Goal: Task Accomplishment & Management: Manage account settings

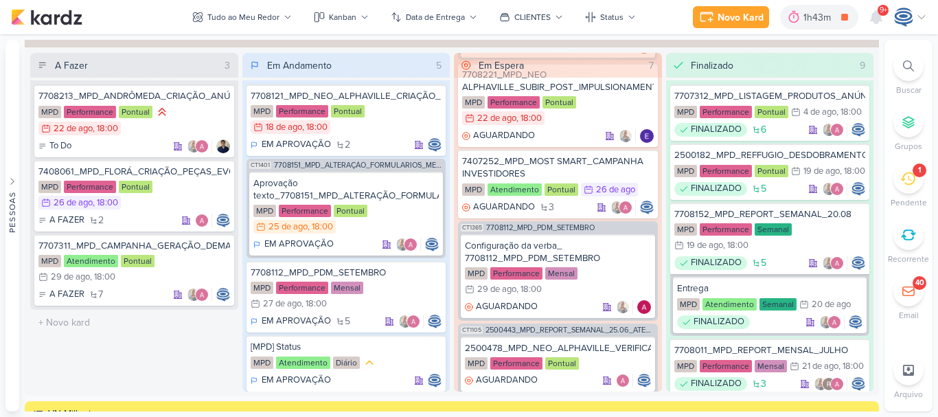
scroll to position [452, 0]
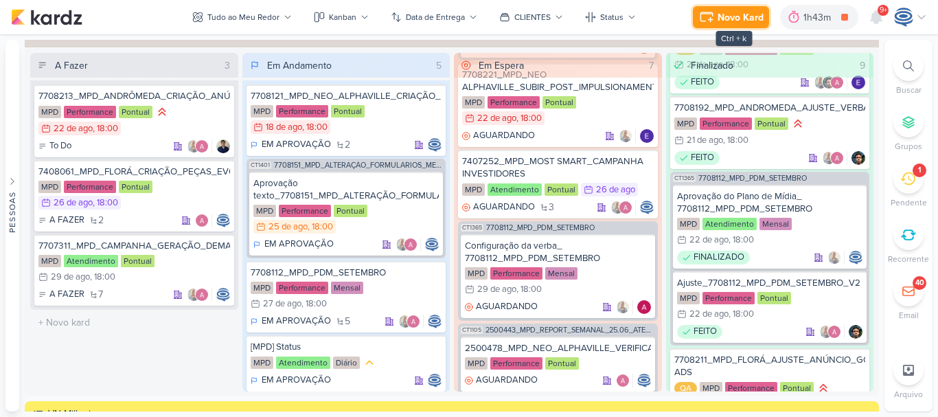
click at [741, 19] on div "Novo Kard" at bounding box center [740, 17] width 46 height 14
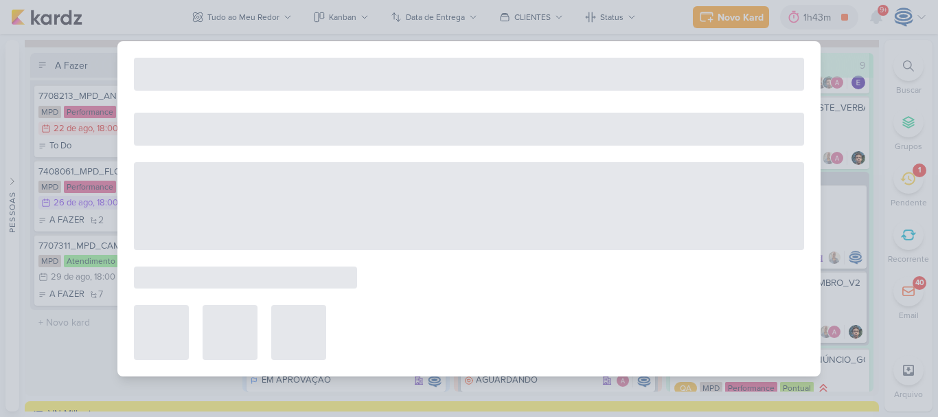
select select "59"
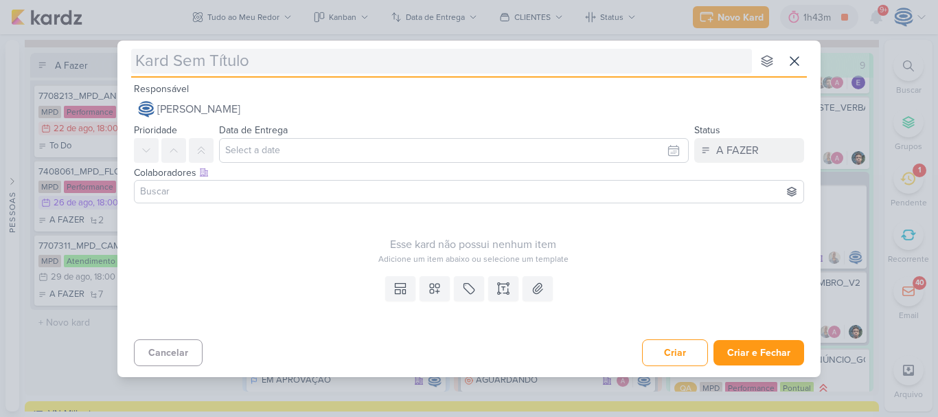
type input "6708221_YEES_REPORT_QUINZENAL_MARKETING_26.08"
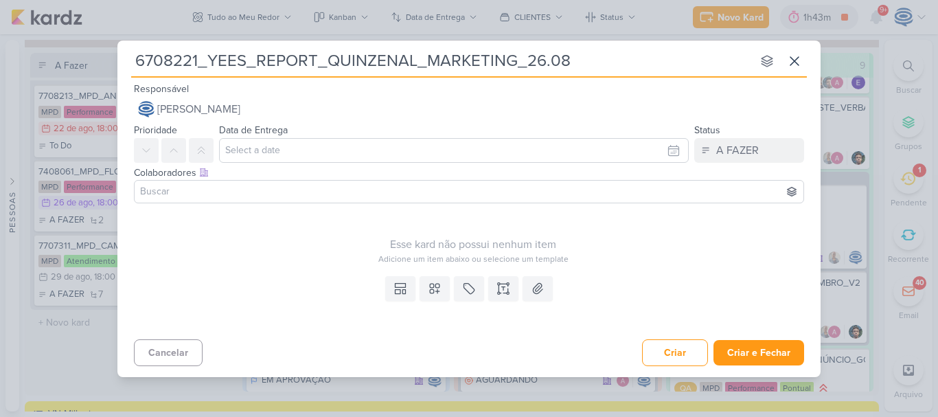
type input "6708221_YEES_REPORT_QUINZENAL_MARKETING_26.08"
click at [261, 146] on input "text" at bounding box center [453, 150] width 469 height 25
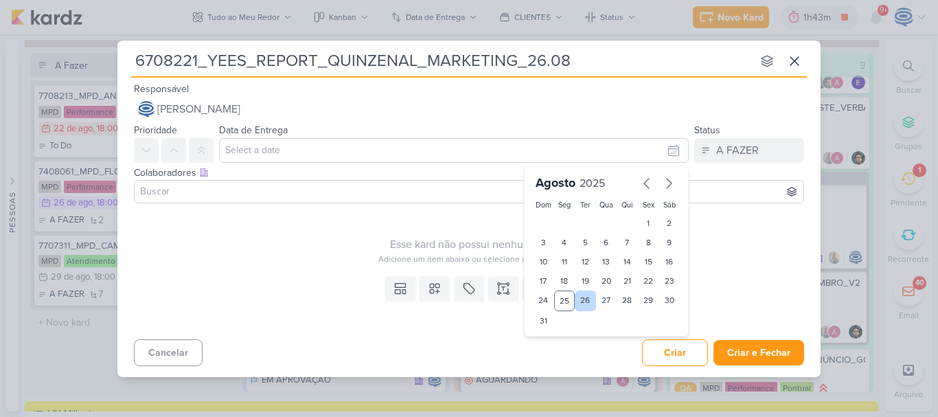
click at [589, 302] on div "26" at bounding box center [585, 300] width 21 height 21
type input "[DATE] 23:59"
click at [555, 338] on select "00 01 02 03 04 05 06 07 08 09 10 11 12 13 14 15 16 17 18 19 20 21 22 23" at bounding box center [564, 344] width 19 height 16
select select "18"
click at [555, 336] on select "00 01 02 03 04 05 06 07 08 09 10 11 12 13 14 15 16 17 18 19 20 21 22 23" at bounding box center [564, 344] width 19 height 16
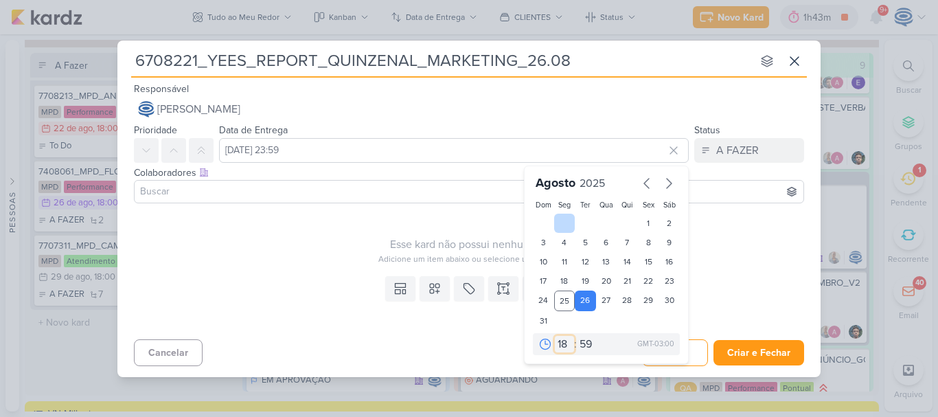
type input "[DATE] 18:59"
click at [585, 340] on select "00 05 10 15 20 25 30 35 40 45 50 55 59" at bounding box center [586, 344] width 19 height 16
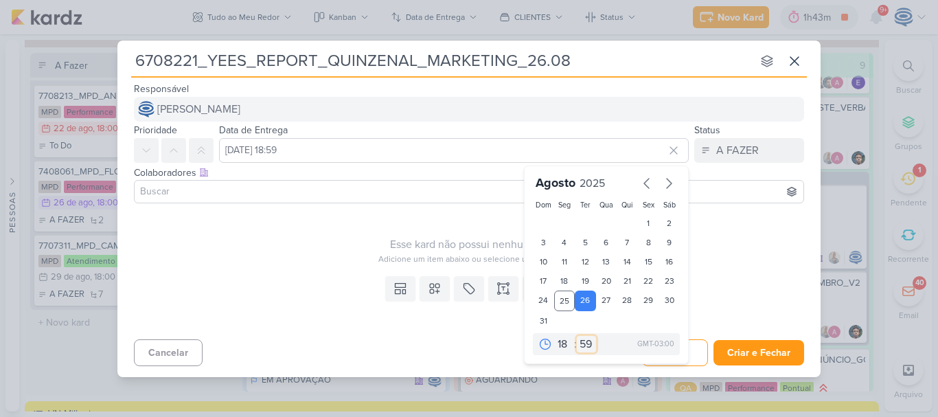
select select "0"
click at [577, 336] on select "00 05 10 15 20 25 30 35 40 45 50 55 59" at bounding box center [586, 344] width 19 height 16
type input "[DATE] 18:00"
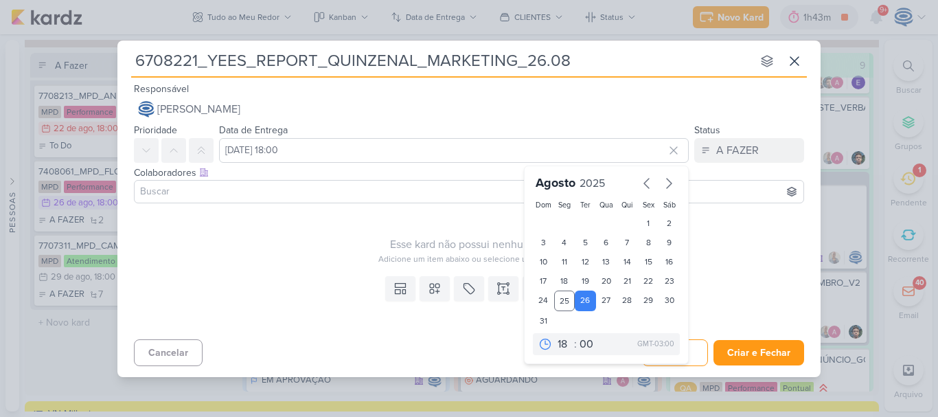
click at [238, 197] on input at bounding box center [468, 191] width 663 height 16
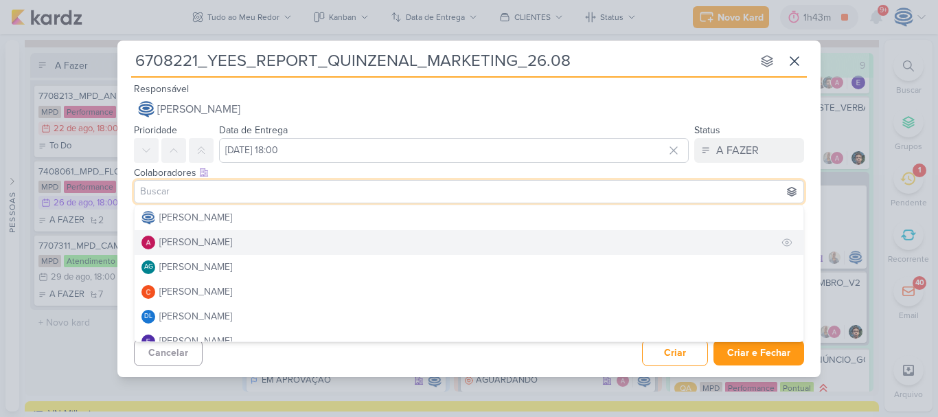
click at [249, 243] on button "[PERSON_NAME]" at bounding box center [469, 242] width 669 height 25
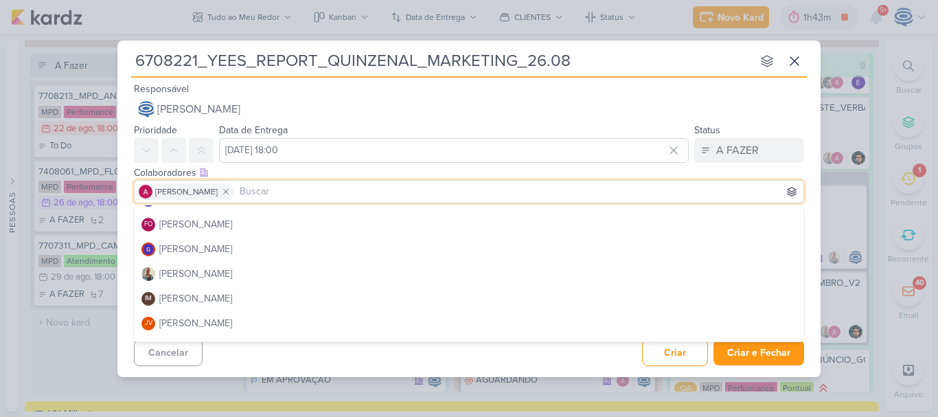
scroll to position [150, 0]
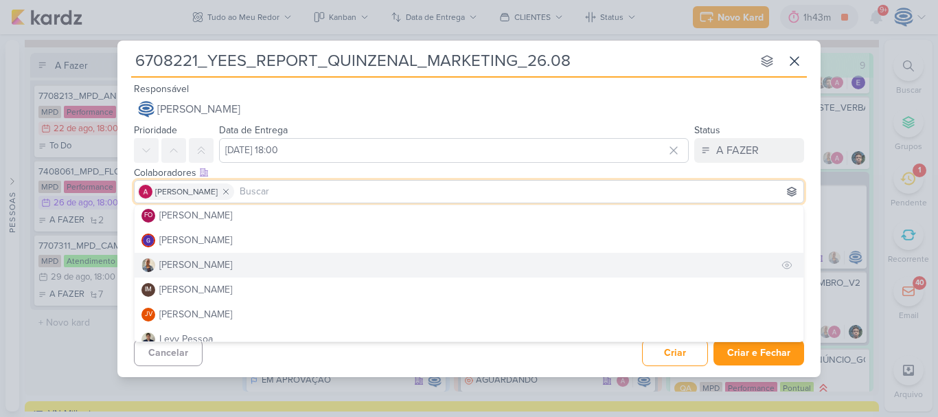
click at [244, 260] on button "[PERSON_NAME]" at bounding box center [469, 265] width 669 height 25
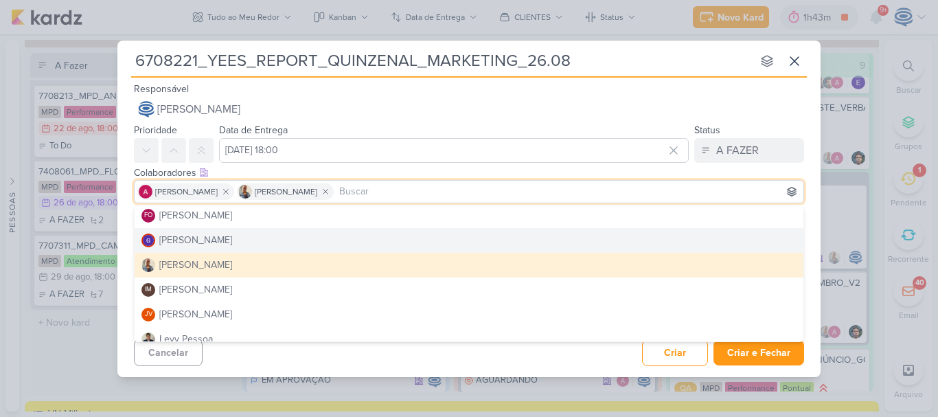
click at [351, 170] on div "Colaboradores Este kard pode ser visível a usuários da sua organização Este kar…" at bounding box center [469, 172] width 670 height 14
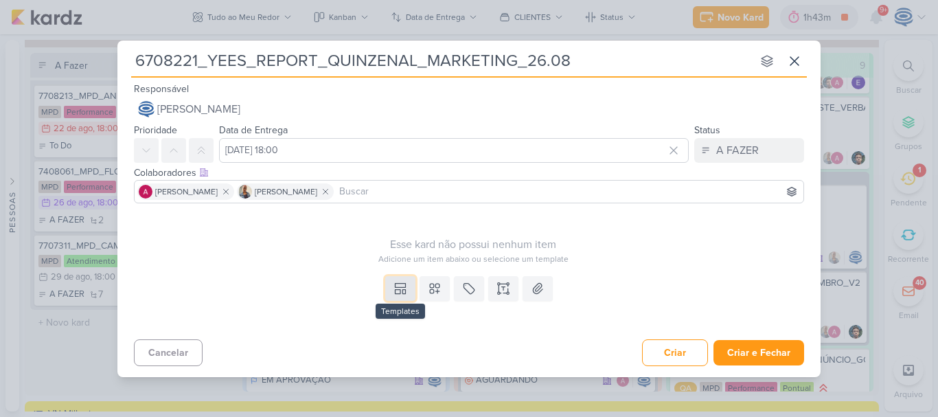
click at [396, 294] on icon at bounding box center [400, 288] width 14 height 14
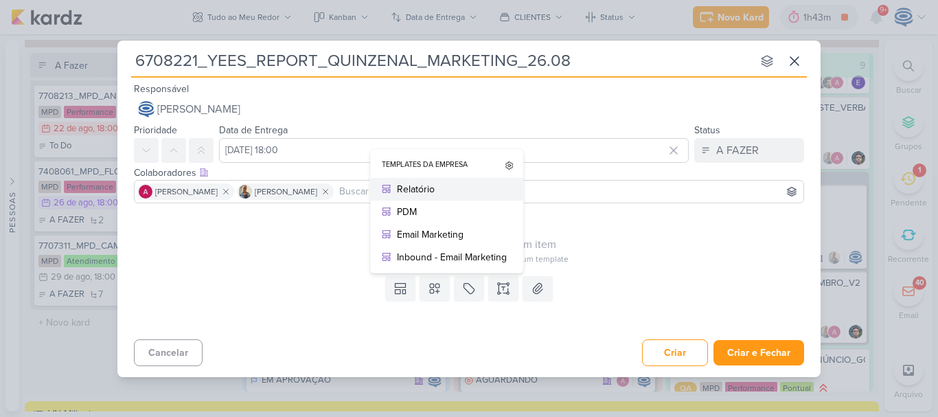
click at [457, 190] on div "Relatório" at bounding box center [452, 189] width 110 height 14
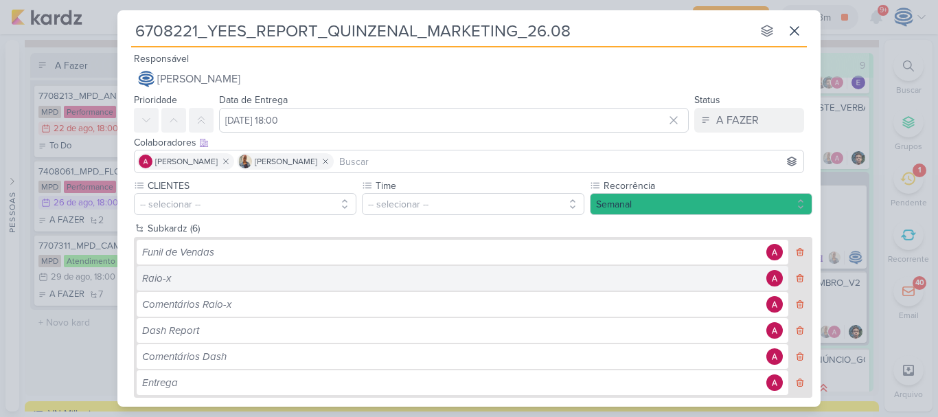
scroll to position [76, 0]
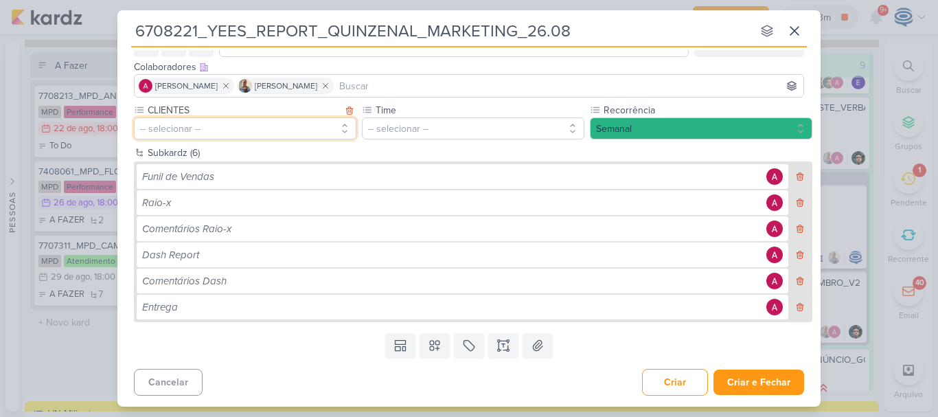
click at [218, 126] on button "-- selecionar --" at bounding box center [245, 128] width 222 height 22
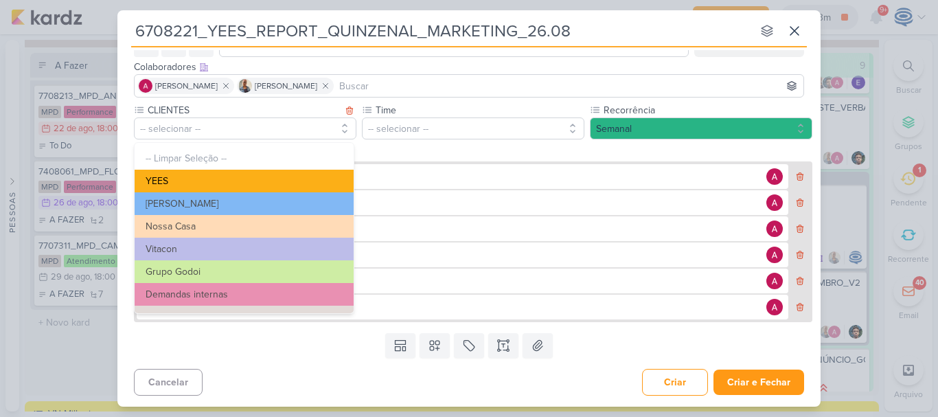
click at [219, 174] on button "YEES" at bounding box center [244, 181] width 219 height 23
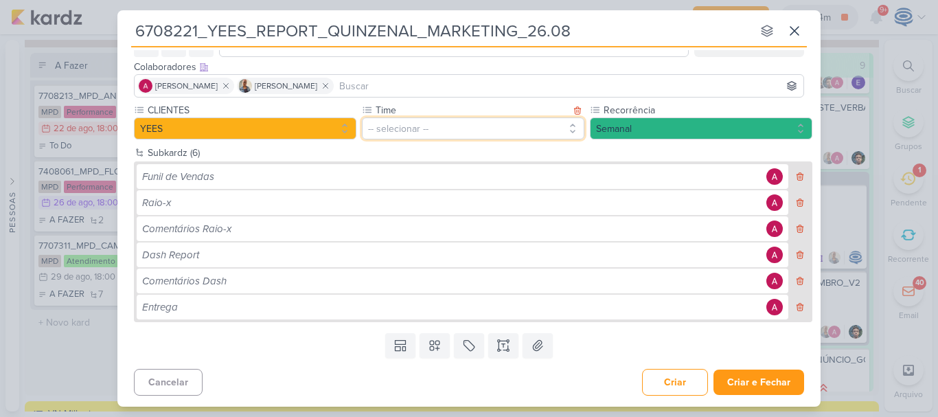
click at [451, 130] on button "-- selecionar --" at bounding box center [473, 128] width 222 height 22
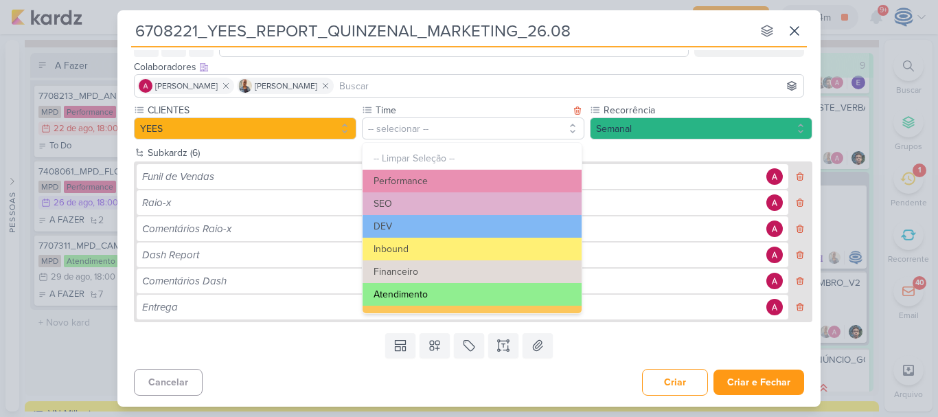
click at [419, 292] on button "Atendimento" at bounding box center [471, 294] width 219 height 23
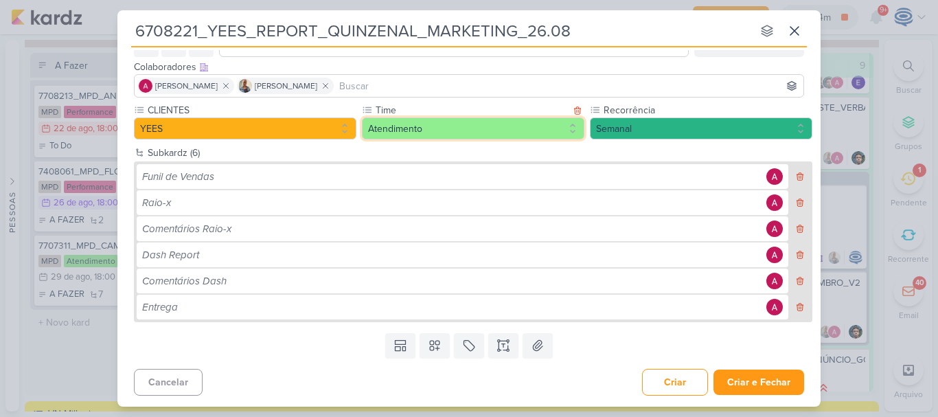
click at [451, 129] on button "Atendimento" at bounding box center [473, 128] width 222 height 22
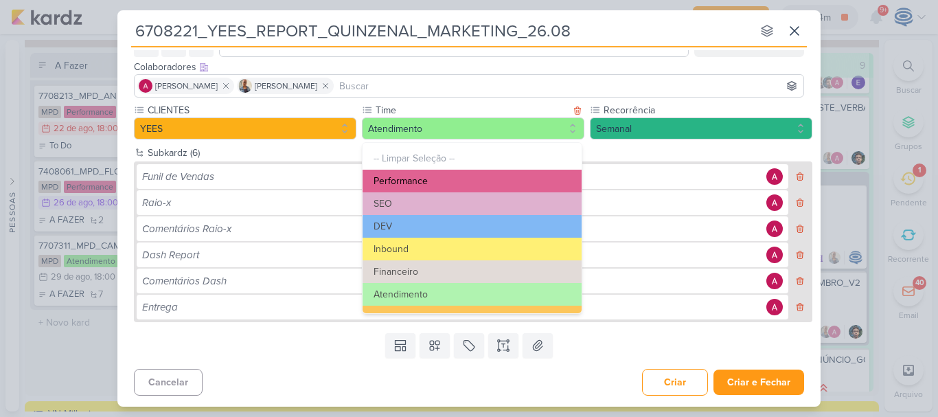
click at [430, 181] on button "Performance" at bounding box center [471, 181] width 219 height 23
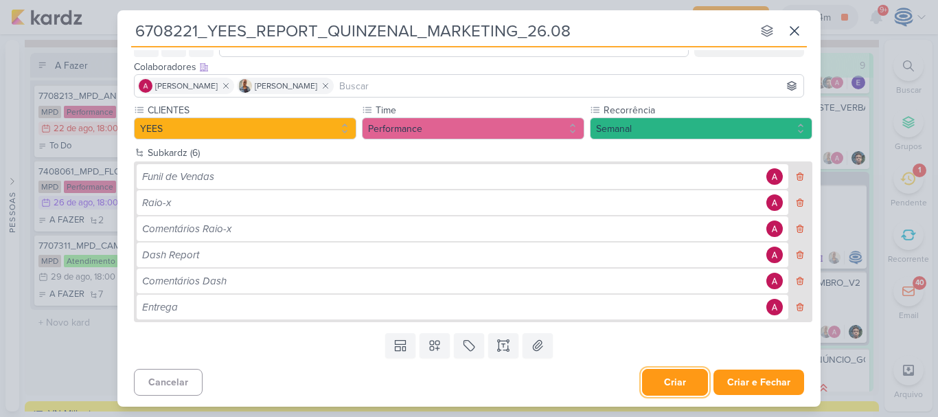
click at [676, 380] on button "Criar" at bounding box center [675, 382] width 66 height 27
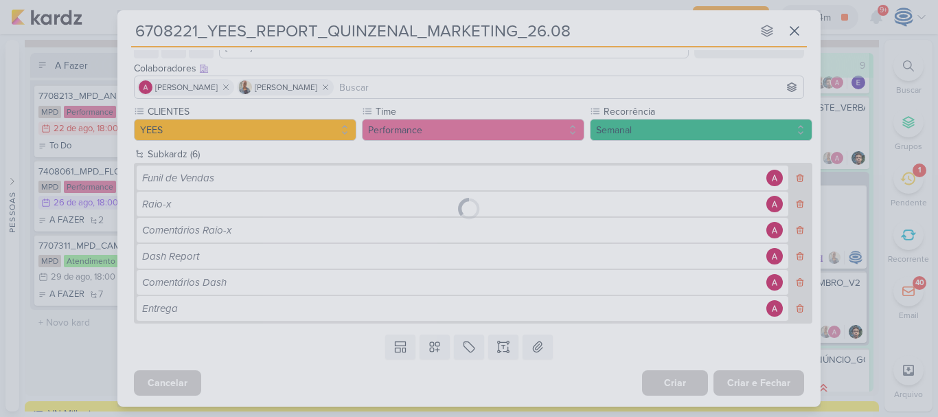
scroll to position [74, 0]
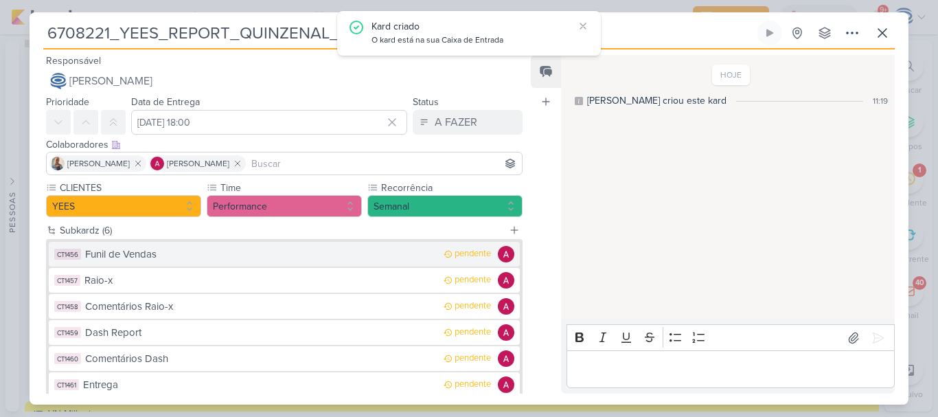
click at [150, 255] on div "Funil de Vendas" at bounding box center [260, 254] width 351 height 16
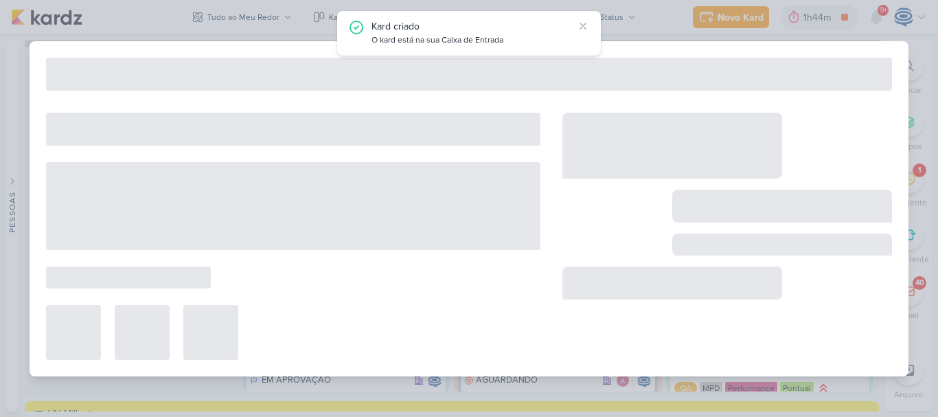
type input "Funil de Vendas"
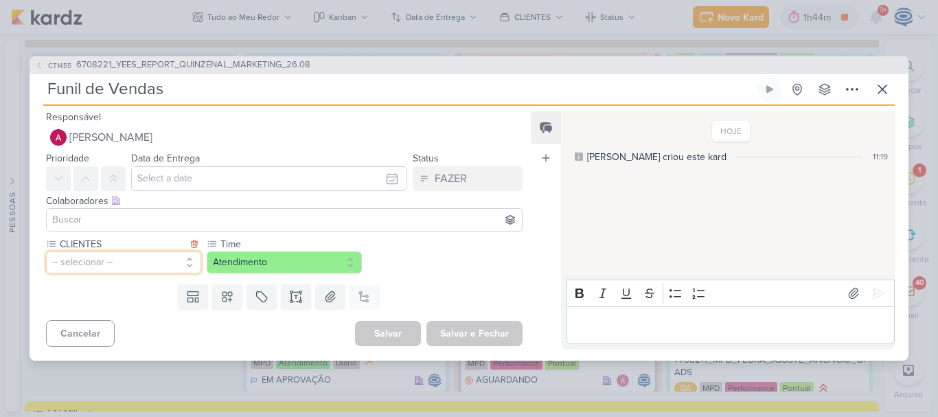
click at [124, 267] on button "-- selecionar --" at bounding box center [123, 262] width 155 height 22
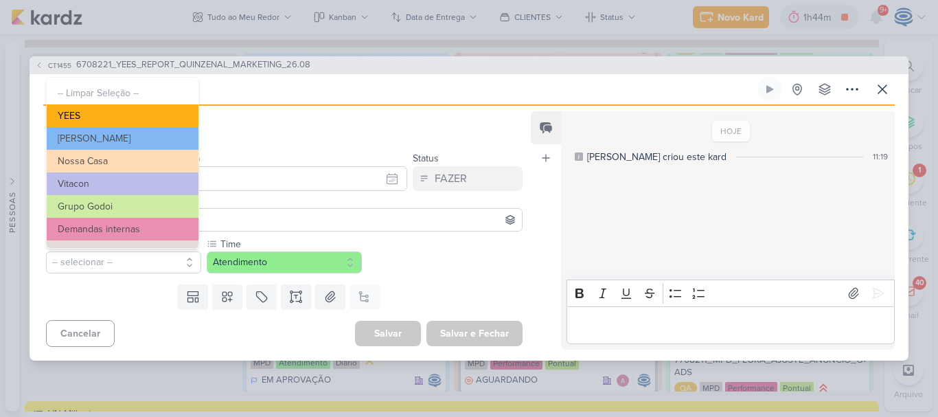
click at [150, 113] on button "YEES" at bounding box center [123, 115] width 152 height 23
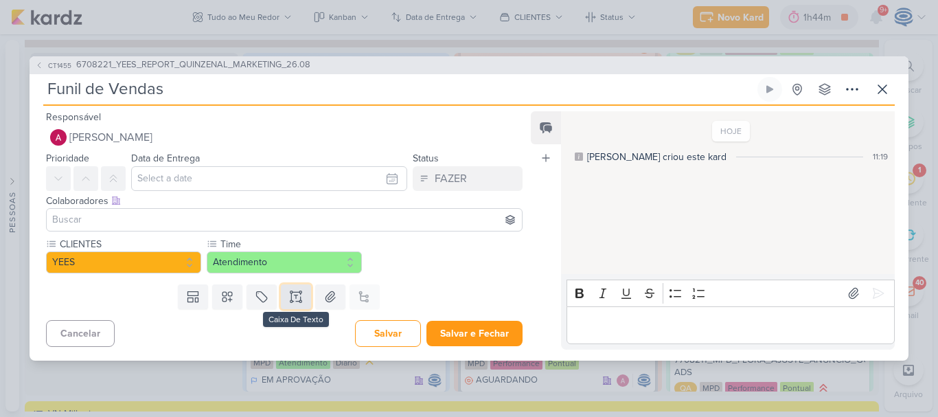
click at [290, 301] on icon at bounding box center [291, 301] width 2 height 2
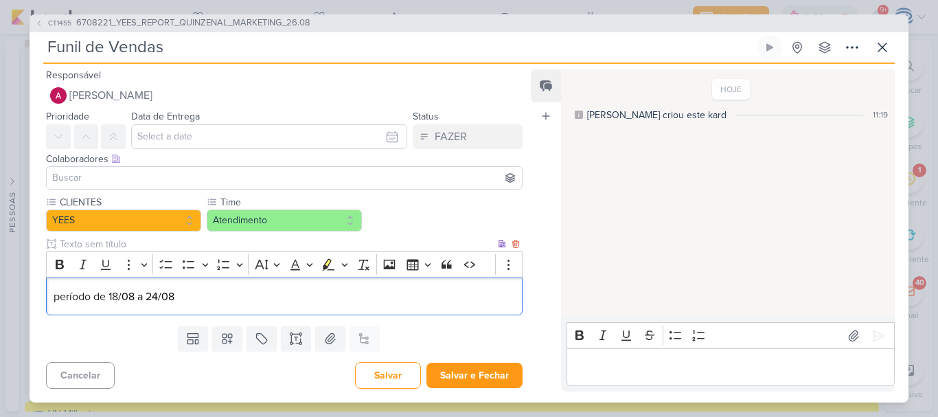
click at [58, 296] on span "período de 18" at bounding box center [86, 297] width 65 height 14
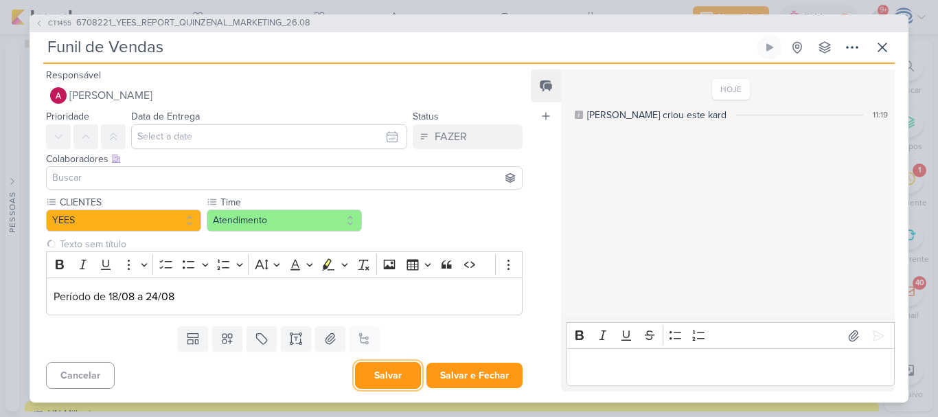
click at [384, 378] on button "Salvar" at bounding box center [388, 375] width 66 height 27
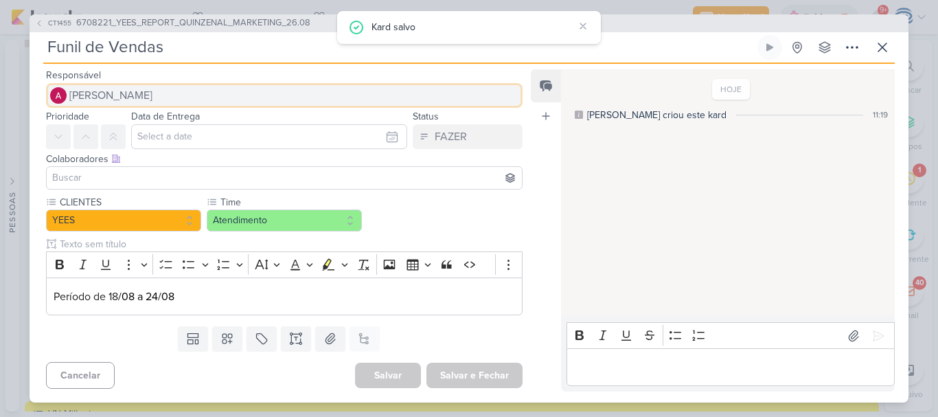
click at [119, 92] on span "[PERSON_NAME]" at bounding box center [110, 95] width 83 height 16
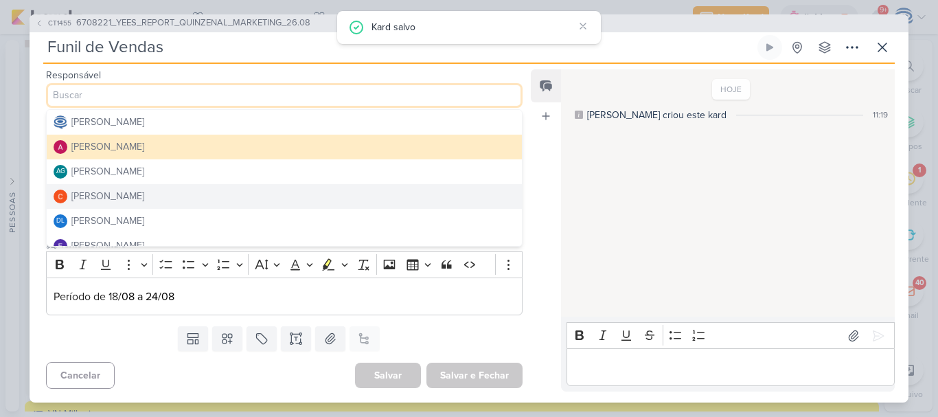
scroll to position [0, 0]
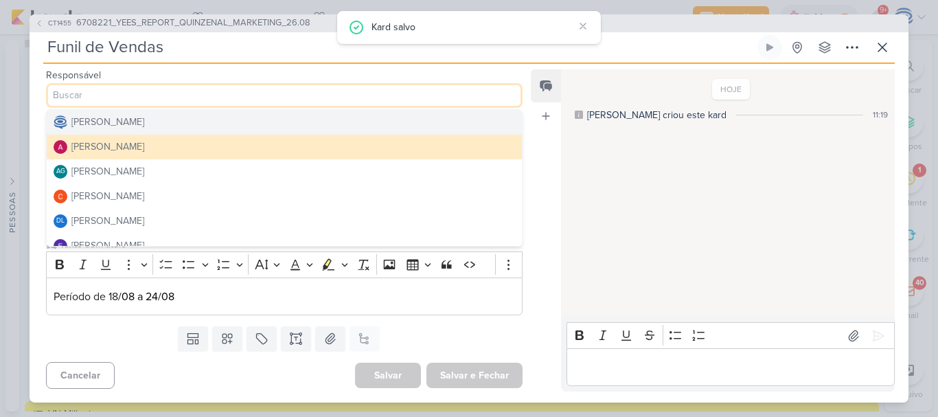
click at [127, 118] on div "[PERSON_NAME]" at bounding box center [107, 122] width 73 height 14
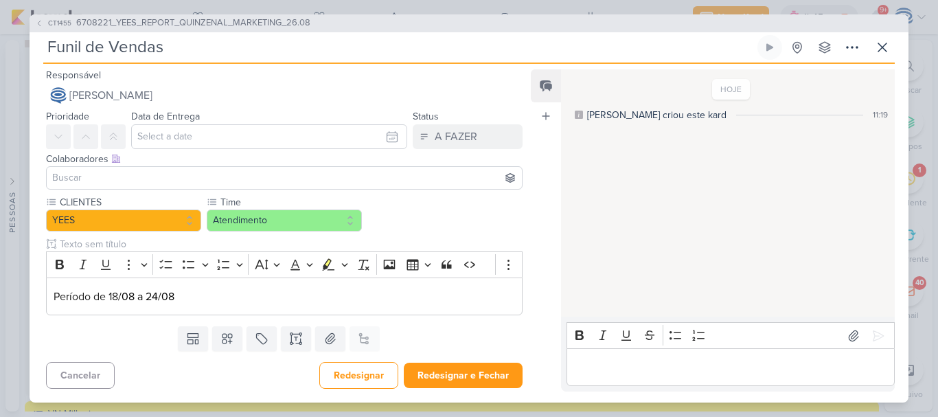
click at [573, 114] on div "[PERSON_NAME] criou este kard 11:19" at bounding box center [731, 115] width 318 height 14
click at [360, 371] on button "Redesignar" at bounding box center [358, 375] width 79 height 27
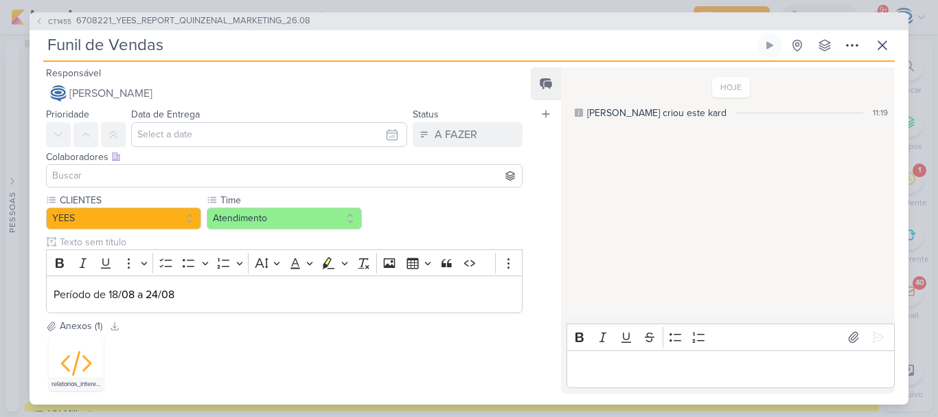
scroll to position [76, 0]
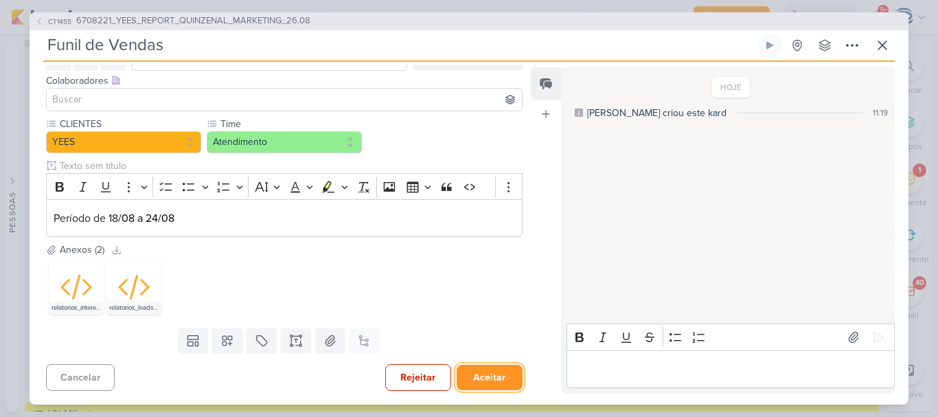
click at [491, 380] on button "Aceitar" at bounding box center [489, 376] width 66 height 25
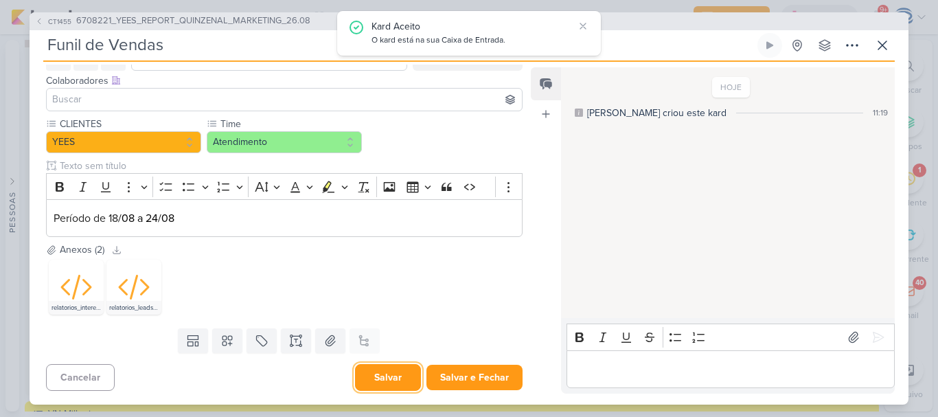
click at [382, 378] on button "Salvar" at bounding box center [388, 377] width 66 height 27
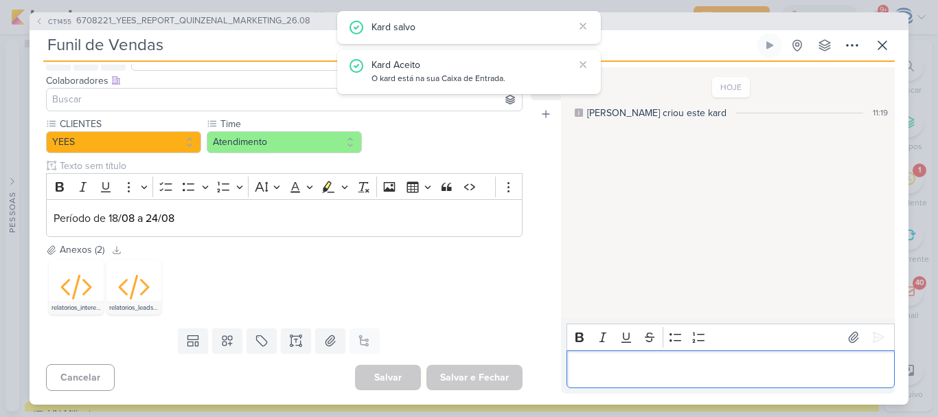
click at [622, 369] on p "Editor editing area: main" at bounding box center [730, 368] width 314 height 16
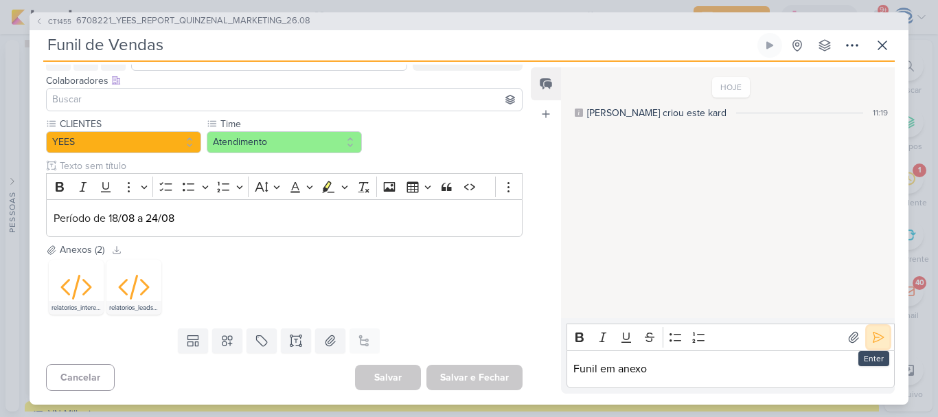
click at [871, 338] on icon at bounding box center [878, 337] width 14 height 14
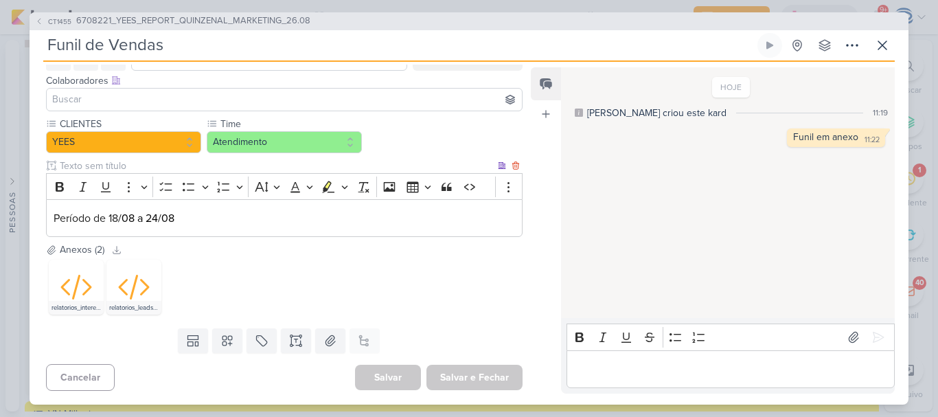
scroll to position [0, 0]
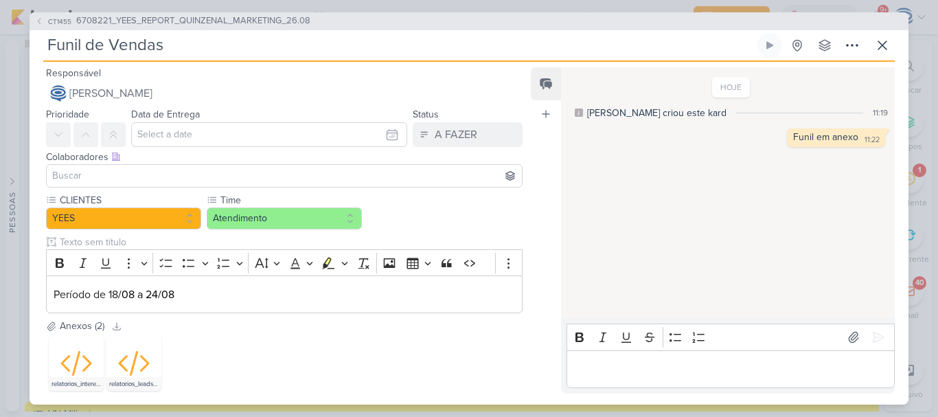
click at [236, 178] on input at bounding box center [283, 175] width 469 height 16
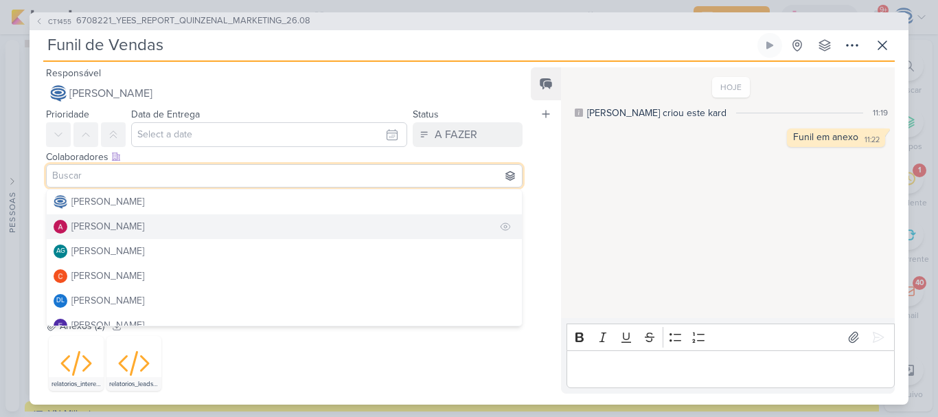
click at [108, 225] on div "[PERSON_NAME]" at bounding box center [107, 226] width 73 height 14
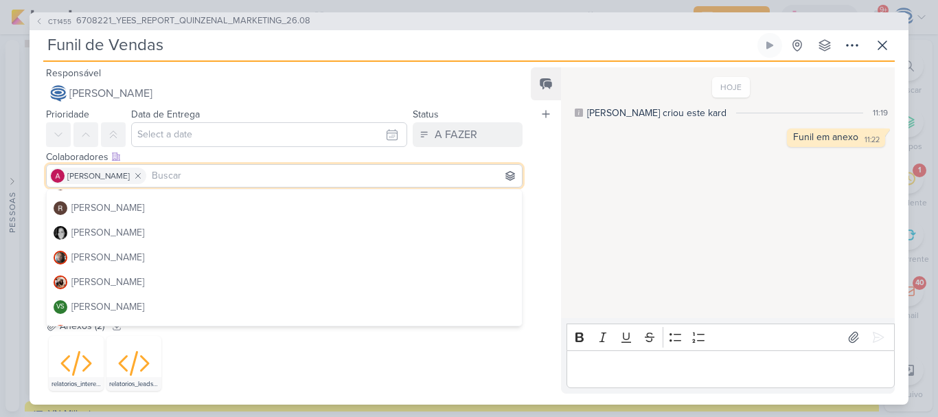
scroll to position [383, 0]
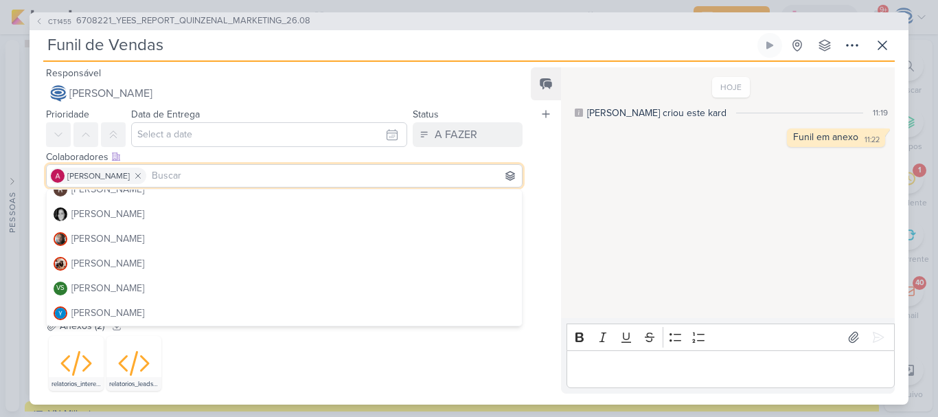
click at [246, 154] on div "Colaboradores Este kard pode ser visível a usuários da sua organização Este kar…" at bounding box center [284, 157] width 476 height 14
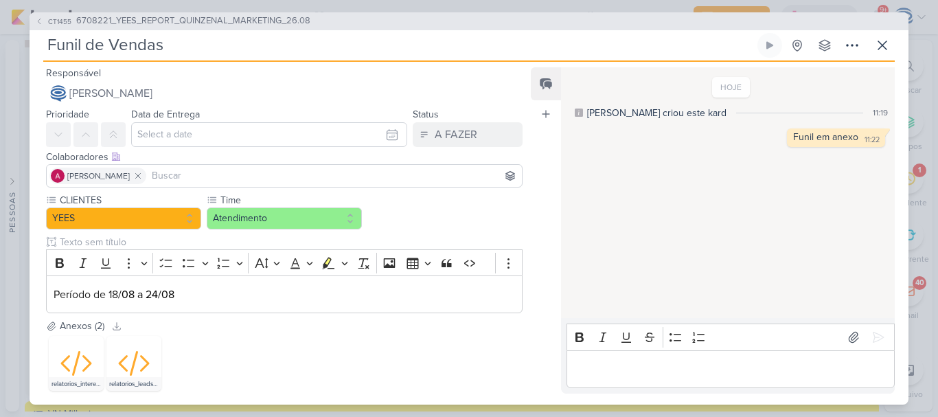
click at [230, 172] on input at bounding box center [334, 175] width 370 height 16
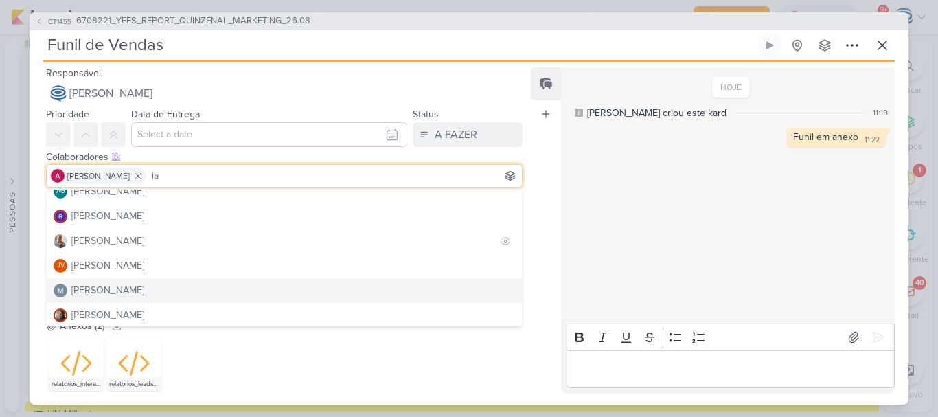
scroll to position [10, 0]
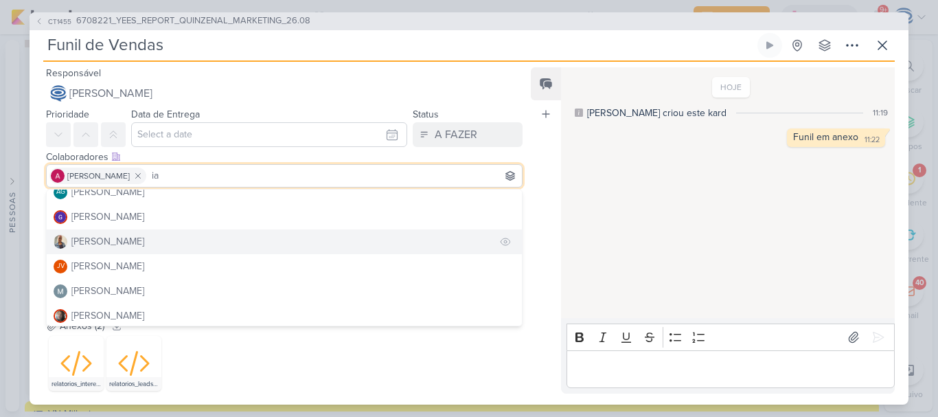
type input "ia"
click at [135, 242] on button "[PERSON_NAME]" at bounding box center [284, 241] width 475 height 25
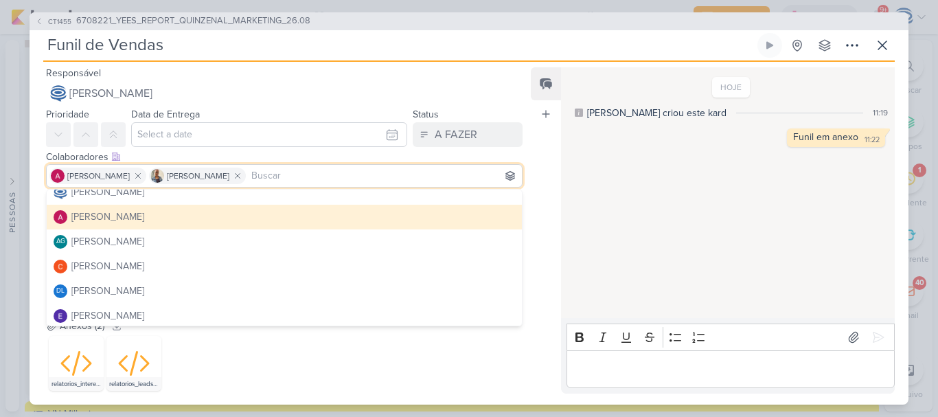
scroll to position [0, 0]
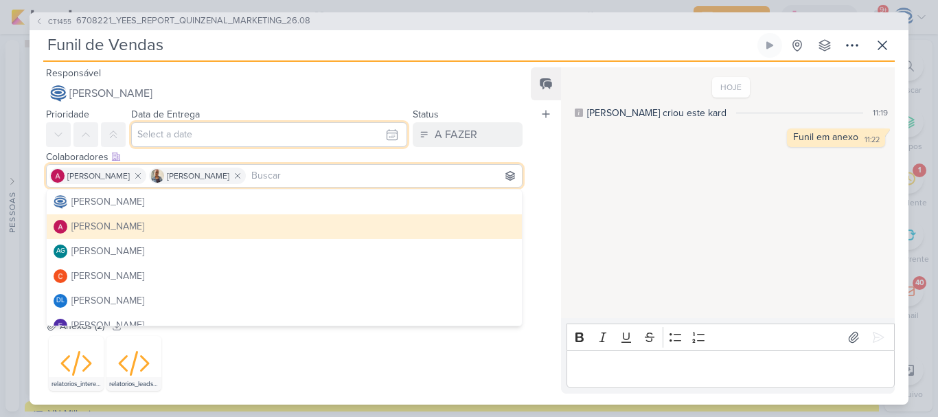
click at [165, 128] on input "text" at bounding box center [269, 134] width 276 height 25
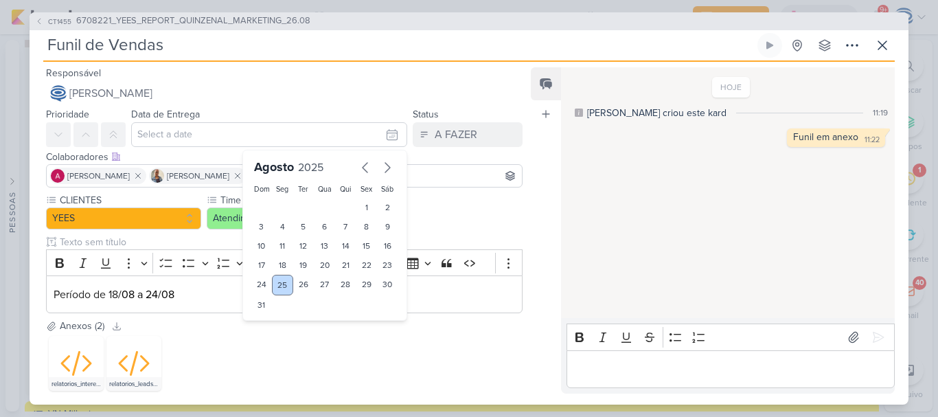
click at [272, 279] on div "25" at bounding box center [282, 285] width 21 height 21
type input "[DATE] 23:59"
click at [273, 325] on select "00 01 02 03 04 05 06 07 08 09 10 11 12 13 14 15 16 17 18 19 20 21 22 23" at bounding box center [282, 328] width 19 height 16
select select "12"
click at [273, 320] on select "00 01 02 03 04 05 06 07 08 09 10 11 12 13 14 15 16 17 18 19 20 21 22 23" at bounding box center [282, 328] width 19 height 16
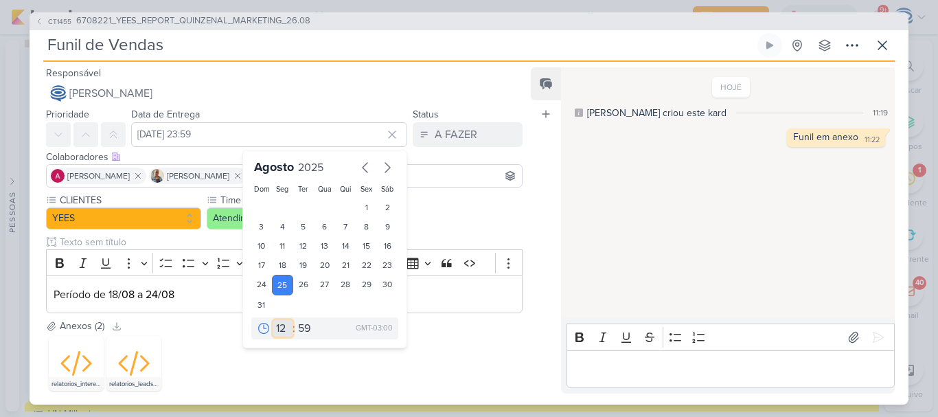
type input "[DATE] 12:59"
click at [299, 329] on select "00 05 10 15 20 25 30 35 40 45 50 55 59" at bounding box center [304, 328] width 19 height 16
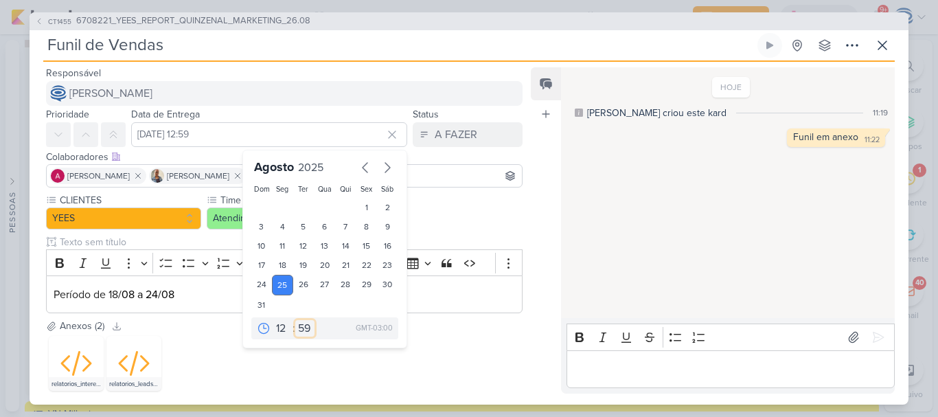
select select "0"
click at [295, 320] on select "00 05 10 15 20 25 30 35 40 45 50 55 59" at bounding box center [304, 328] width 19 height 16
type input "[DATE] 12:00"
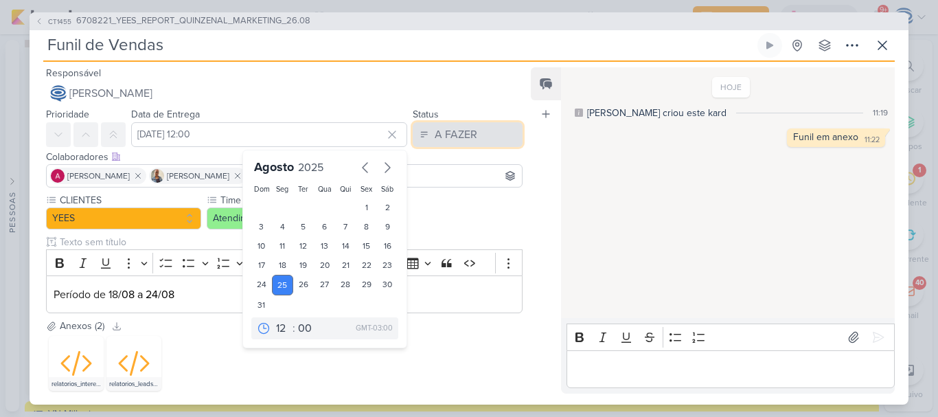
click at [461, 134] on div "A FAZER" at bounding box center [455, 134] width 43 height 16
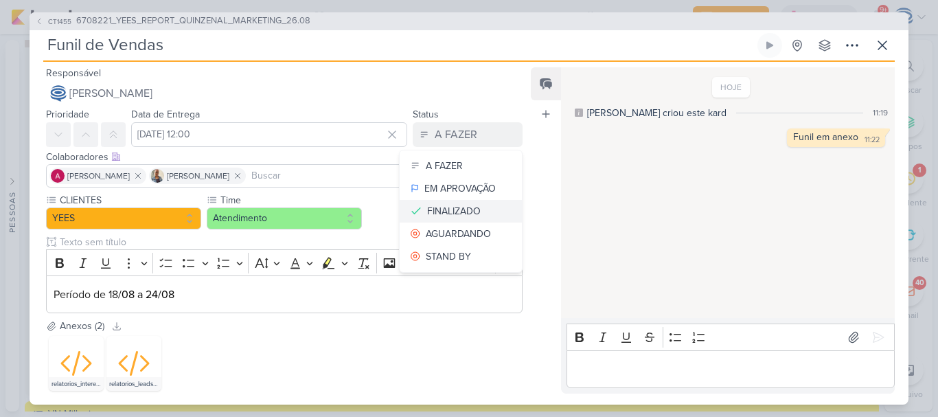
click at [448, 202] on button "FINALIZADO" at bounding box center [460, 211] width 122 height 23
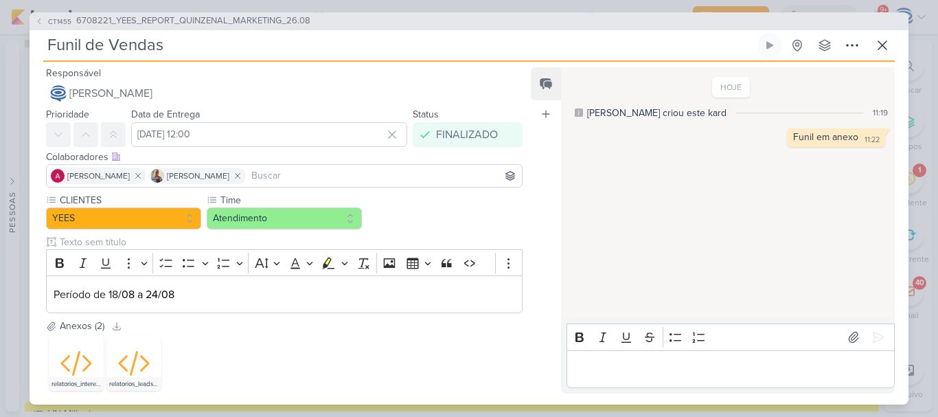
scroll to position [76, 0]
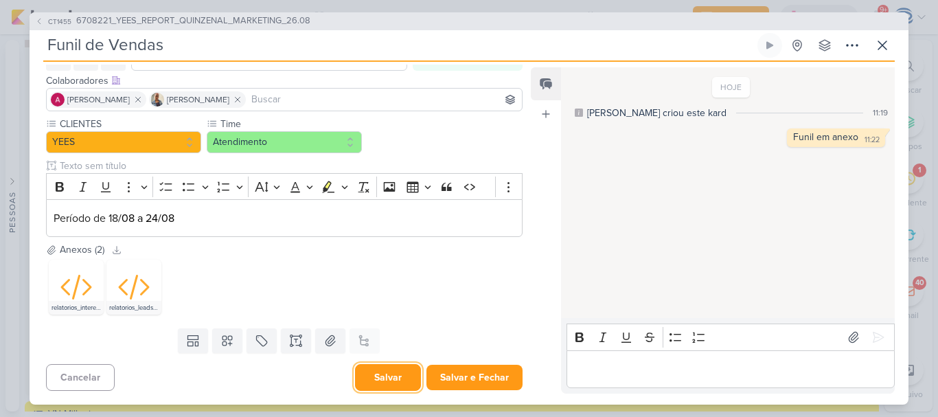
click at [381, 391] on button "Salvar" at bounding box center [388, 377] width 66 height 27
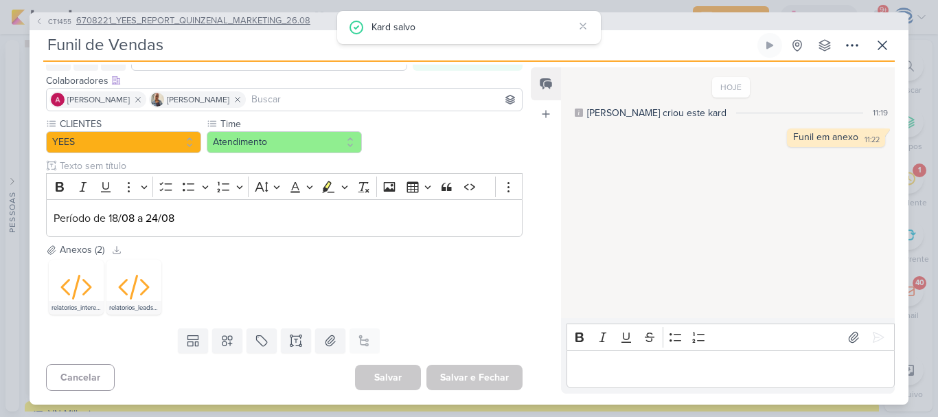
click at [124, 20] on span "6708221_YEES_REPORT_QUINZENAL_MARKETING_26.08" at bounding box center [193, 21] width 234 height 14
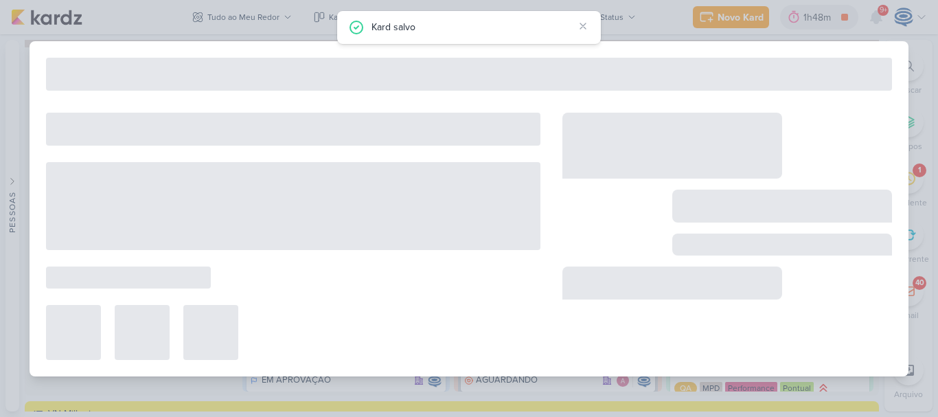
type input "6708221_YEES_REPORT_QUINZENAL_MARKETING_26.08"
type input "[DATE] 18:00"
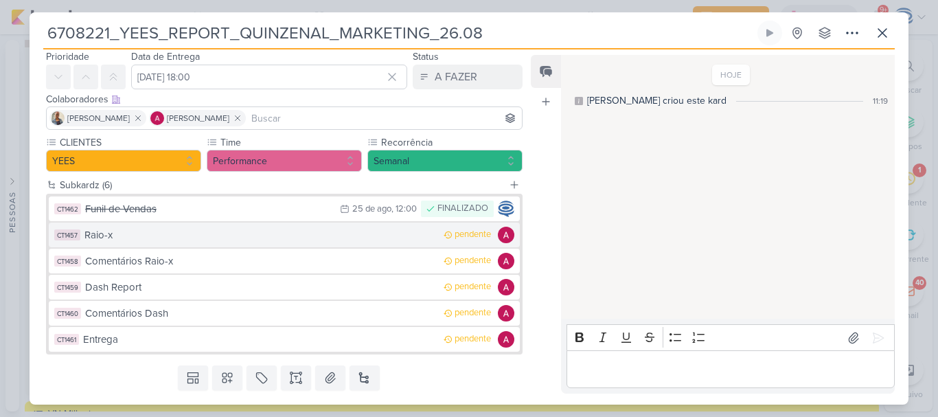
scroll to position [82, 0]
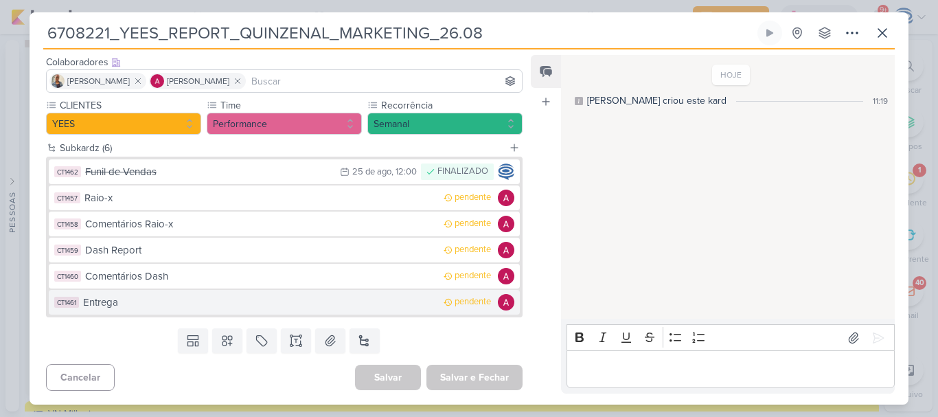
click at [167, 308] on div "Entrega" at bounding box center [259, 302] width 353 height 16
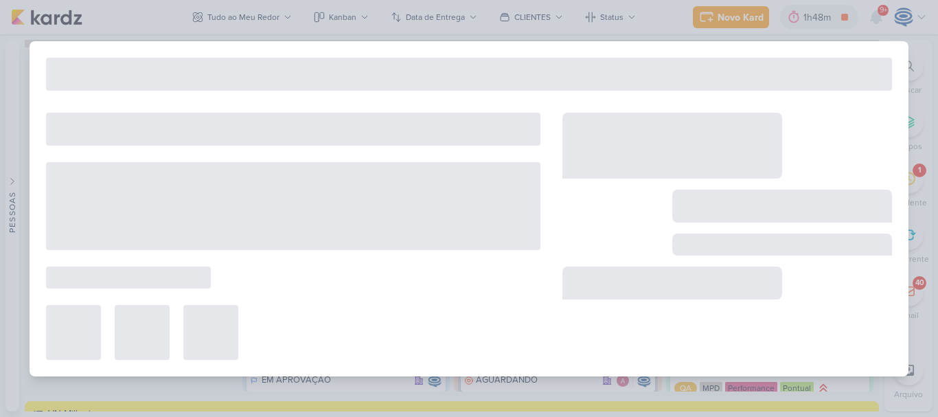
type input "Entrega"
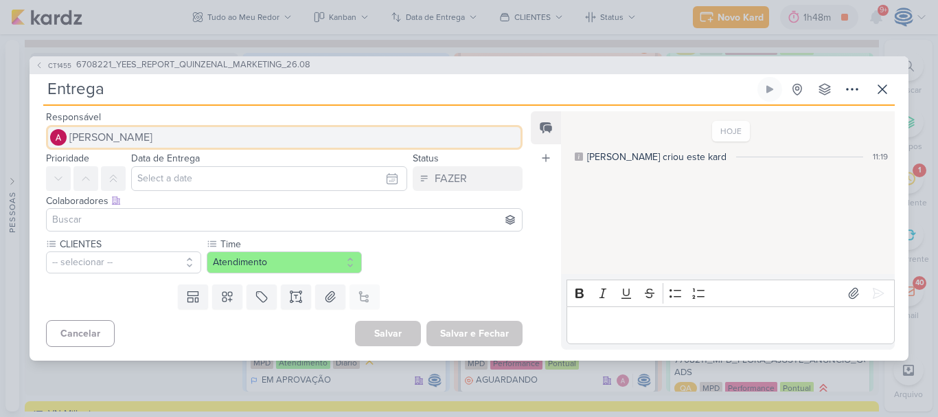
click at [152, 132] on span "[PERSON_NAME]" at bounding box center [110, 137] width 83 height 16
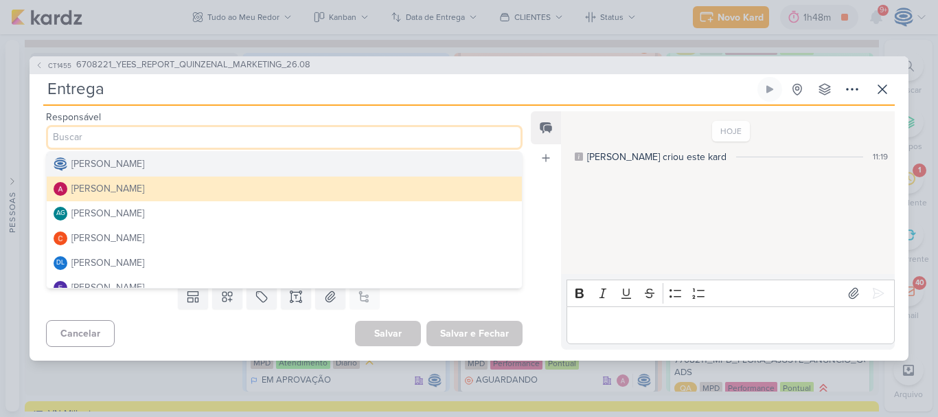
click at [135, 170] on div "[PERSON_NAME]" at bounding box center [107, 163] width 73 height 14
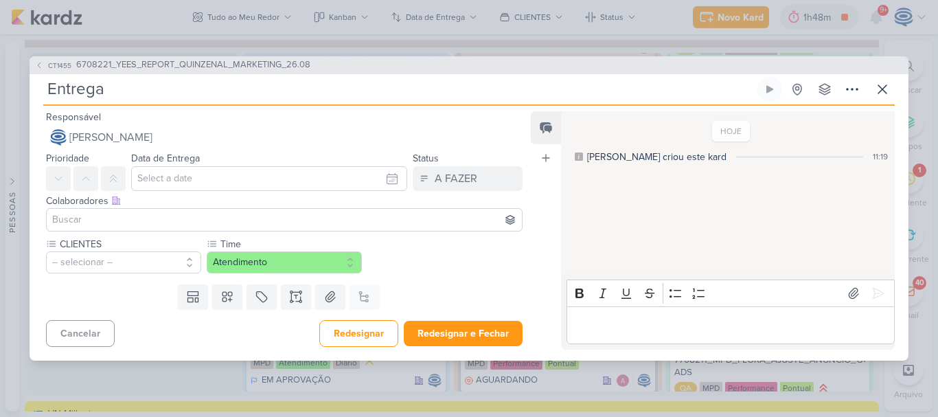
click at [101, 219] on input at bounding box center [283, 219] width 469 height 16
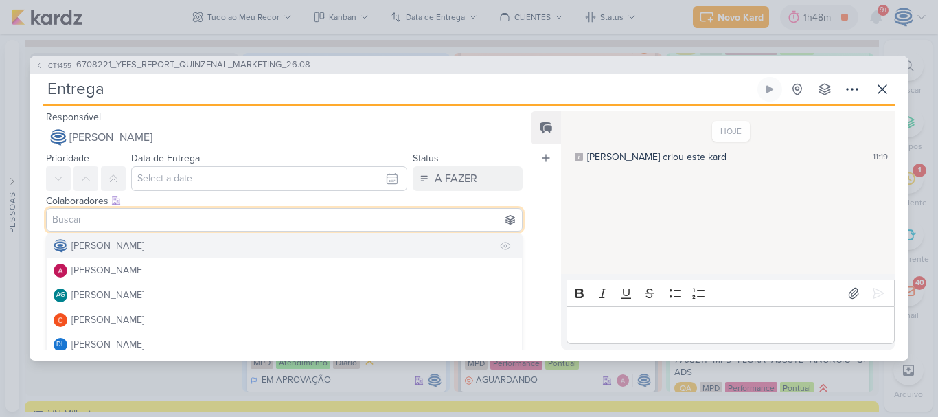
click at [96, 251] on div "[PERSON_NAME]" at bounding box center [107, 245] width 73 height 14
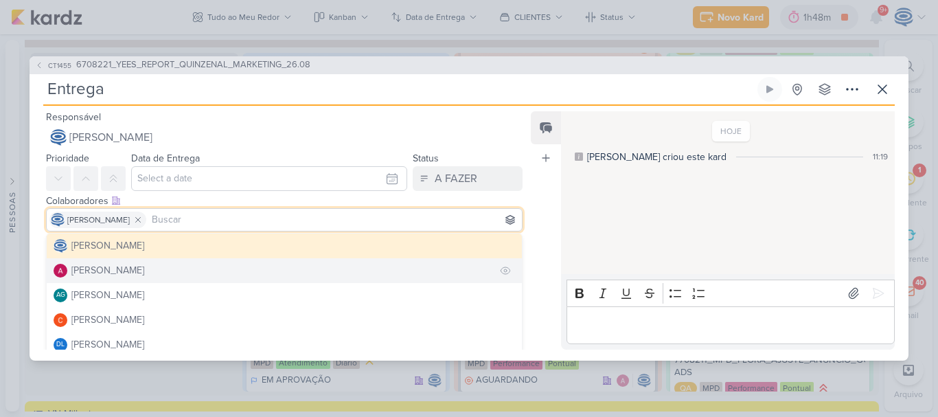
click at [93, 273] on div "[PERSON_NAME]" at bounding box center [107, 270] width 73 height 14
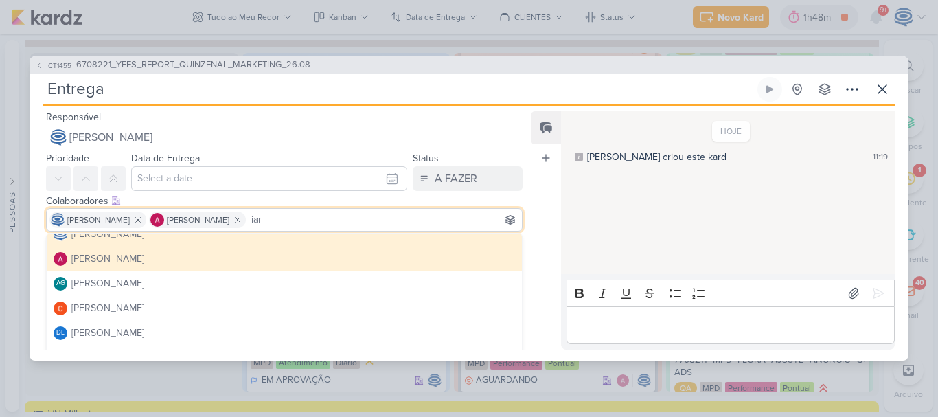
scroll to position [0, 0]
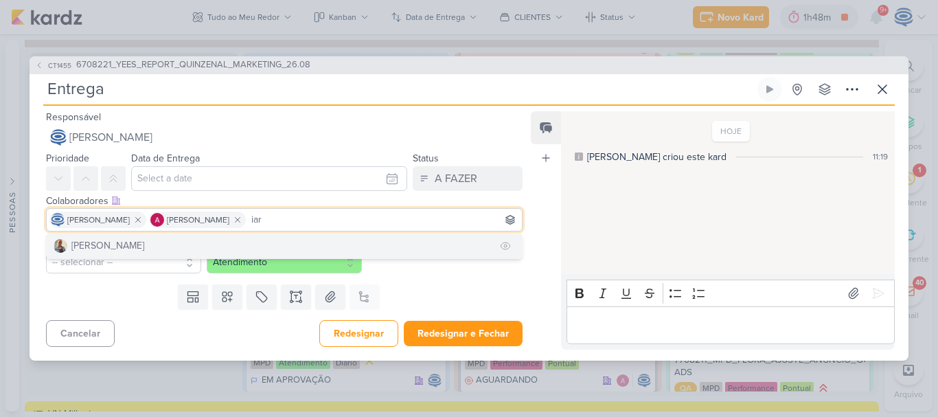
type input "iar"
click at [178, 241] on button "[PERSON_NAME]" at bounding box center [284, 245] width 475 height 25
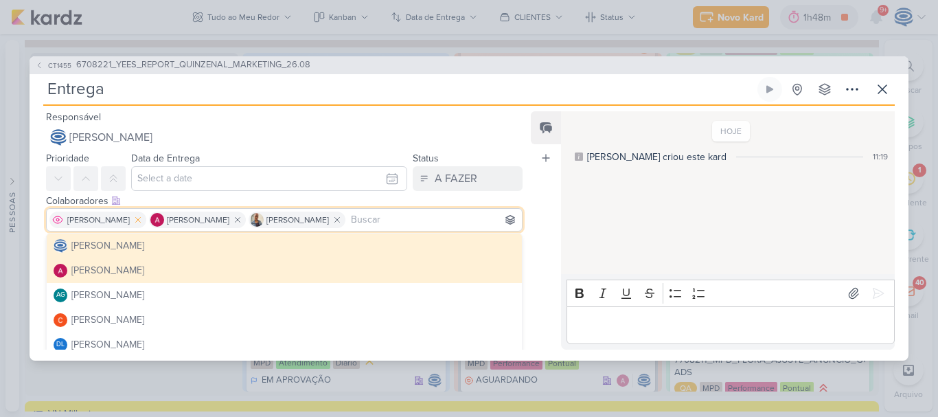
click at [141, 221] on icon at bounding box center [138, 219] width 5 height 5
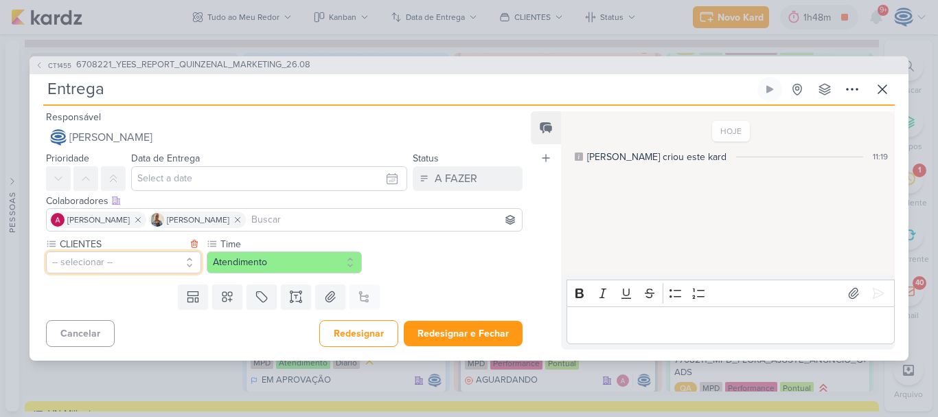
click at [102, 259] on button "-- selecionar --" at bounding box center [123, 262] width 155 height 22
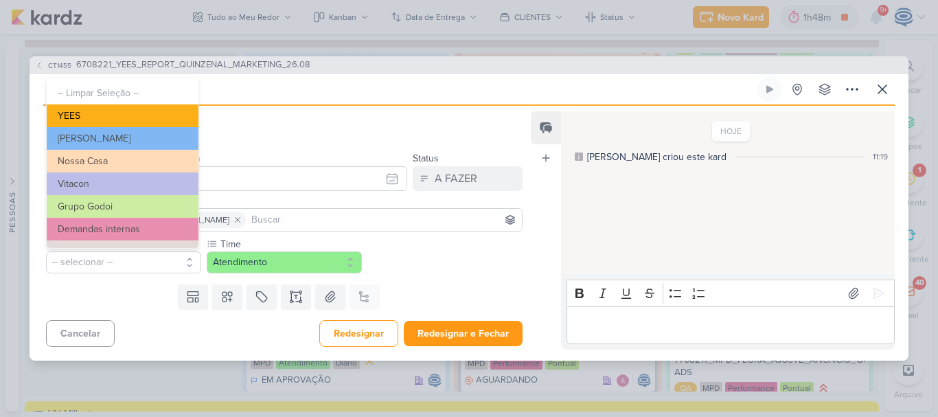
click at [118, 117] on button "YEES" at bounding box center [123, 115] width 152 height 23
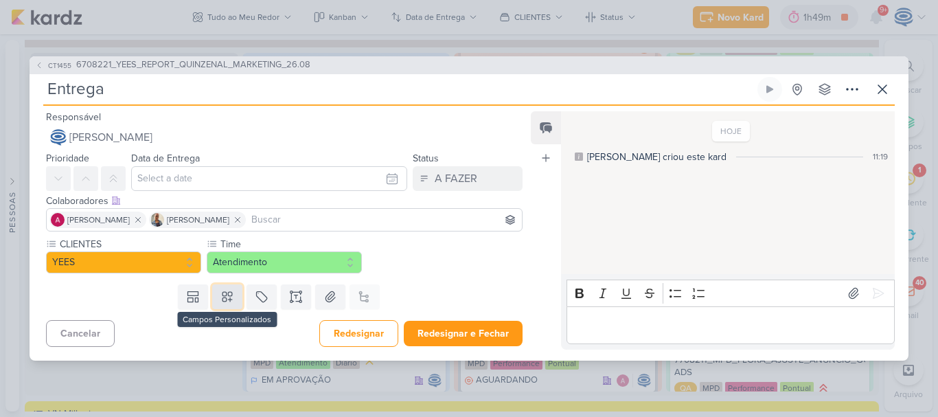
click at [224, 298] on icon at bounding box center [227, 297] width 10 height 10
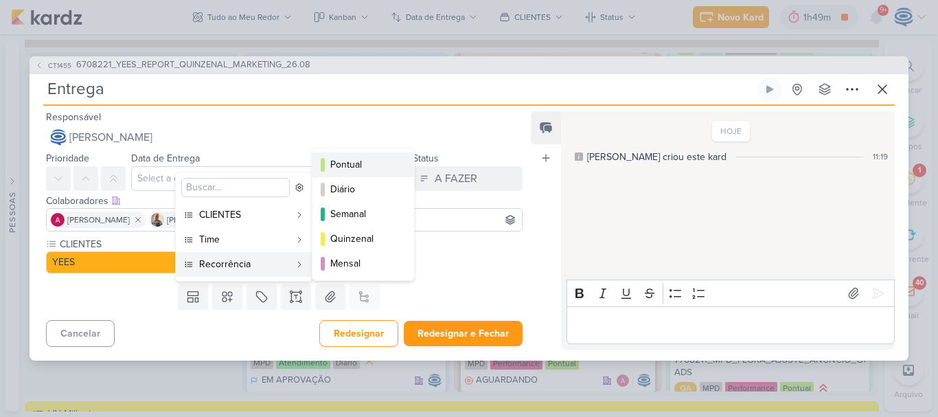
click at [346, 160] on div "Pontual" at bounding box center [363, 164] width 67 height 14
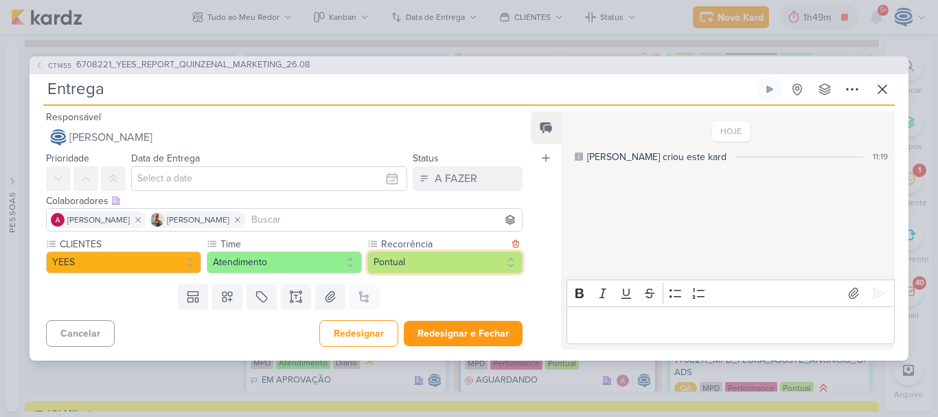
click at [411, 262] on button "Pontual" at bounding box center [444, 262] width 155 height 22
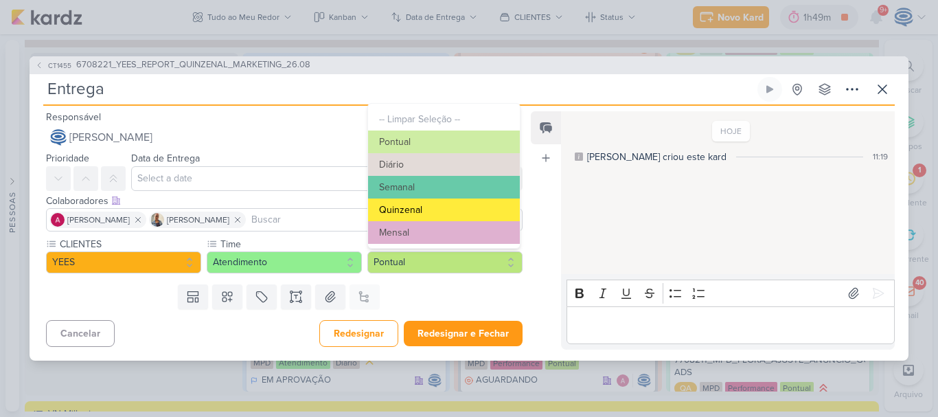
click at [427, 214] on button "Quinzenal" at bounding box center [444, 209] width 152 height 23
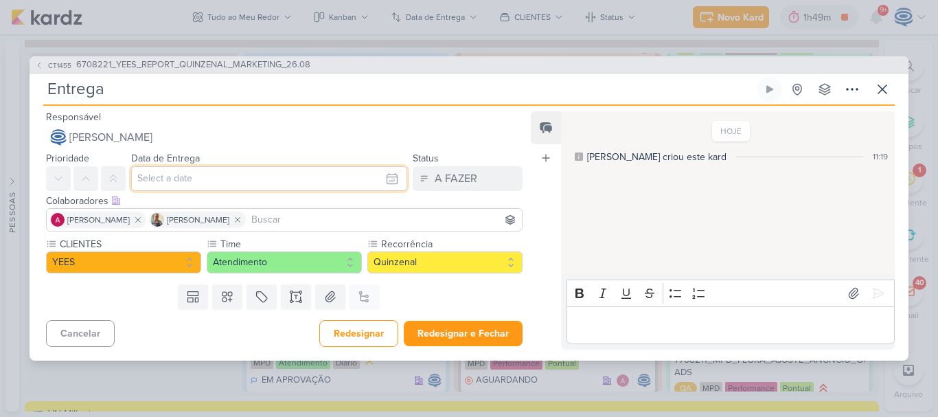
click at [229, 179] on input "text" at bounding box center [269, 178] width 276 height 25
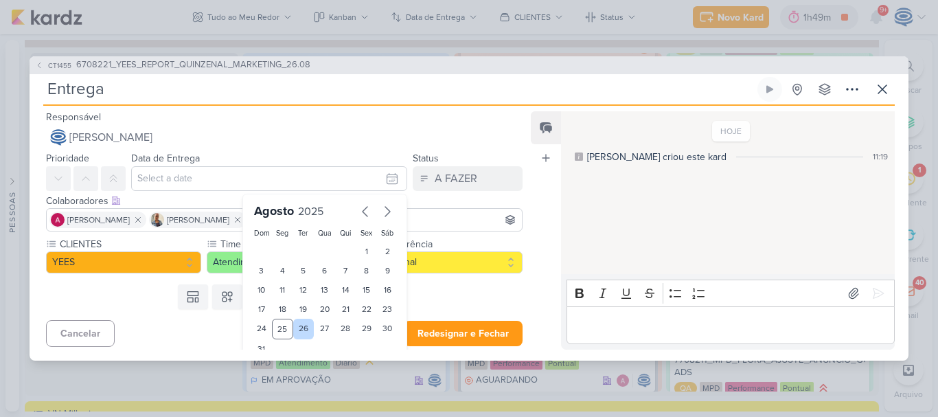
click at [298, 325] on div "26" at bounding box center [303, 328] width 21 height 21
type input "[DATE] 23:59"
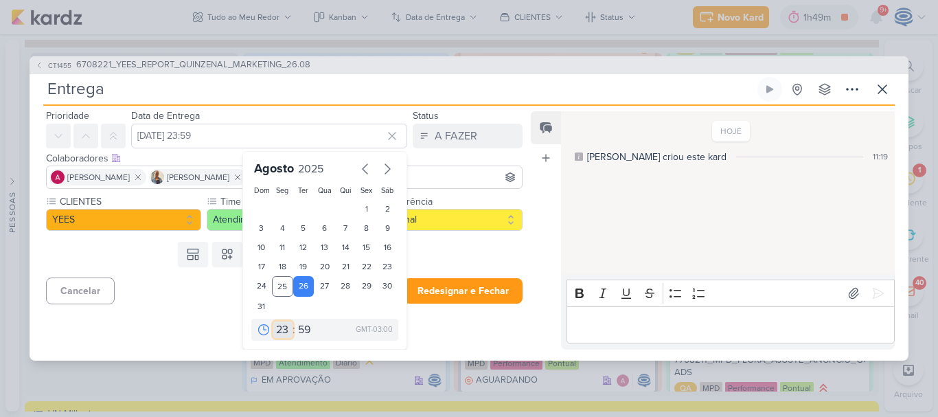
click at [275, 329] on select "00 01 02 03 04 05 06 07 08 09 10 11 12 13 14 15 16 17 18 19 20 21 22 23" at bounding box center [282, 329] width 19 height 16
select select "18"
click at [273, 321] on select "00 01 02 03 04 05 06 07 08 09 10 11 12 13 14 15 16 17 18 19 20 21 22 23" at bounding box center [282, 329] width 19 height 16
type input "[DATE] 18:59"
click at [301, 331] on select "00 05 10 15 20 25 30 35 40 45 50 55 59" at bounding box center [304, 329] width 19 height 16
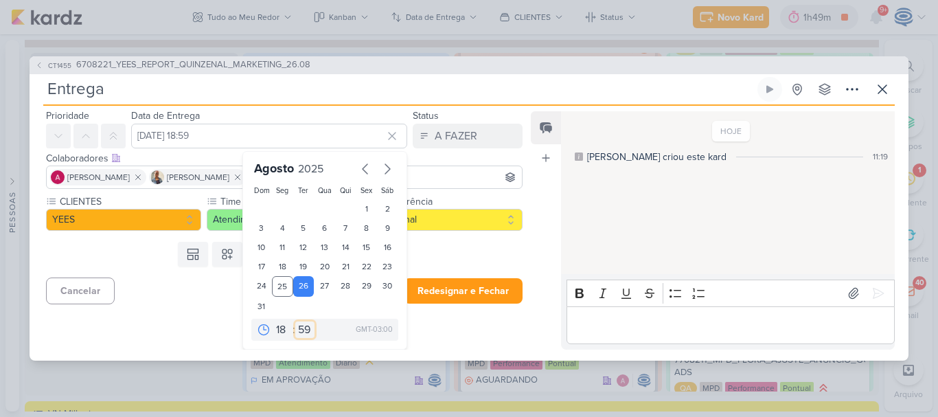
select select "0"
click at [295, 321] on select "00 05 10 15 20 25 30 35 40 45 50 55 59" at bounding box center [304, 329] width 19 height 16
type input "[DATE] 18:00"
click at [429, 329] on div "Responsável [PERSON_NAME] [PERSON_NAME] [PERSON_NAME] AG [PERSON_NAME] [PERSON_…" at bounding box center [279, 228] width 498 height 241
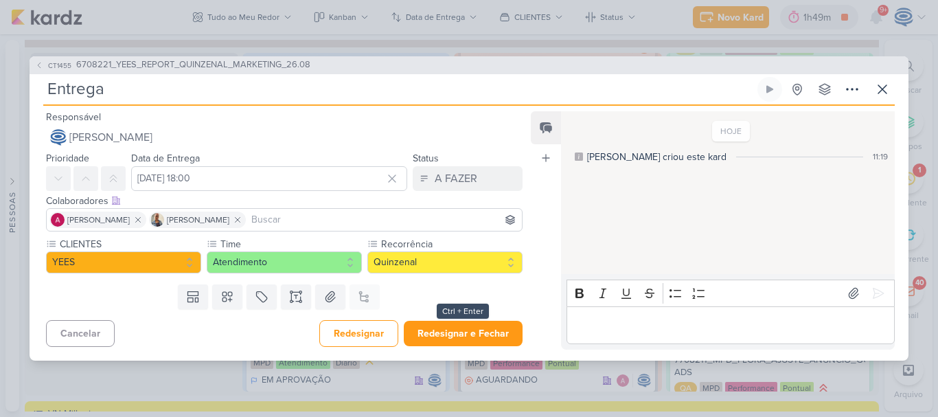
scroll to position [0, 0]
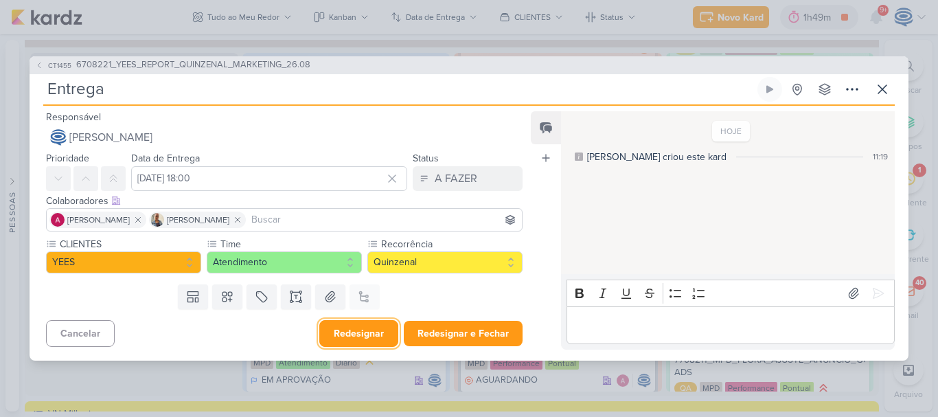
click at [363, 338] on button "Redesignar" at bounding box center [358, 333] width 79 height 27
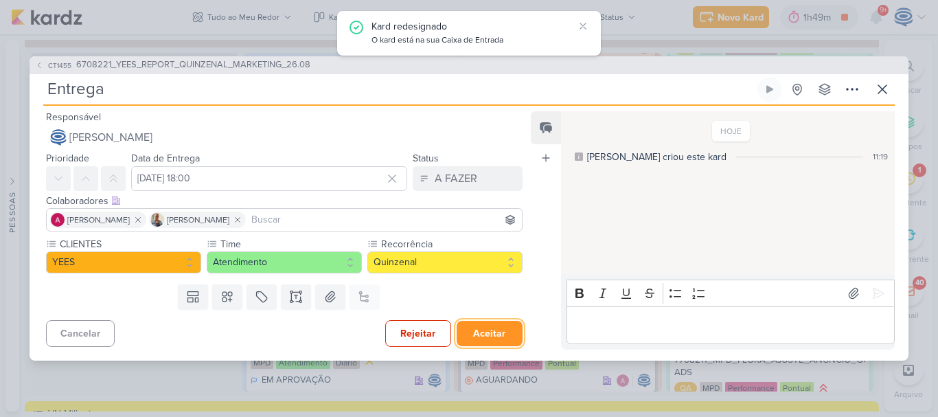
click at [459, 330] on button "Aceitar" at bounding box center [489, 333] width 66 height 25
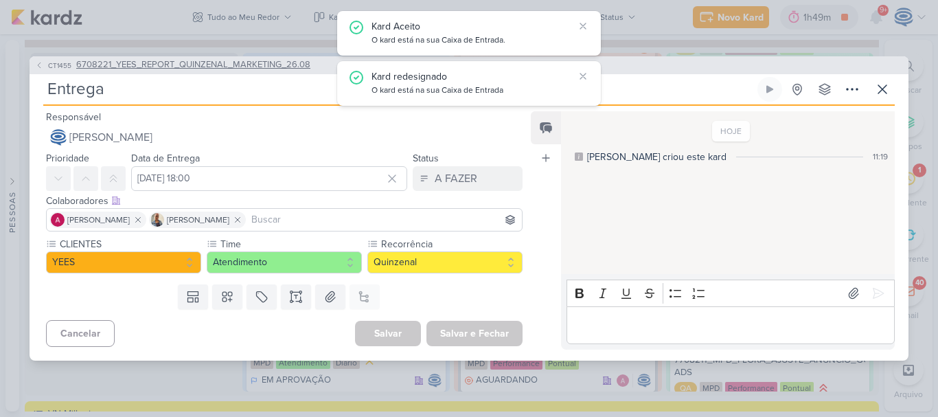
click at [197, 65] on span "6708221_YEES_REPORT_QUINZENAL_MARKETING_26.08" at bounding box center [193, 65] width 234 height 14
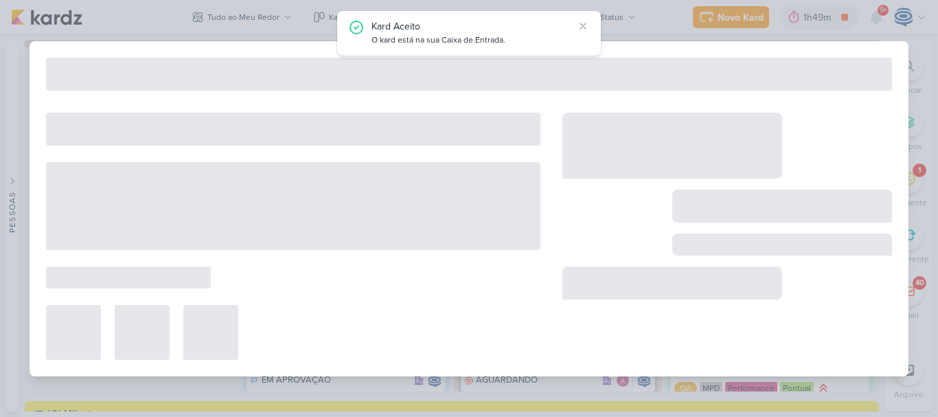
type input "6708221_YEES_REPORT_QUINZENAL_MARKETING_26.08"
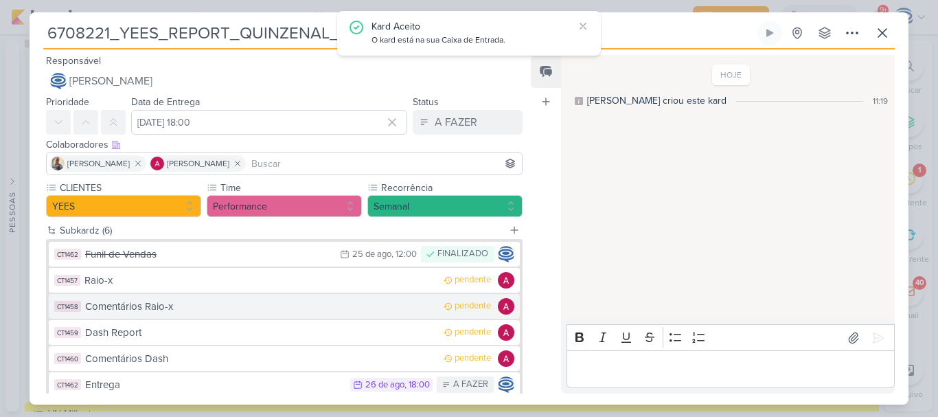
scroll to position [82, 0]
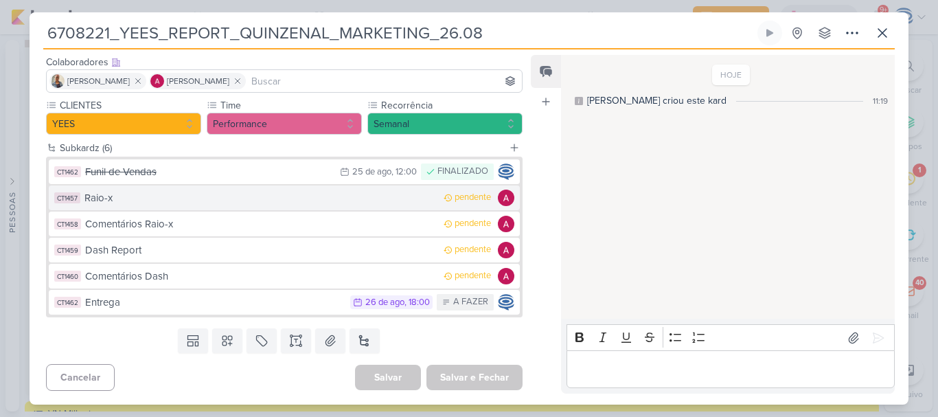
click at [228, 196] on div "Raio-x" at bounding box center [260, 198] width 352 height 16
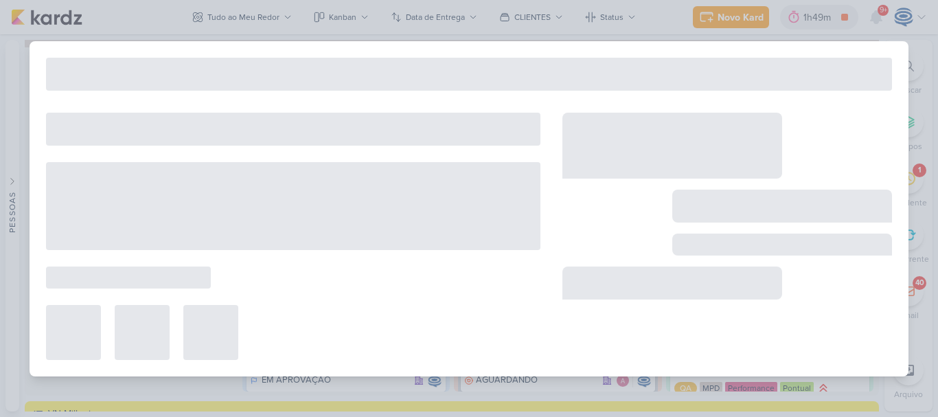
type input "Raio-x"
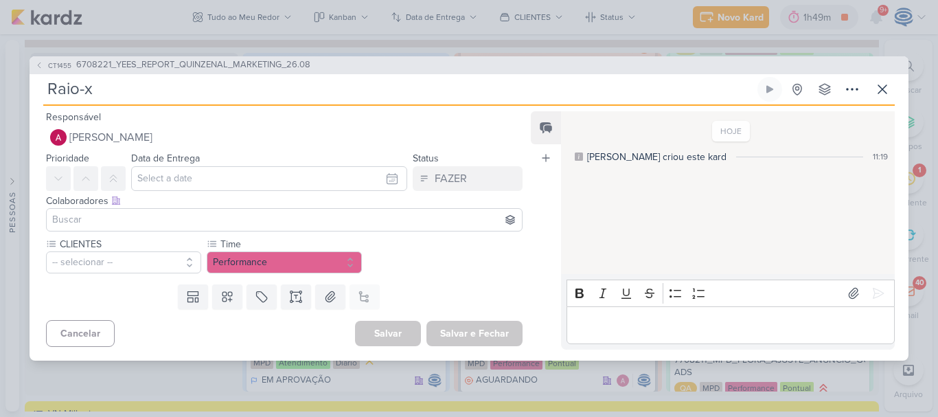
click at [146, 213] on input at bounding box center [283, 219] width 469 height 16
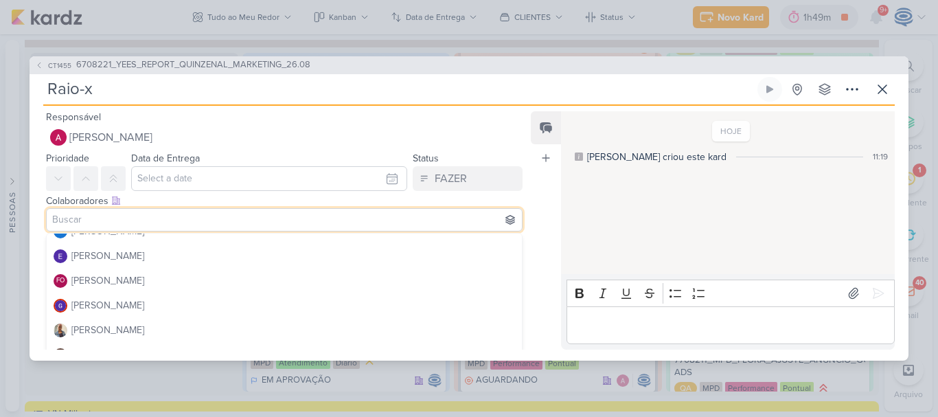
scroll to position [132, 0]
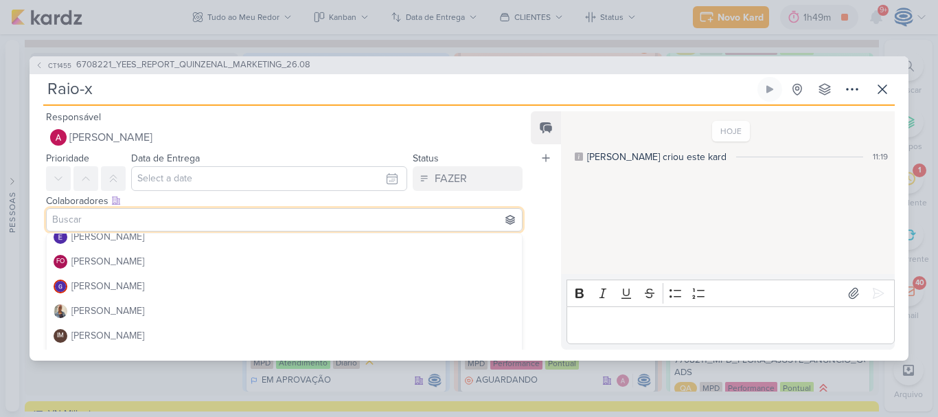
click at [117, 304] on div "[PERSON_NAME]" at bounding box center [107, 310] width 73 height 14
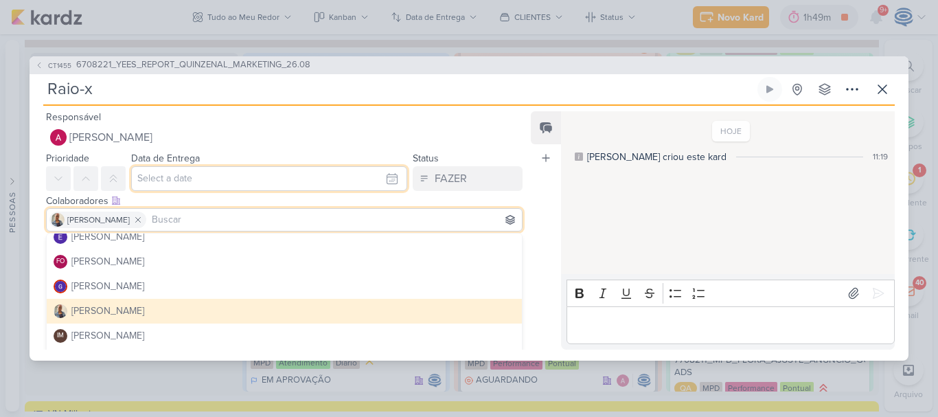
click at [165, 179] on input "text" at bounding box center [269, 178] width 276 height 25
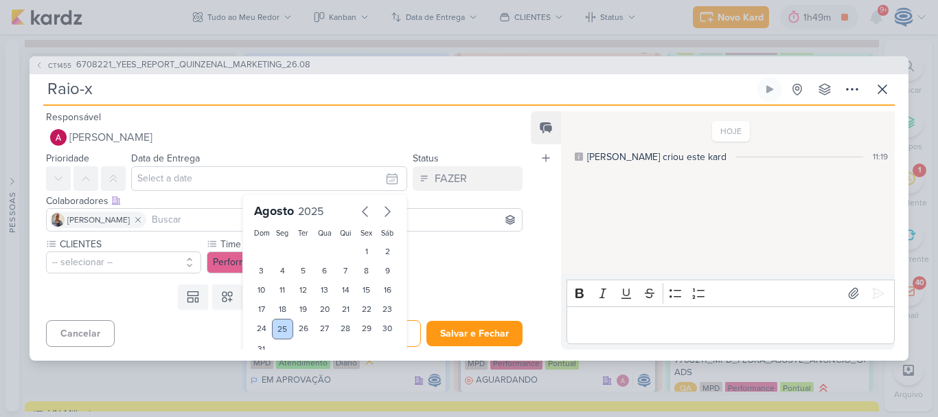
click at [275, 328] on div "25" at bounding box center [282, 328] width 21 height 21
type input "[DATE] 23:59"
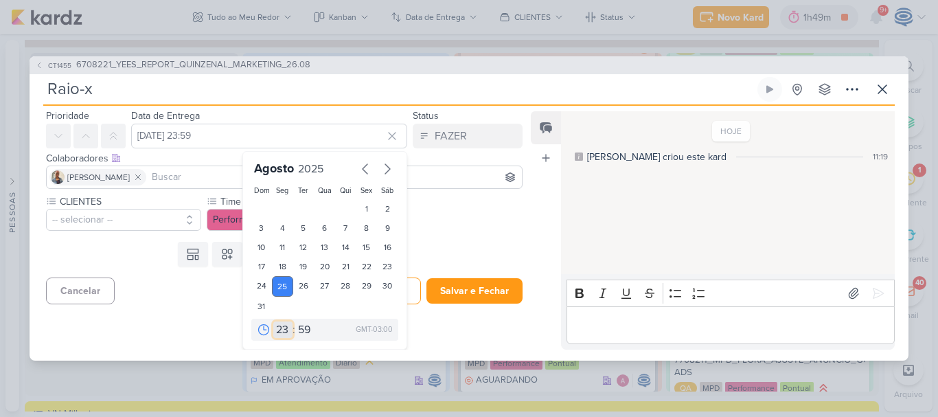
click at [275, 328] on select "00 01 02 03 04 05 06 07 08 09 10 11 12 13 14 15 16 17 18 19 20 21 22 23" at bounding box center [282, 329] width 19 height 16
select select "16"
click at [273, 321] on select "00 01 02 03 04 05 06 07 08 09 10 11 12 13 14 15 16 17 18 19 20 21 22 23" at bounding box center [282, 329] width 19 height 16
type input "[DATE] 16:59"
click at [303, 339] on div "00 01 02 03 04 05 06 07 08 09 10 11 12 13 14 15 16 17 18 19 20 21 22 23 : 00 05…" at bounding box center [324, 329] width 147 height 22
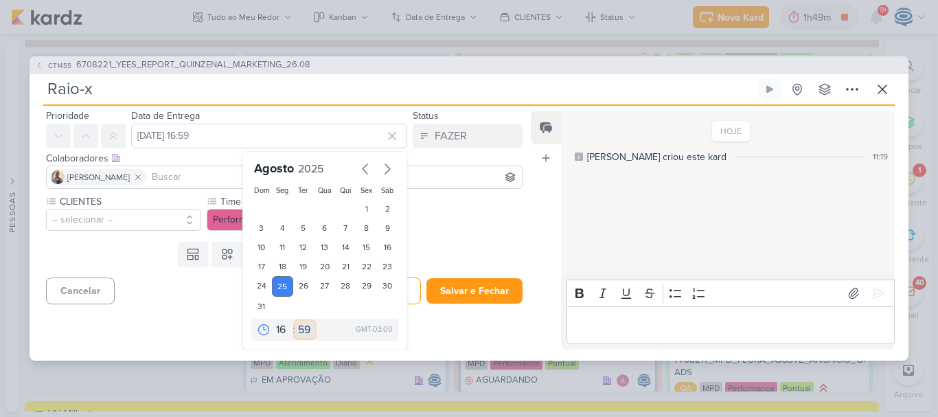
click at [303, 330] on select "00 05 10 15 20 25 30 35 40 45 50 55 59" at bounding box center [304, 329] width 19 height 16
select select "0"
click at [295, 321] on select "00 05 10 15 20 25 30 35 40 45 50 55 59" at bounding box center [304, 329] width 19 height 16
type input "[DATE] 16:00"
click at [133, 224] on button "-- selecionar --" at bounding box center [123, 220] width 155 height 22
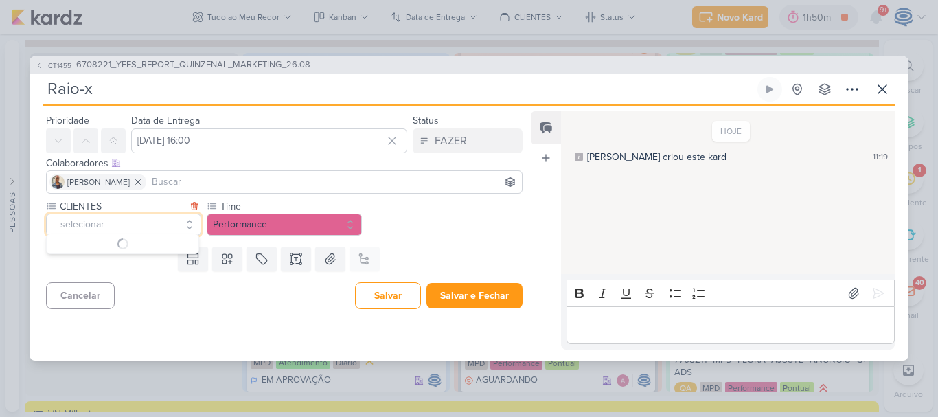
scroll to position [0, 0]
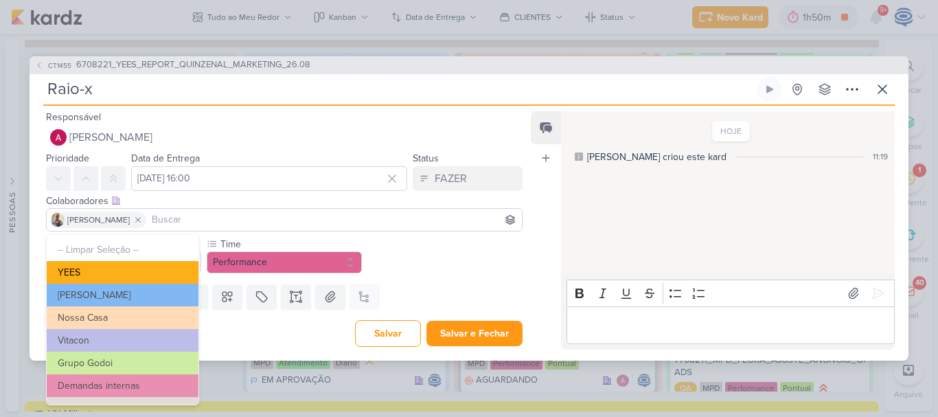
click at [108, 283] on button "YEES" at bounding box center [123, 272] width 152 height 23
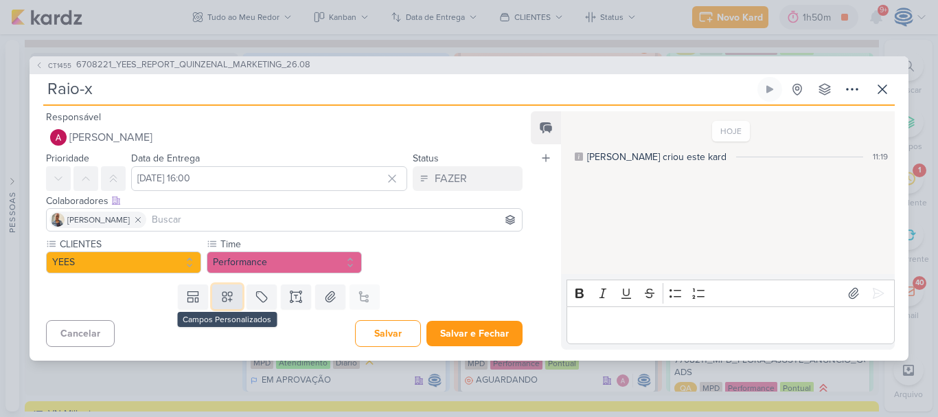
click at [222, 295] on icon at bounding box center [227, 297] width 10 height 10
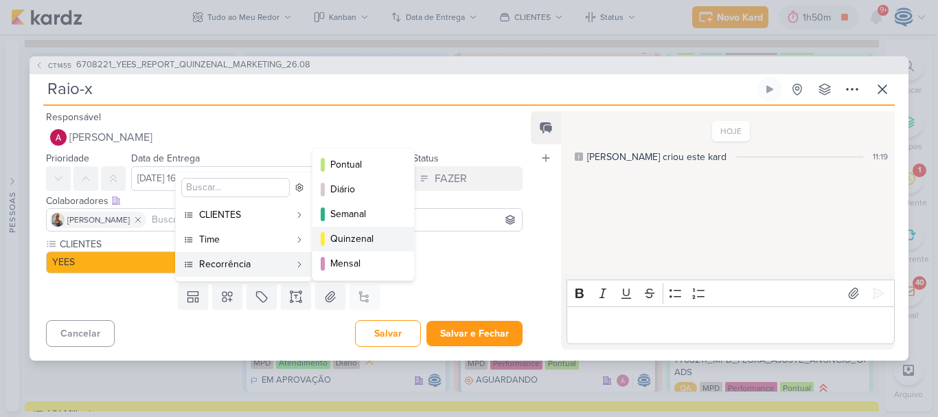
click at [363, 232] on div "Quinzenal" at bounding box center [363, 238] width 67 height 14
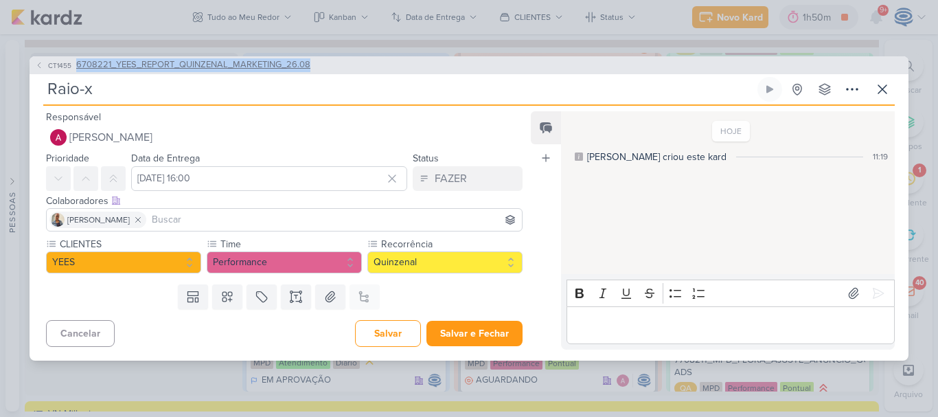
drag, startPoint x: 326, startPoint y: 68, endPoint x: 72, endPoint y: 65, distance: 254.0
click at [72, 65] on div "CT1455 6708221_YEES_REPORT_QUINZENAL_MARKETING_26.08" at bounding box center [469, 65] width 879 height 18
copy button "6708221_YEES_REPORT_QUINZENAL_MARKETING_26.08"
click at [104, 91] on input "Raio-x" at bounding box center [398, 89] width 711 height 25
paste input "6708221_YEES_REPORT_QUINZENAL_MARKETING_26.08"
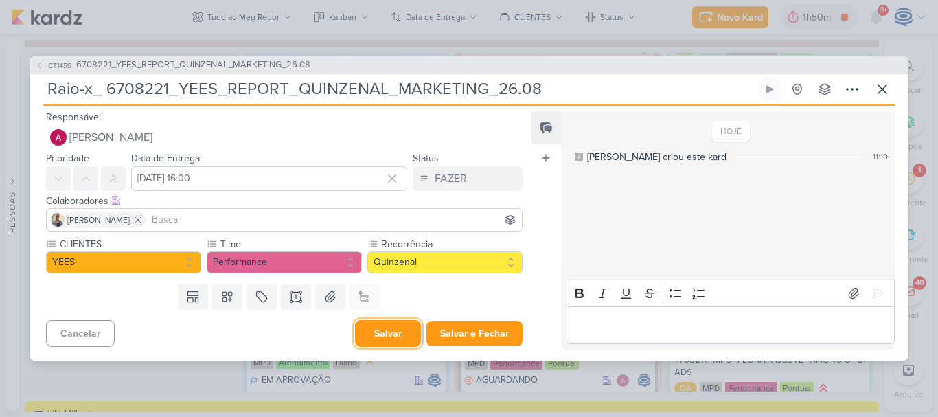
click at [388, 336] on button "Salvar" at bounding box center [388, 333] width 66 height 27
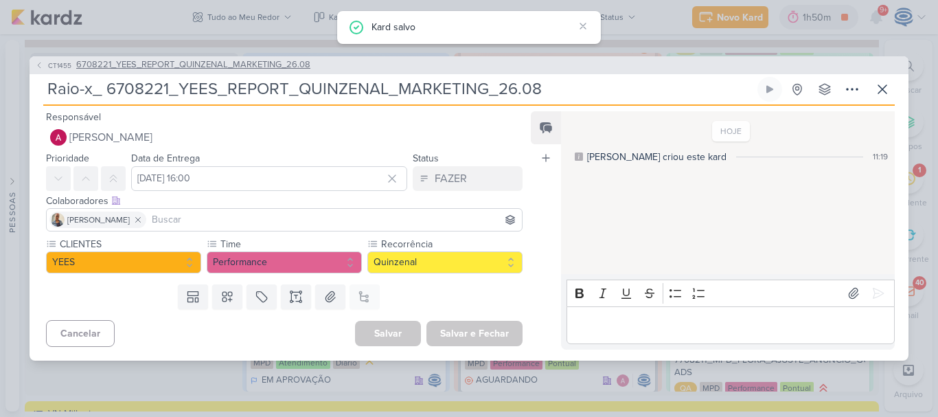
click at [215, 65] on span "6708221_YEES_REPORT_QUINZENAL_MARKETING_26.08" at bounding box center [193, 65] width 234 height 14
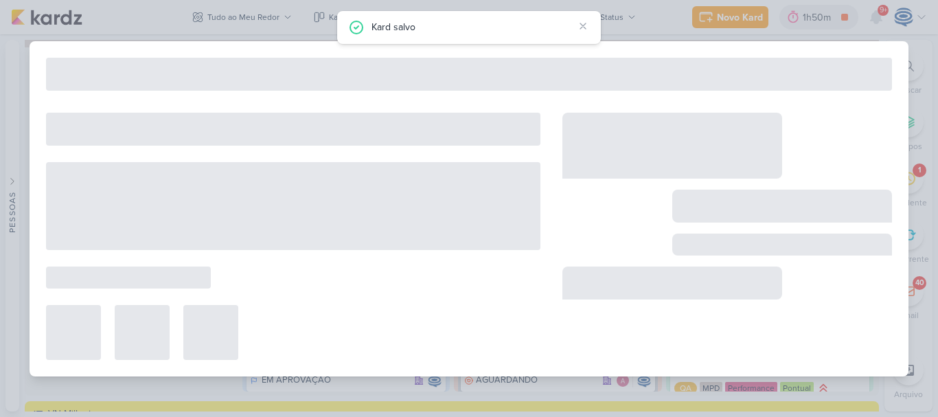
type input "6708221_YEES_REPORT_QUINZENAL_MARKETING_26.08"
type input "[DATE] 18:00"
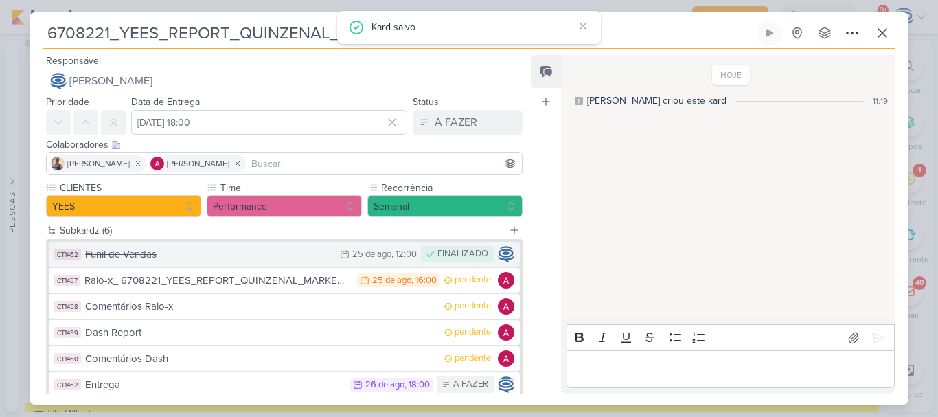
scroll to position [82, 0]
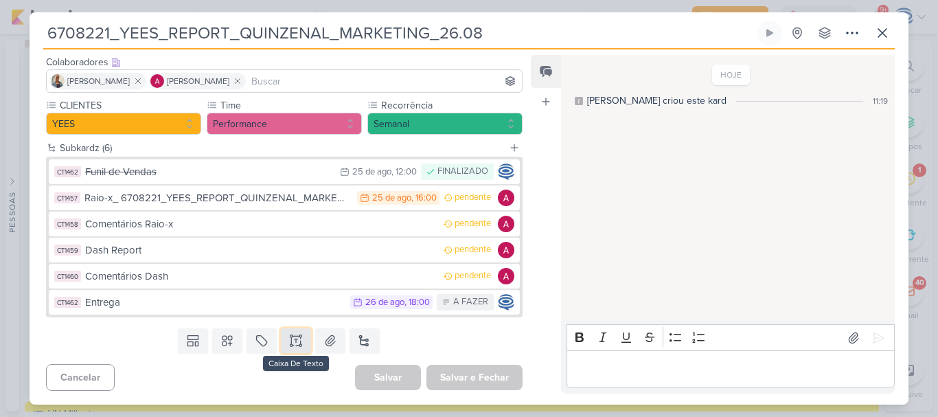
click at [290, 340] on icon at bounding box center [296, 341] width 14 height 14
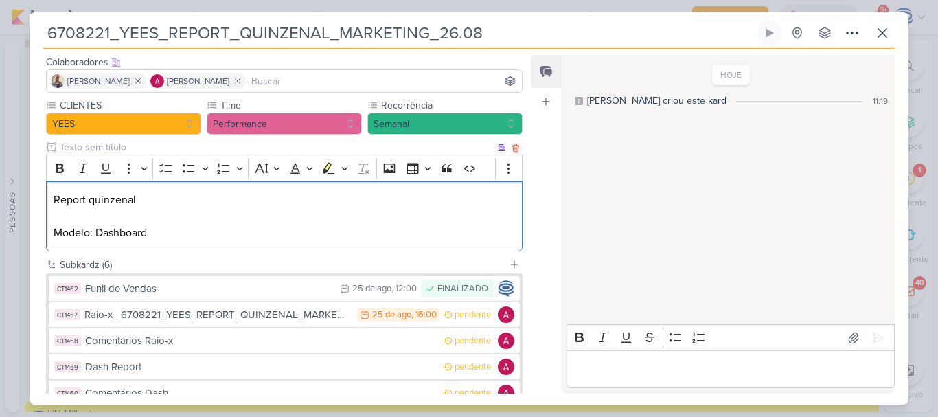
click at [174, 189] on div "Report quinzenal Modelo: Dashboard" at bounding box center [284, 216] width 476 height 71
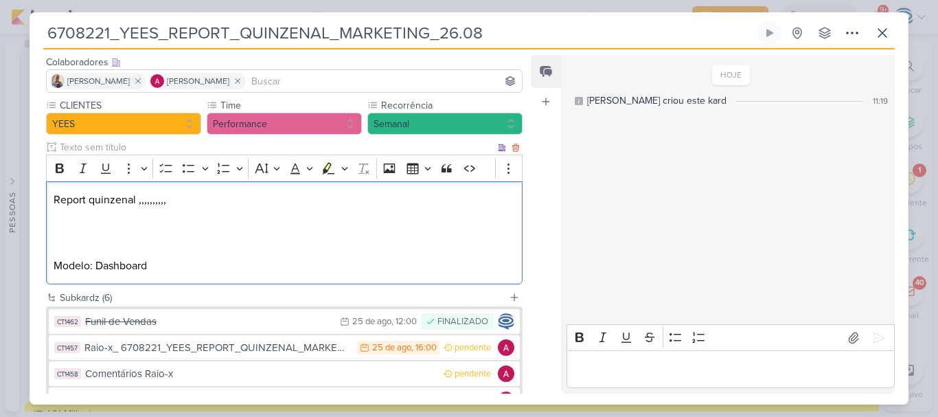
drag, startPoint x: 176, startPoint y: 197, endPoint x: 135, endPoint y: 202, distance: 41.5
click at [135, 202] on p "Report quinzenal ,,,,,,,,,," at bounding box center [284, 200] width 461 height 16
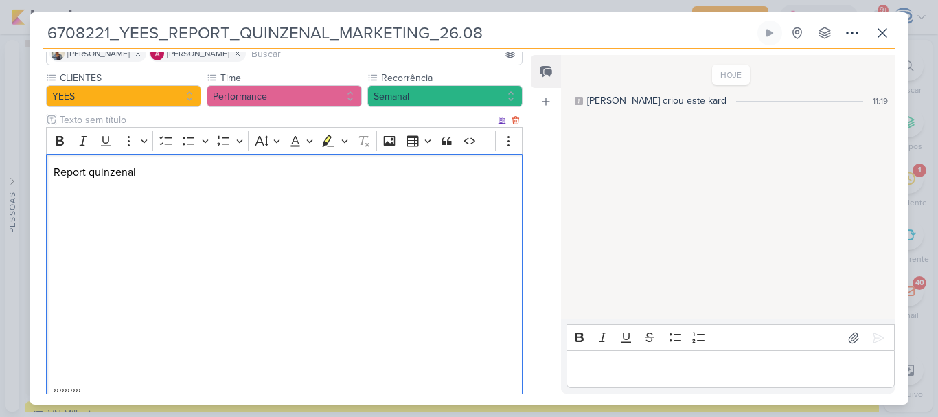
scroll to position [228, 0]
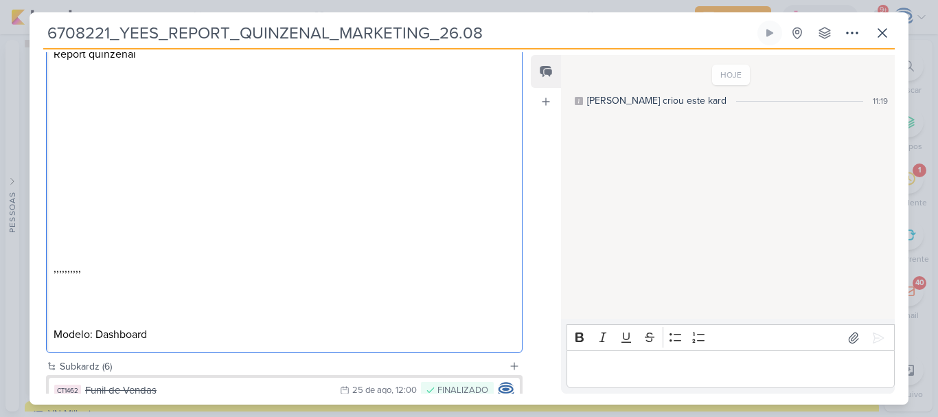
drag, startPoint x: 124, startPoint y: 325, endPoint x: 79, endPoint y: 362, distance: 58.1
drag, startPoint x: 79, startPoint y: 362, endPoint x: 64, endPoint y: 305, distance: 58.3
click at [64, 305] on p "⁠⁠⁠⁠⁠⁠⁠ Modelo: Dashboard" at bounding box center [284, 317] width 461 height 49
drag, startPoint x: 61, startPoint y: 305, endPoint x: 83, endPoint y: 84, distance: 222.1
click at [83, 84] on div "Report quinzenal ,,,,,,,,,, ⁠⁠⁠⁠⁠⁠⁠ Modelo: Dashboard" at bounding box center [284, 195] width 476 height 318
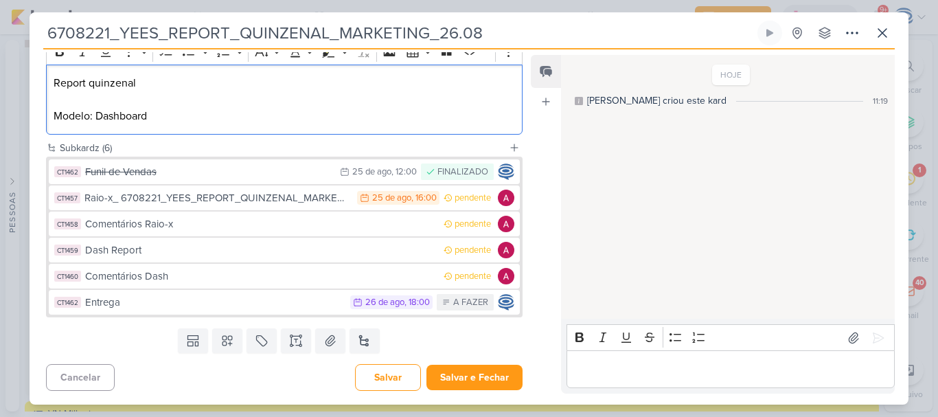
scroll to position [199, 0]
click at [161, 117] on p "Report quinzenal modelo marketing Modelo: Dashboard" at bounding box center [284, 99] width 461 height 49
drag, startPoint x: 241, startPoint y: 86, endPoint x: 140, endPoint y: 88, distance: 100.9
click at [140, 88] on p "Report quinzenal modelo marketing Modelo: Dashboard Marketing" at bounding box center [284, 99] width 461 height 49
click at [241, 113] on p "Report quinzenal Modelo: Dashboard Marketing" at bounding box center [284, 99] width 461 height 49
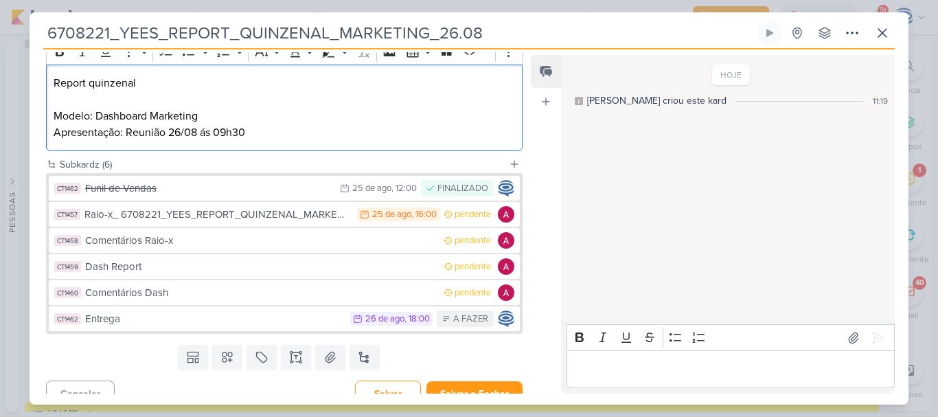
click at [93, 86] on p "Report quinzenal Modelo: Dashboard Marketing Apresentação: Reunião 26/08 ás 09h…" at bounding box center [284, 108] width 461 height 66
drag, startPoint x: 152, startPoint y: 82, endPoint x: 49, endPoint y: 77, distance: 103.1
click at [49, 77] on div "Report Quinzenal Modelo: Dashboard Marketing Apresentação: Reunião 26/08 ás 09h…" at bounding box center [284, 108] width 476 height 87
click at [56, 56] on icon "Editor toolbar" at bounding box center [60, 52] width 8 height 10
click at [80, 108] on p "Report Quinzenal Modelo: Dashboard Marketing Apresentação: Reunião 26/08 ás 09h…" at bounding box center [284, 108] width 461 height 66
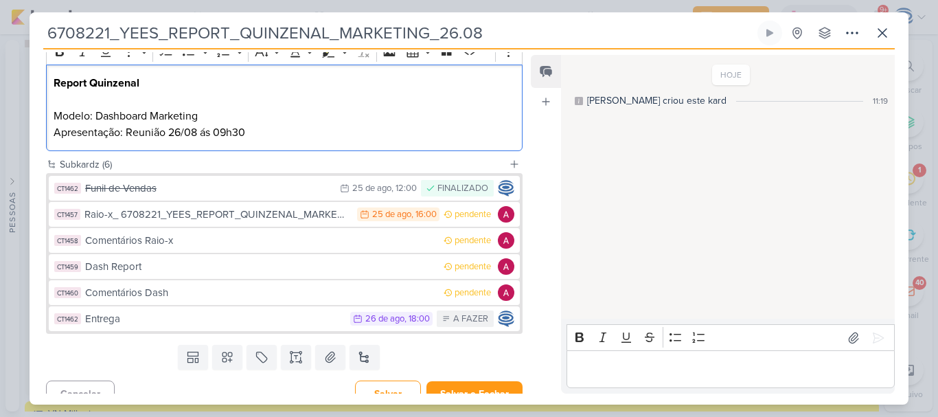
click at [257, 141] on div "Report Quinzenal ⁠⁠⁠⁠⁠⁠⁠ Modelo: Dashboard Marketing Apresentação: Reunião 26/0…" at bounding box center [284, 108] width 476 height 87
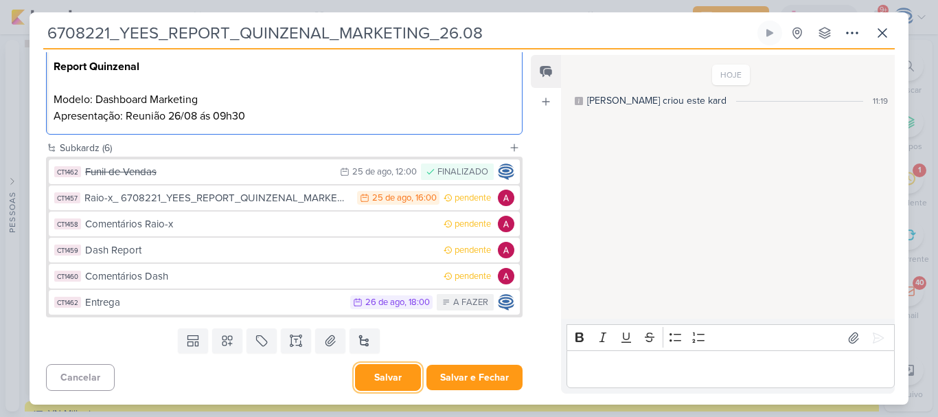
click at [370, 379] on button "Salvar" at bounding box center [388, 377] width 66 height 27
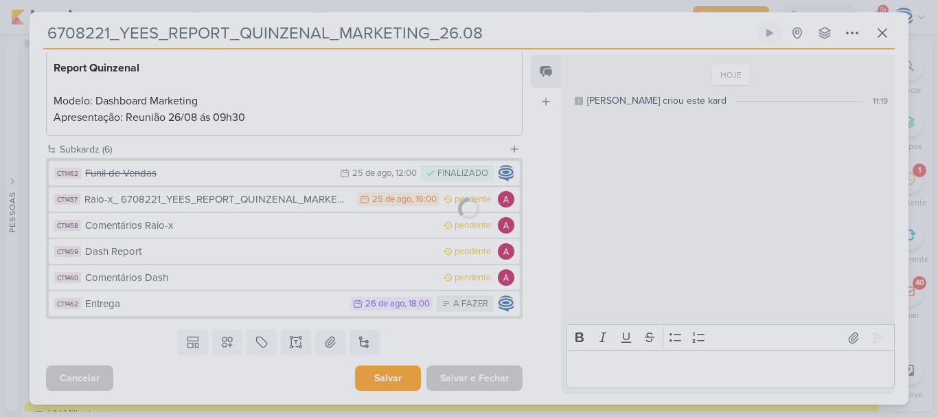
scroll to position [214, 0]
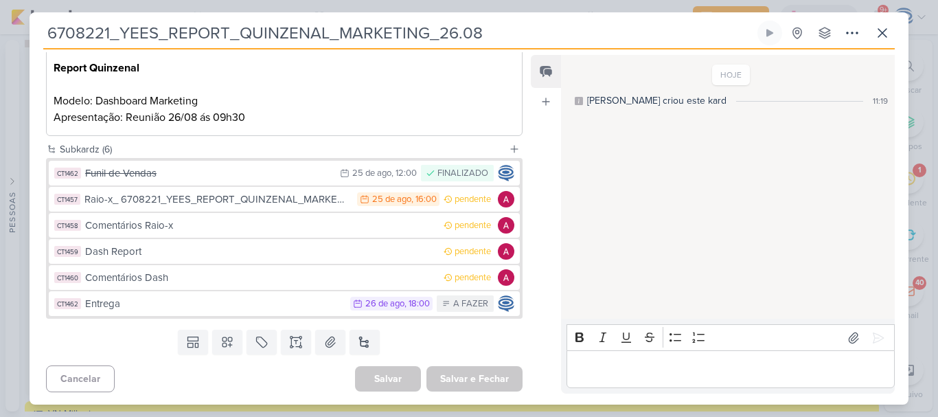
drag, startPoint x: 604, startPoint y: 37, endPoint x: 1, endPoint y: 43, distance: 603.4
click at [1, 43] on div "6708221_YEES_REPORT_QUINZENAL_MARKETING_26.08 Criado por mim" at bounding box center [469, 208] width 938 height 417
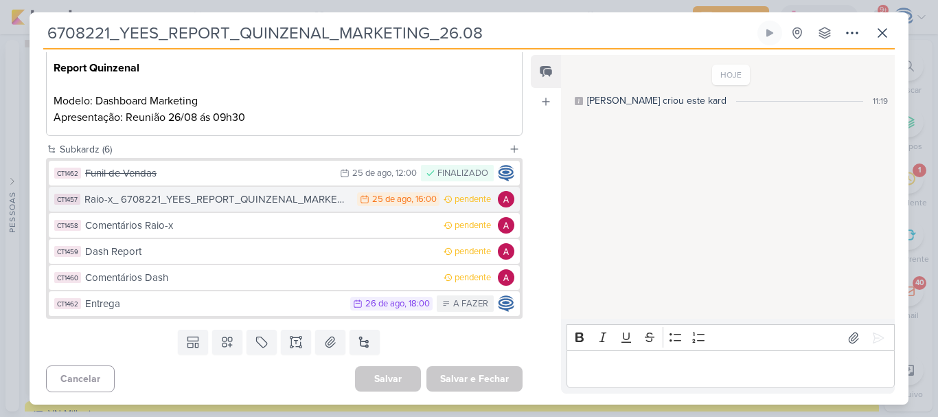
click at [174, 205] on div "Raio-x_ 6708221_YEES_REPORT_QUINZENAL_MARKETING_26.08" at bounding box center [217, 200] width 266 height 16
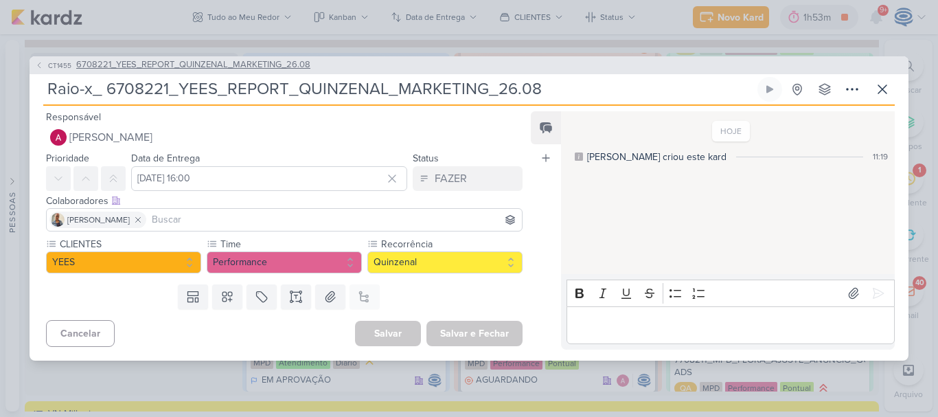
click at [89, 65] on span "6708221_YEES_REPORT_QUINZENAL_MARKETING_26.08" at bounding box center [193, 65] width 234 height 14
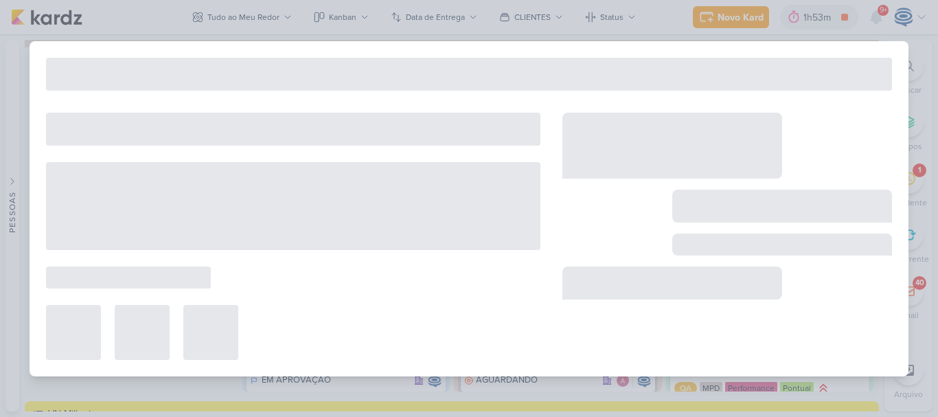
type input "6708221_YEES_REPORT_QUINZENAL_MARKETING_26.08"
type input "[DATE] 18:00"
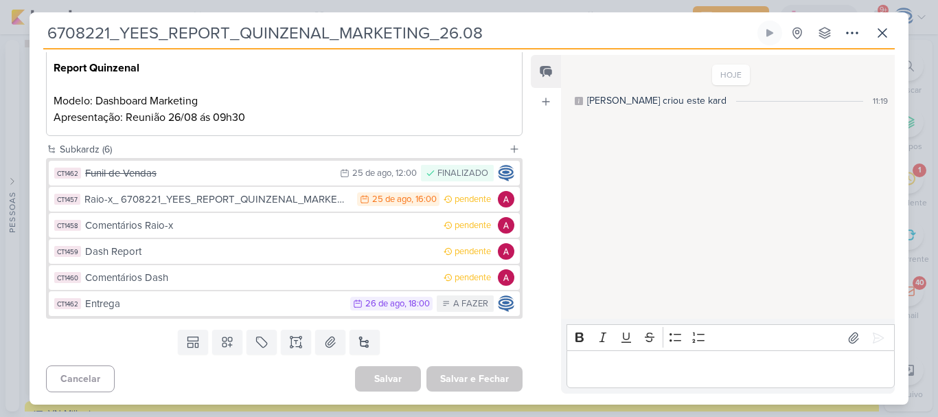
scroll to position [216, 0]
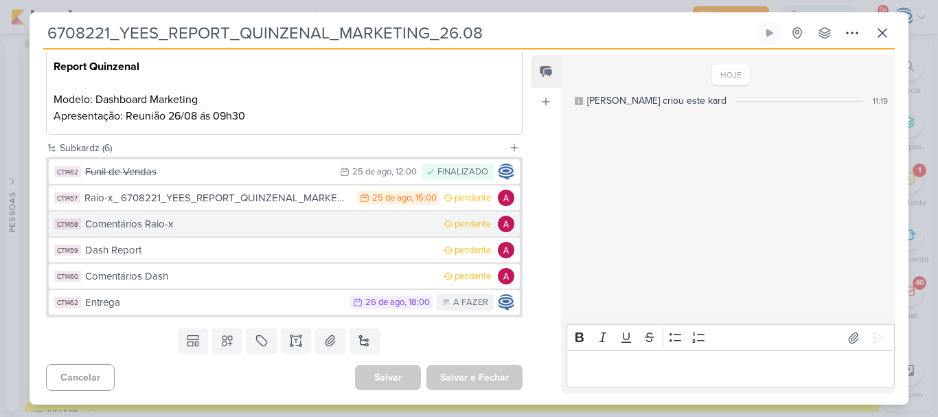
click at [163, 221] on div "Comentários Raio-x" at bounding box center [260, 224] width 351 height 16
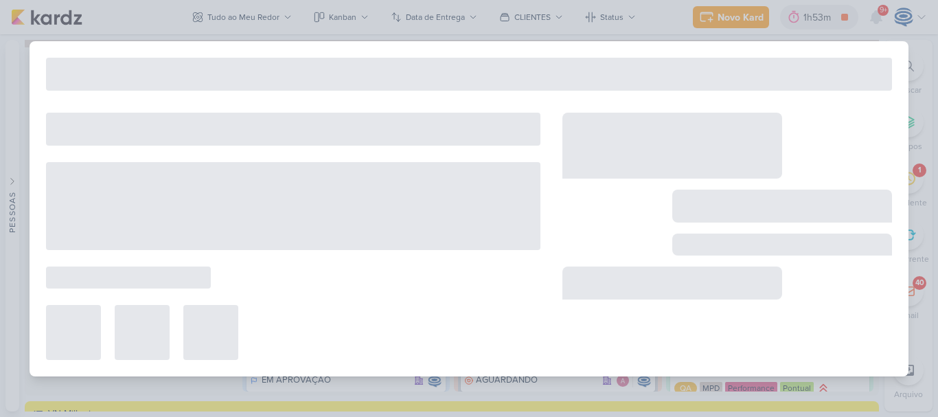
type input "Comentários Raio-x"
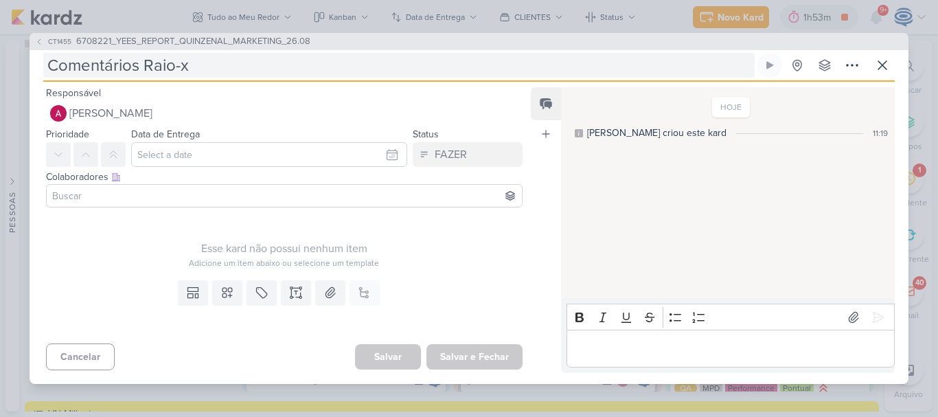
click at [256, 65] on input "Comentários Raio-x" at bounding box center [398, 65] width 711 height 25
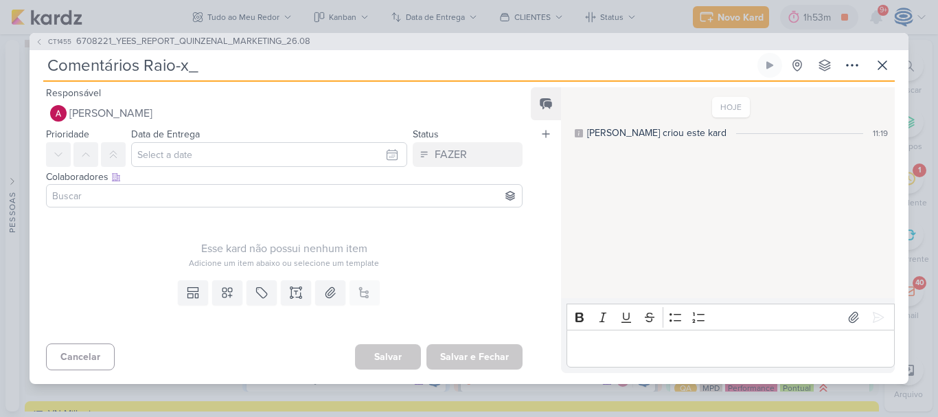
paste input "6708221_YEES_REPORT_QUINZENAL_MARKETING_26.08"
type input "Comentários Raio-x_6708221_YEES_REPORT_QUINZENAL_MARKETING_26.08"
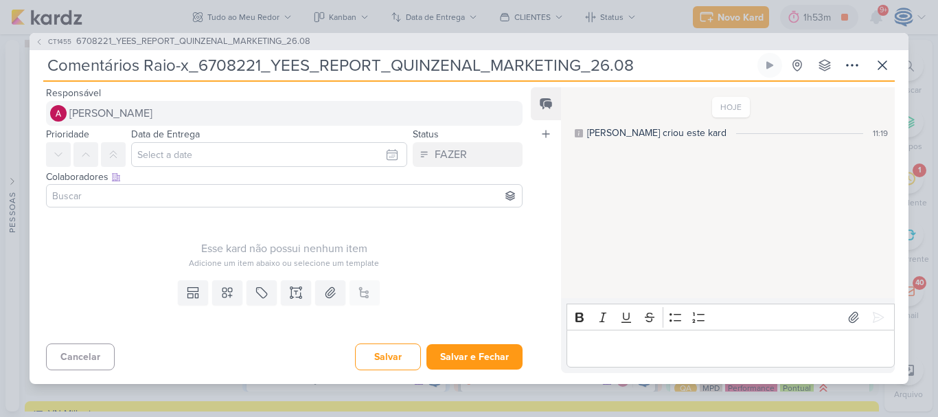
type input "Comentários Raio-x_6708221_YEES_REPORT_QUINZENAL_MARKETING_26.08"
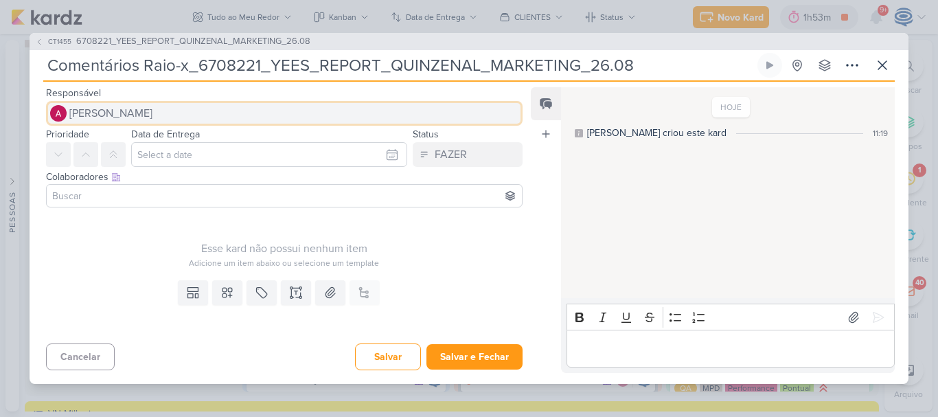
click at [217, 115] on button "[PERSON_NAME]" at bounding box center [284, 113] width 476 height 25
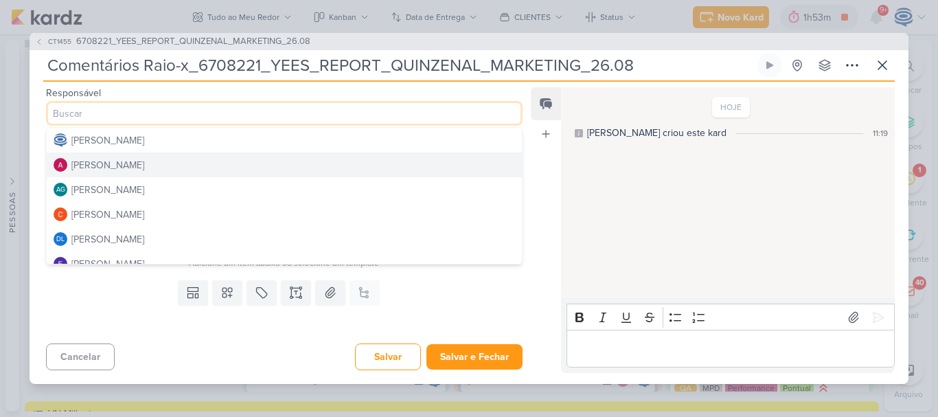
click at [200, 162] on button "[PERSON_NAME]" at bounding box center [284, 164] width 475 height 25
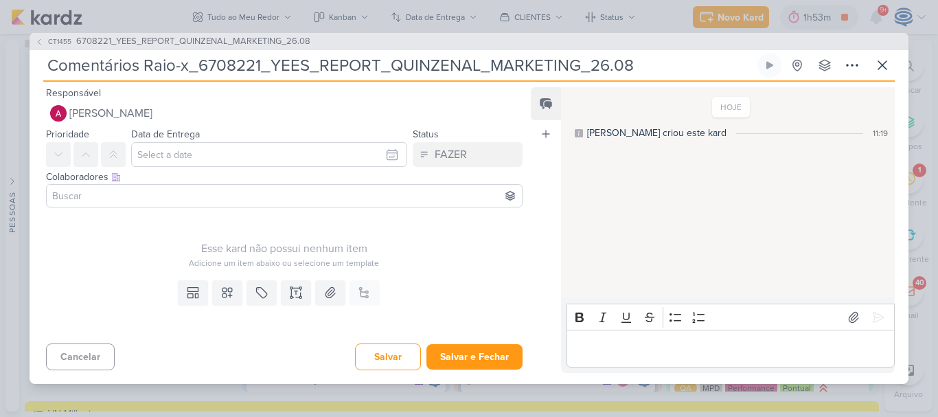
click at [190, 193] on input at bounding box center [283, 195] width 469 height 16
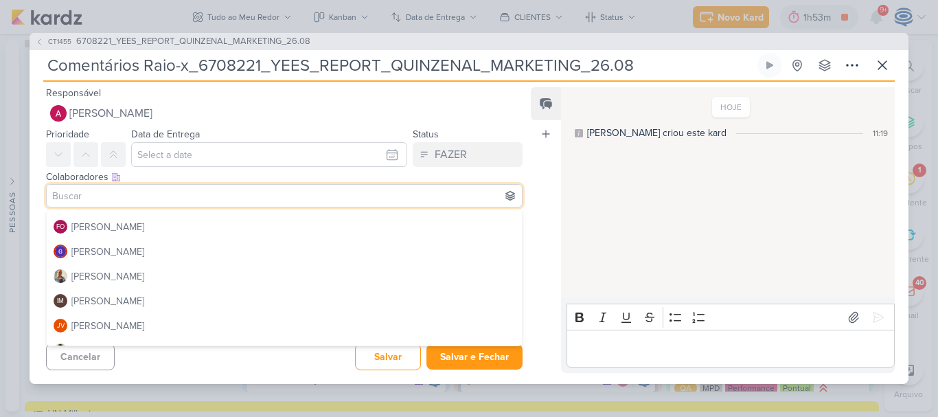
scroll to position [157, 0]
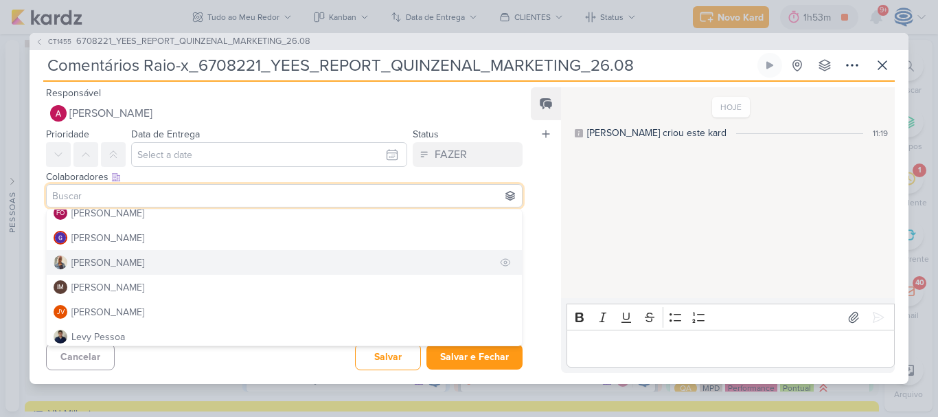
click at [153, 262] on button "[PERSON_NAME]" at bounding box center [284, 262] width 475 height 25
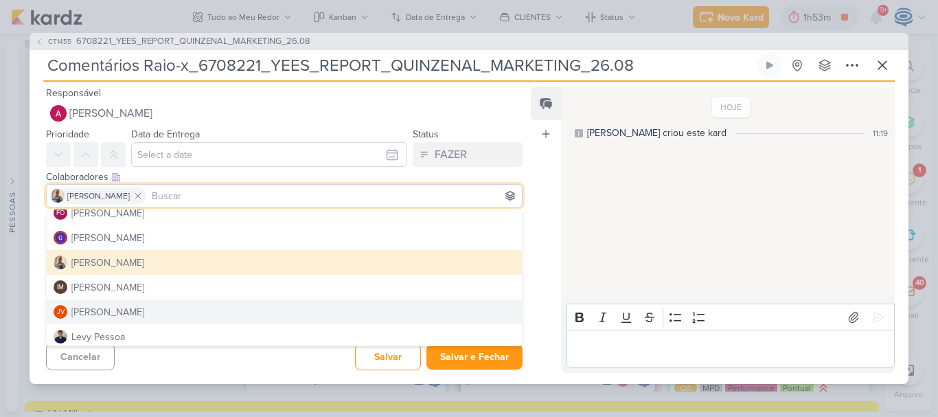
click at [151, 369] on div "Cancelar [GEOGRAPHIC_DATA] Salvar e Fechar Ctrl + Enter" at bounding box center [279, 355] width 498 height 35
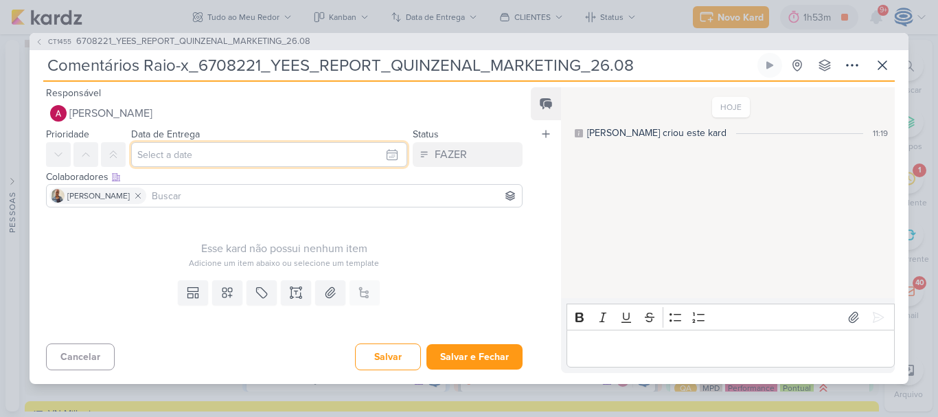
click at [167, 159] on input "text" at bounding box center [269, 154] width 276 height 25
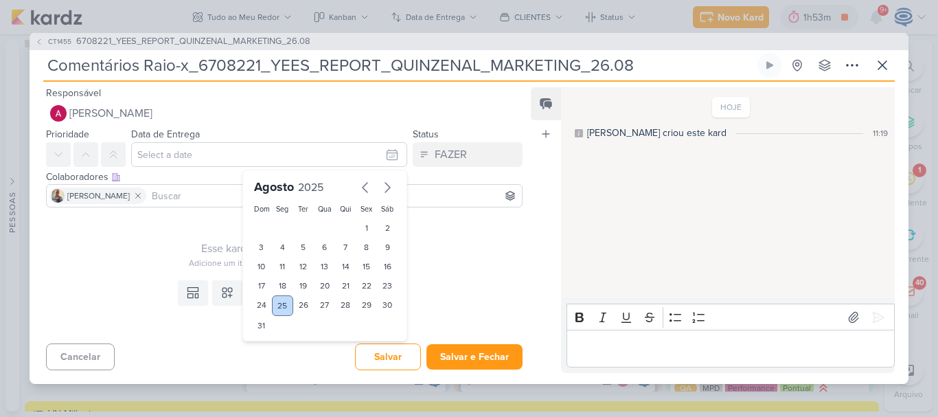
click at [285, 308] on div "25" at bounding box center [282, 305] width 21 height 21
type input "[DATE] 23:59"
click at [275, 343] on select "00 01 02 03 04 05 06 07 08 09 10 11 12 13 14 15 16 17 18 19 20 21 22 23" at bounding box center [282, 348] width 19 height 16
select select "18"
click at [273, 340] on select "00 01 02 03 04 05 06 07 08 09 10 11 12 13 14 15 16 17 18 19 20 21 22 23" at bounding box center [282, 348] width 19 height 16
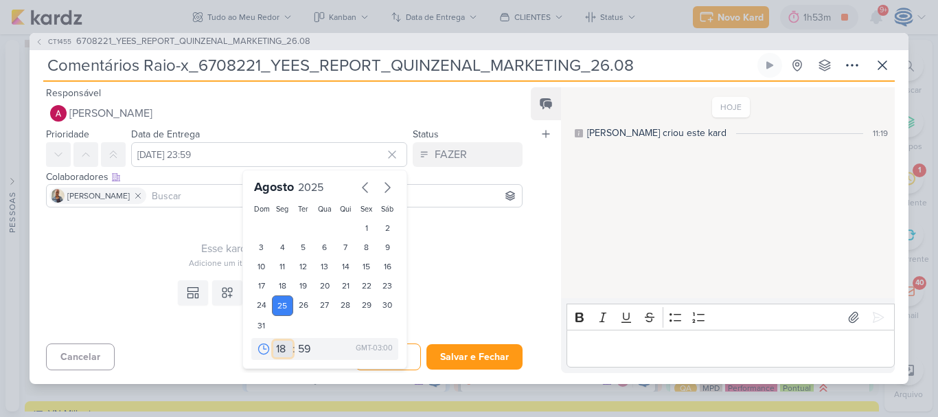
type input "[DATE] 18:59"
click at [295, 344] on select "00 05 10 15 20 25 30 35 40 45 50 55 59" at bounding box center [304, 348] width 19 height 16
select select "0"
click at [295, 340] on select "00 05 10 15 20 25 30 35 40 45 50 55 59" at bounding box center [304, 348] width 19 height 16
type input "[DATE] 18:00"
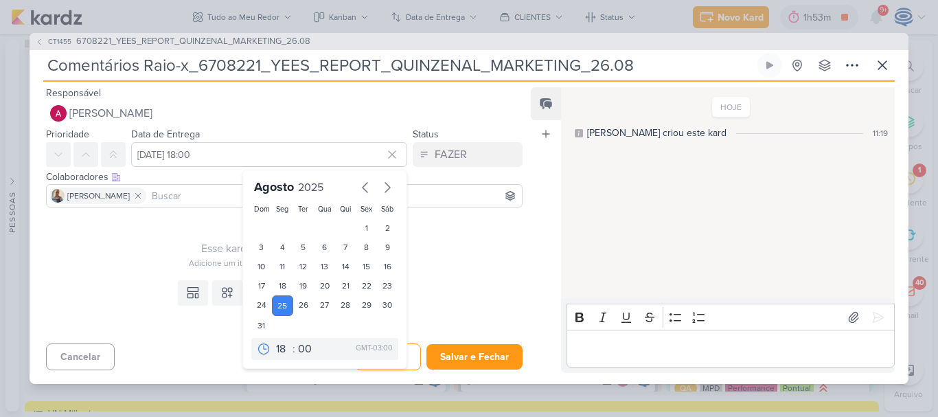
click at [173, 238] on div "Esse kard não possui nenhum item Adicione um item abaixo ou selecione um templa…" at bounding box center [284, 241] width 476 height 56
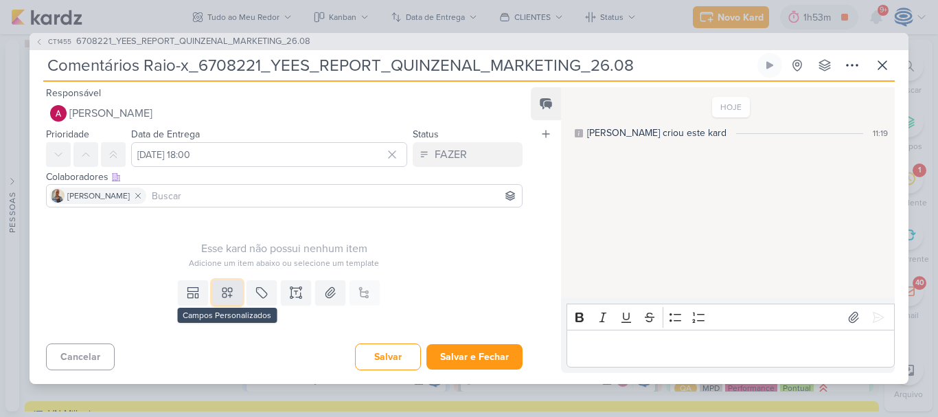
click at [224, 289] on icon at bounding box center [227, 293] width 10 height 10
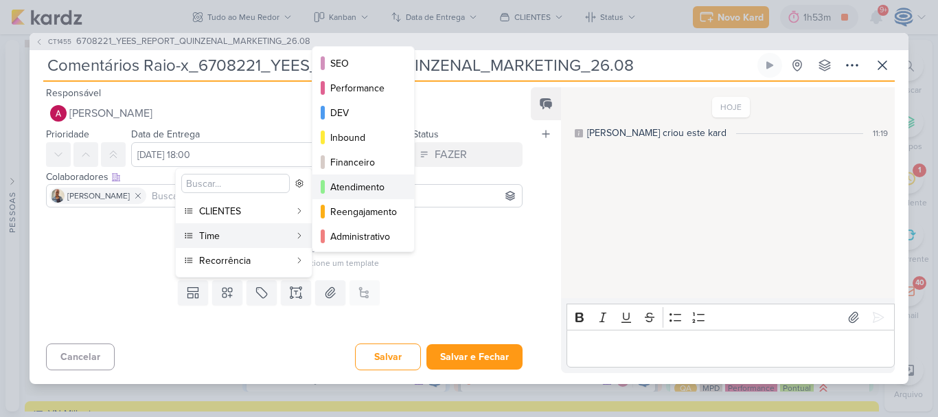
scroll to position [125, 0]
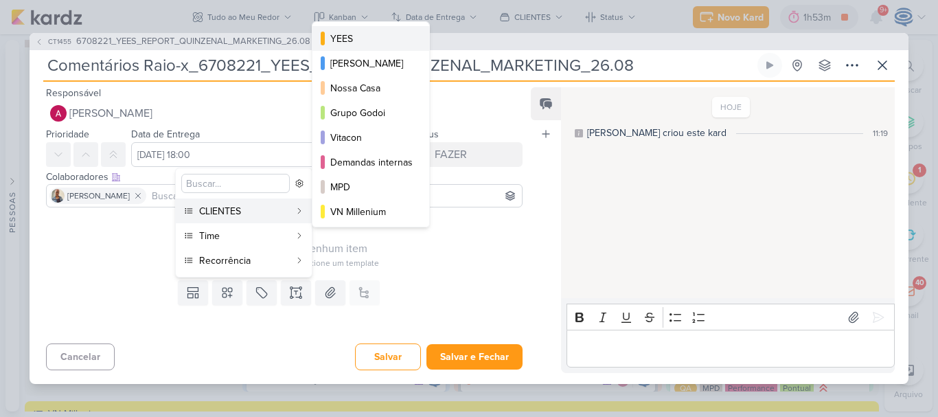
click at [370, 28] on button "YEES" at bounding box center [370, 38] width 117 height 25
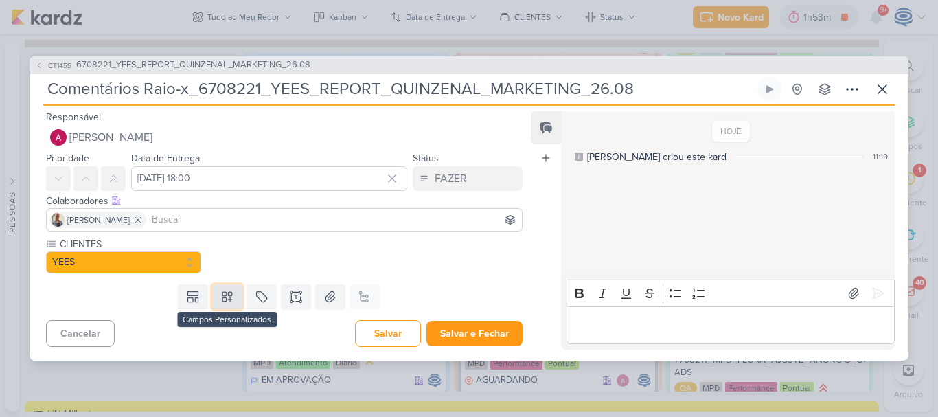
click at [220, 306] on button at bounding box center [227, 296] width 30 height 25
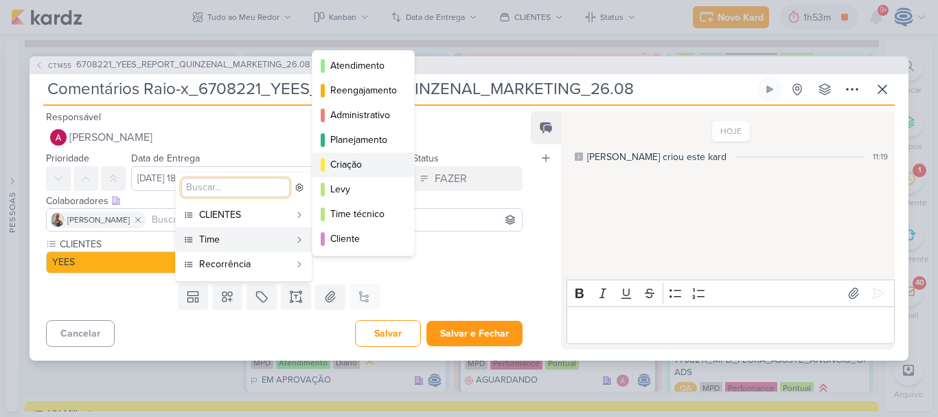
scroll to position [0, 0]
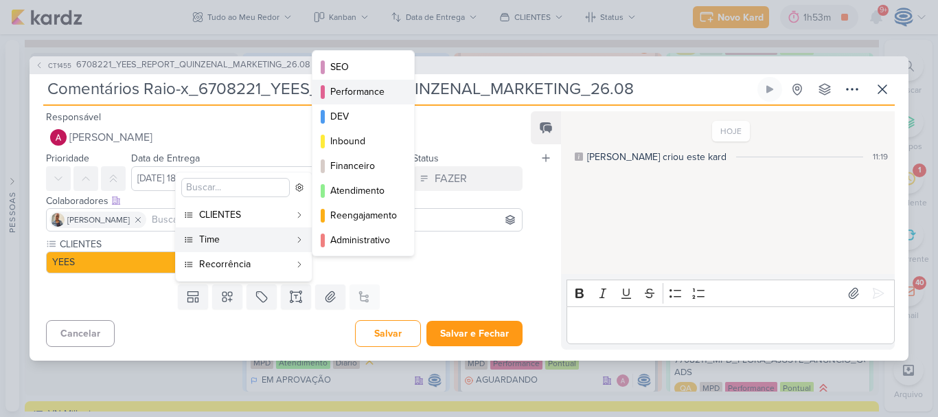
click at [373, 85] on div "Performance" at bounding box center [363, 91] width 67 height 14
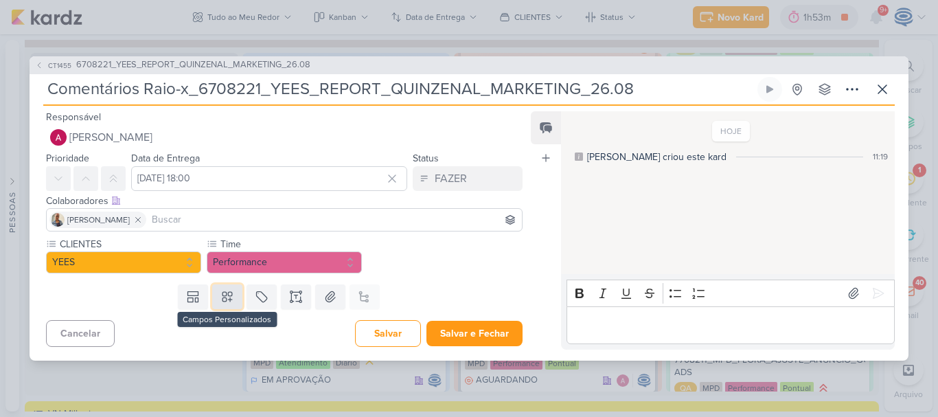
click at [222, 301] on icon at bounding box center [227, 297] width 10 height 10
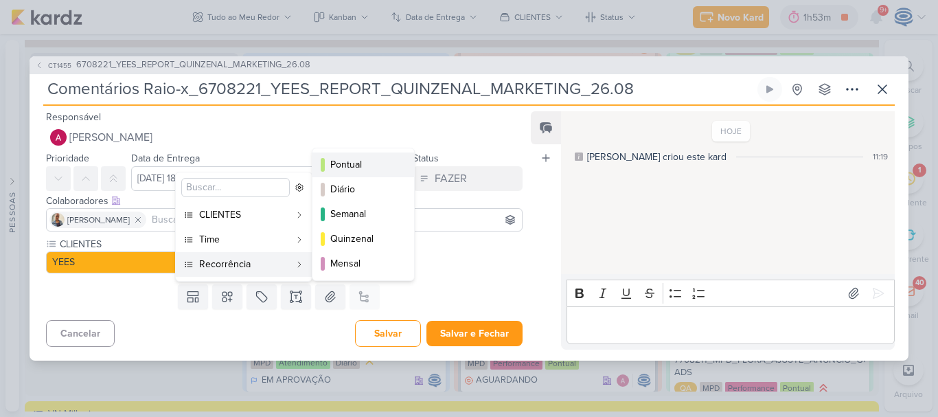
click at [356, 157] on div "Pontual" at bounding box center [363, 164] width 67 height 14
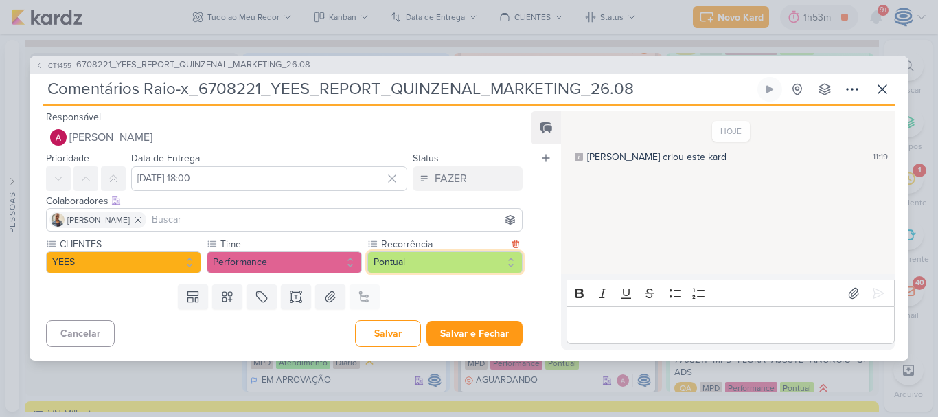
click at [410, 261] on button "Pontual" at bounding box center [444, 262] width 155 height 22
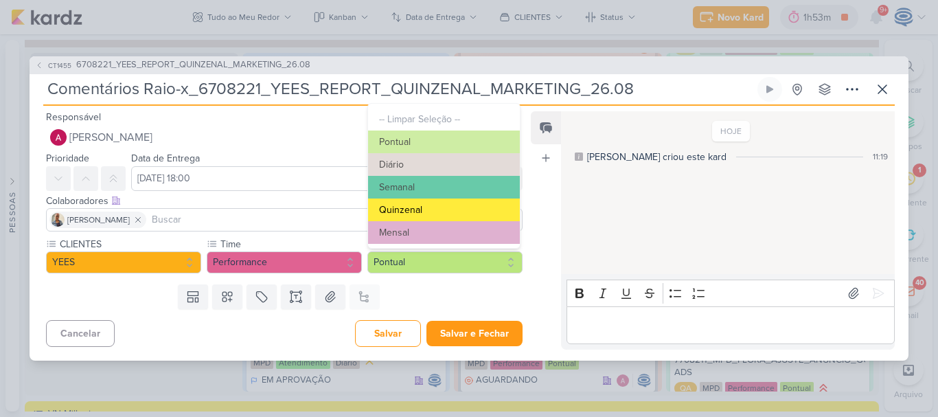
click at [418, 209] on button "Quinzenal" at bounding box center [444, 209] width 152 height 23
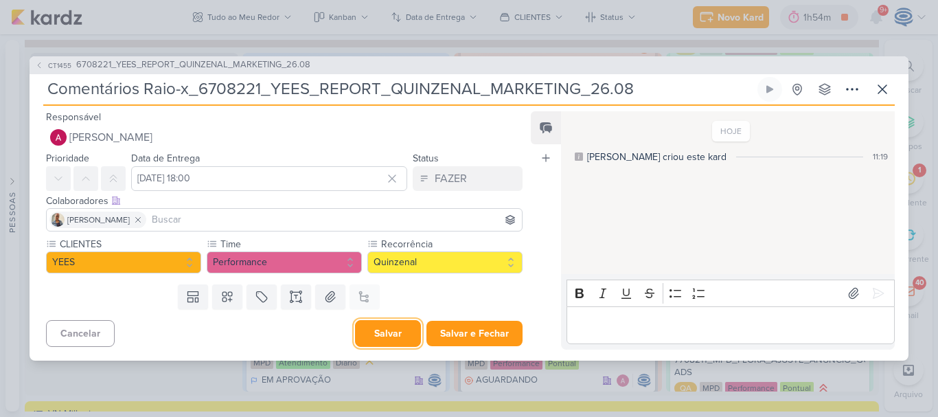
click at [395, 340] on button "Salvar" at bounding box center [388, 333] width 66 height 27
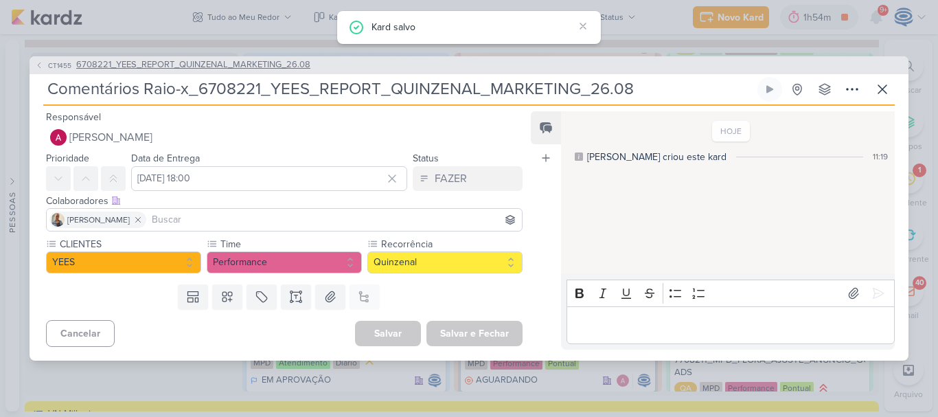
click at [212, 64] on span "6708221_YEES_REPORT_QUINZENAL_MARKETING_26.08" at bounding box center [193, 65] width 234 height 14
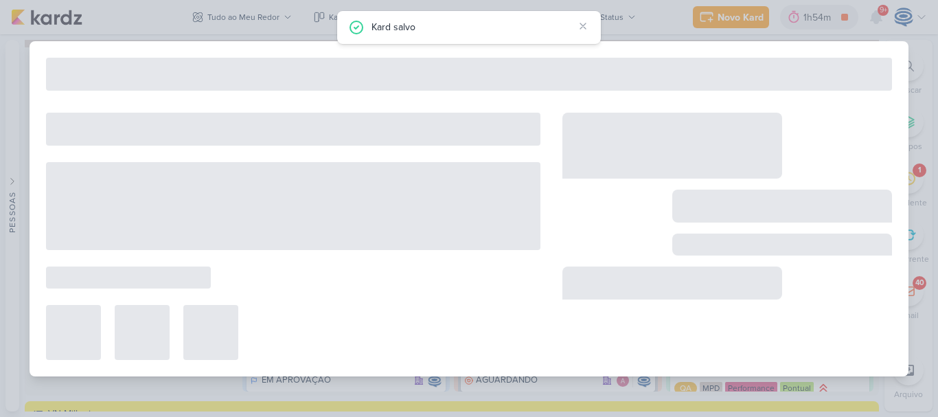
type input "6708221_YEES_REPORT_QUINZENAL_MARKETING_26.08"
type input "[DATE] 18:00"
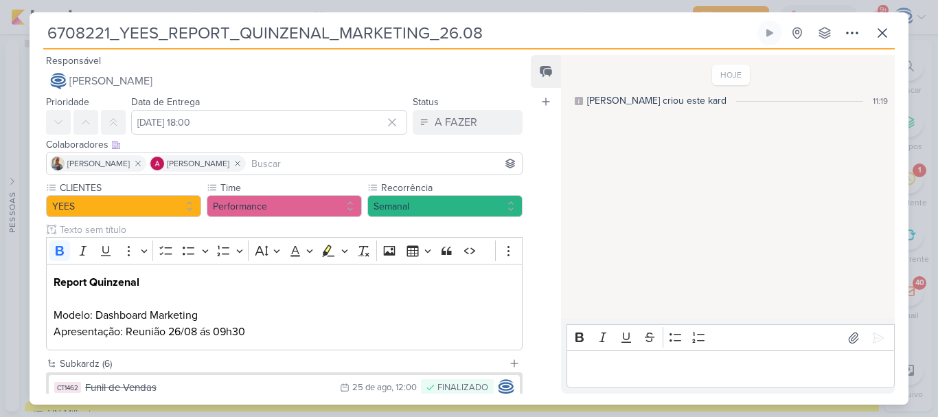
scroll to position [216, 0]
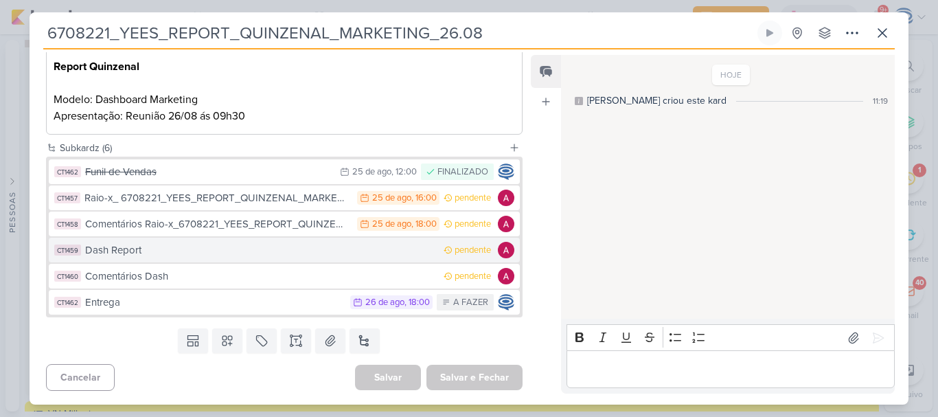
click at [218, 256] on div "Dash Report" at bounding box center [260, 250] width 351 height 16
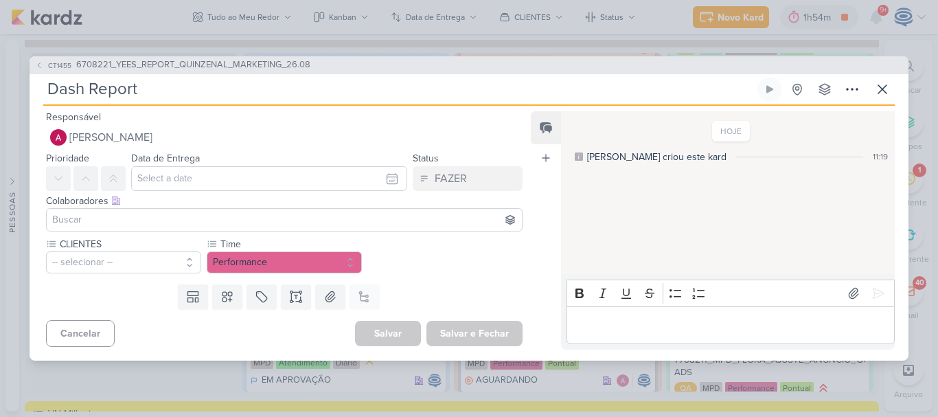
click at [235, 84] on input "Dash Report" at bounding box center [398, 89] width 711 height 25
paste input "6708221_YEES_REPORT_QUINZENAL_MARKETING_26.08"
type input "Dash Report_6708221_YEES_REPORT_QUINZENAL_MARKETING_26.08"
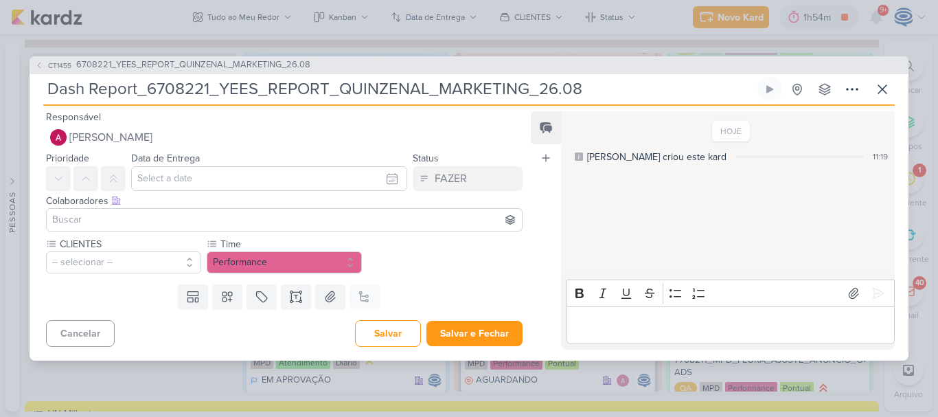
click at [235, 84] on input "Dash Report_6708221_YEES_REPORT_QUINZENAL_MARKETING_26.08" at bounding box center [398, 89] width 711 height 25
type input "Dash Report_6708221_YEES_REPORT_QUINZENAL_MARKETING_26.08"
click at [208, 181] on input "text" at bounding box center [269, 178] width 276 height 25
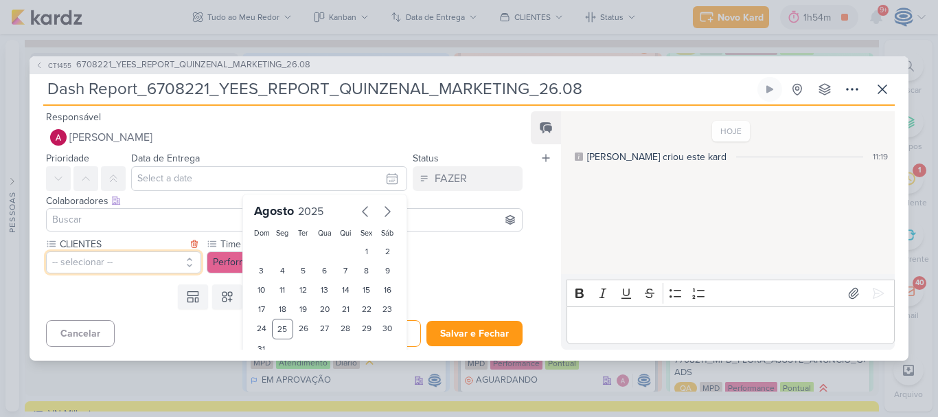
click at [65, 263] on button "-- selecionar --" at bounding box center [123, 262] width 155 height 22
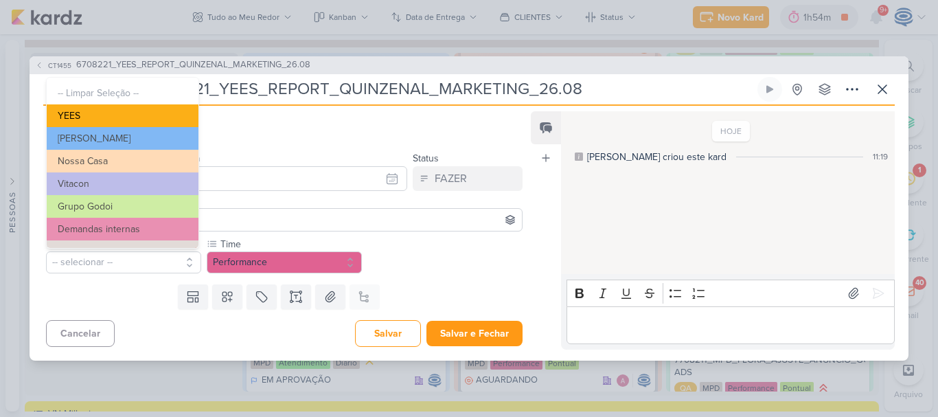
click at [123, 112] on button "YEES" at bounding box center [123, 115] width 152 height 23
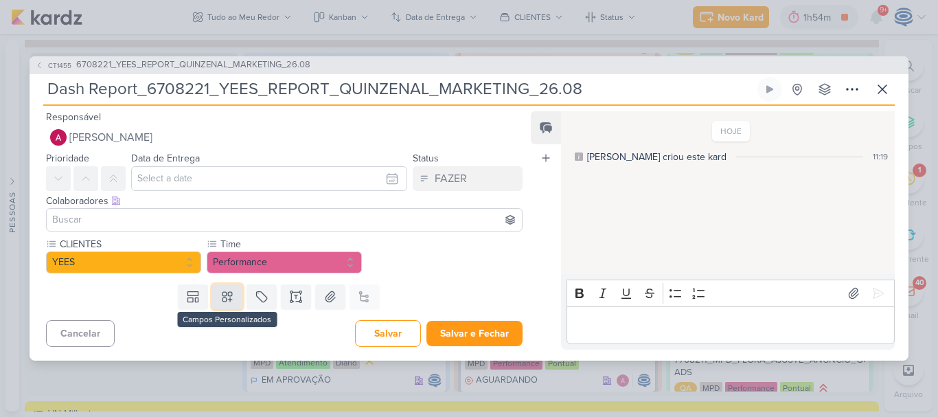
click at [229, 296] on icon at bounding box center [227, 297] width 14 height 14
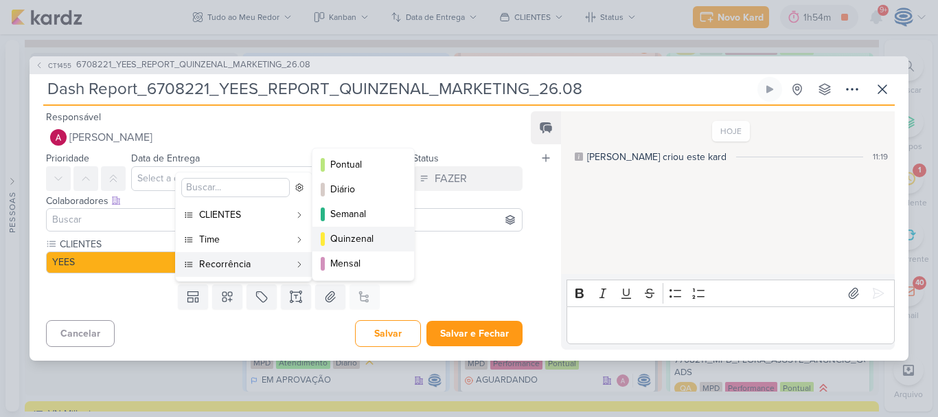
click at [377, 237] on div "Quinzenal" at bounding box center [363, 238] width 67 height 14
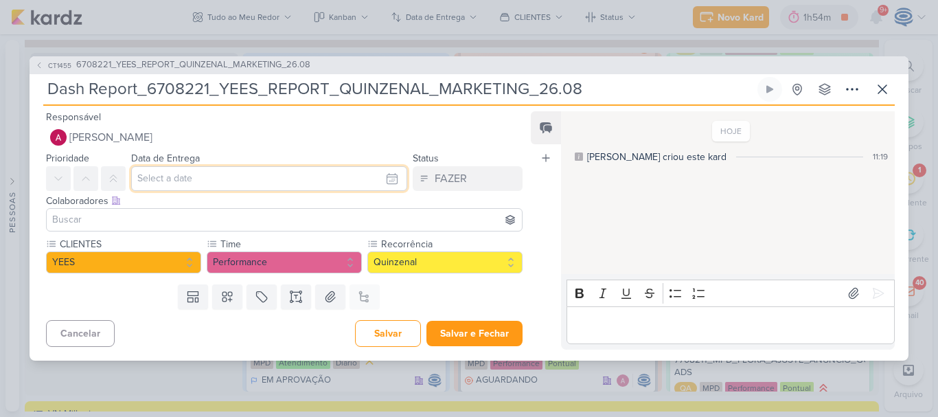
click at [264, 178] on input "text" at bounding box center [269, 178] width 276 height 25
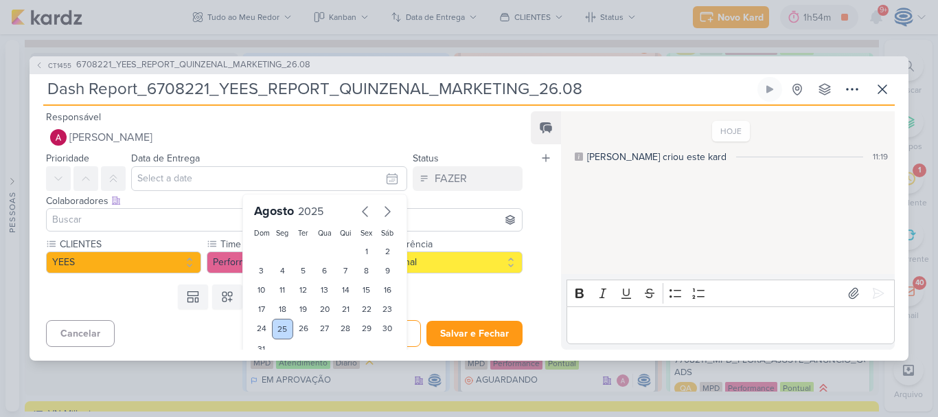
click at [277, 333] on div "25" at bounding box center [282, 328] width 21 height 21
type input "[DATE] 23:59"
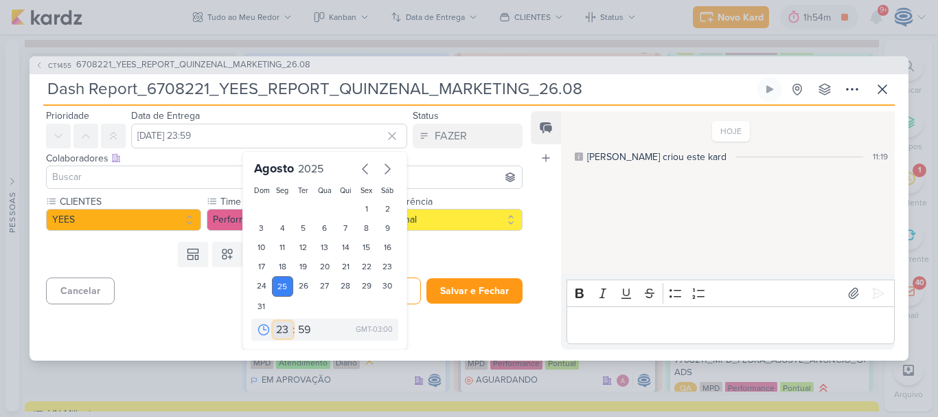
click at [277, 326] on select "00 01 02 03 04 05 06 07 08 09 10 11 12 13 14 15 16 17 18 19 20 21 22 23" at bounding box center [282, 329] width 19 height 16
select select "18"
click at [273, 321] on select "00 01 02 03 04 05 06 07 08 09 10 11 12 13 14 15 16 17 18 19 20 21 22 23" at bounding box center [282, 329] width 19 height 16
type input "[DATE] 18:59"
click at [301, 323] on select "00 05 10 15 20 25 30 35 40 45 50 55 59" at bounding box center [304, 329] width 19 height 16
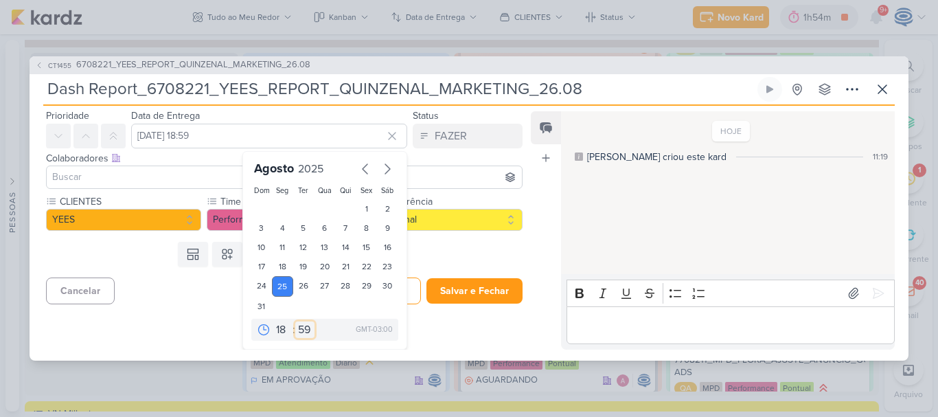
select select "0"
click at [295, 321] on select "00 05 10 15 20 25 30 35 40 45 50 55 59" at bounding box center [304, 329] width 19 height 16
type input "[DATE] 18:00"
click at [115, 174] on input at bounding box center [283, 177] width 469 height 16
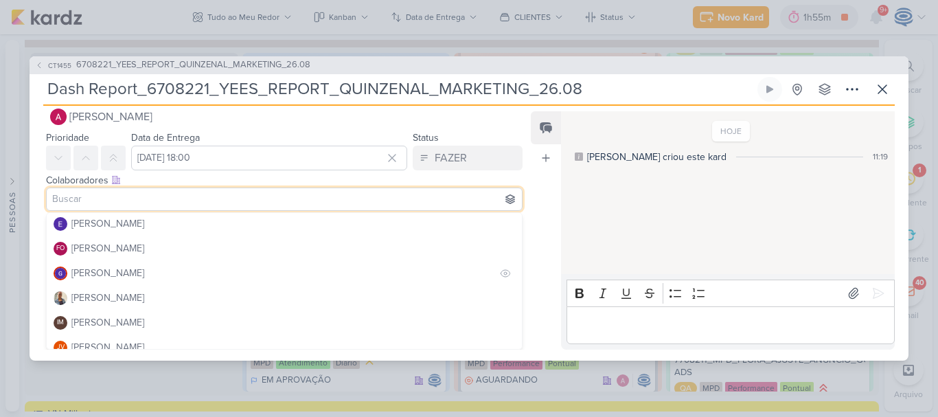
scroll to position [124, 0]
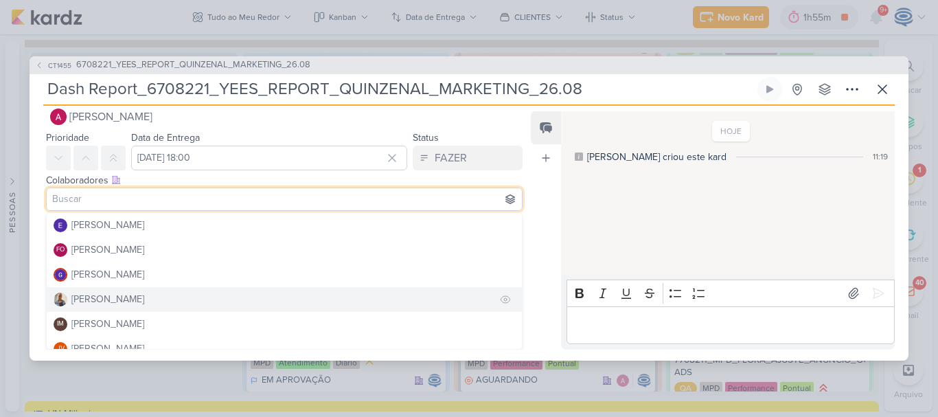
click at [121, 300] on button "[PERSON_NAME]" at bounding box center [284, 299] width 475 height 25
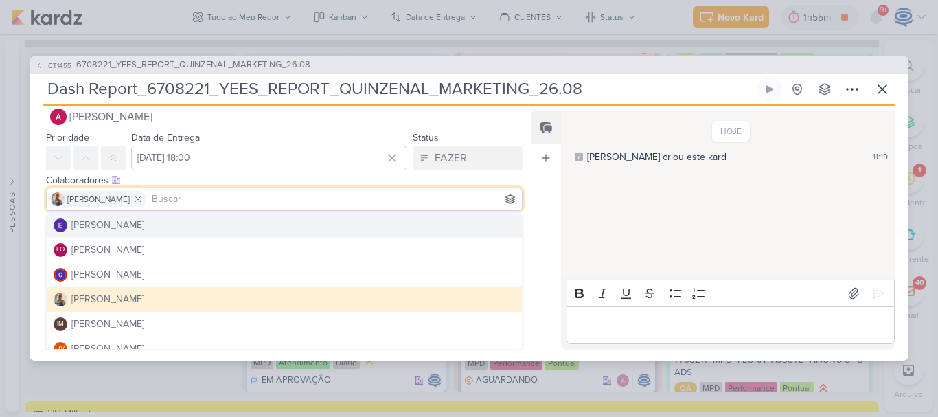
click at [318, 177] on div "Colaboradores Este kard pode ser visível a usuários da sua organização Este kar…" at bounding box center [284, 180] width 476 height 14
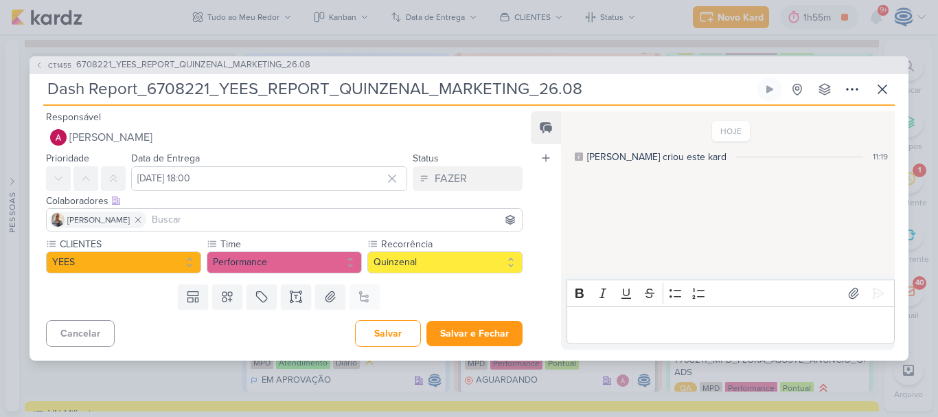
scroll to position [0, 0]
click at [388, 333] on button "Salvar" at bounding box center [388, 333] width 66 height 27
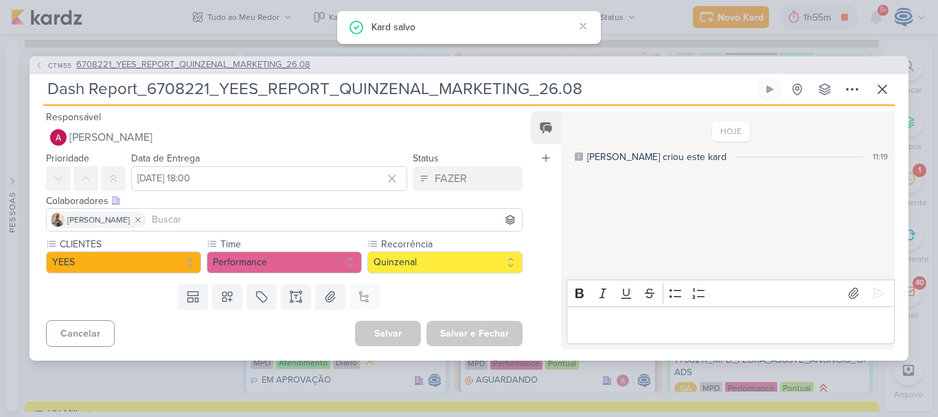
click at [287, 63] on span "6708221_YEES_REPORT_QUINZENAL_MARKETING_26.08" at bounding box center [193, 65] width 234 height 14
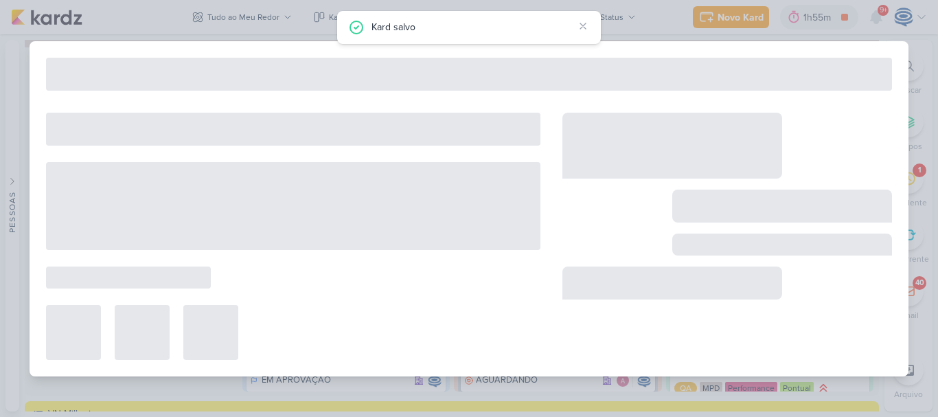
type input "6708221_YEES_REPORT_QUINZENAL_MARKETING_26.08"
type input "[DATE] 18:00"
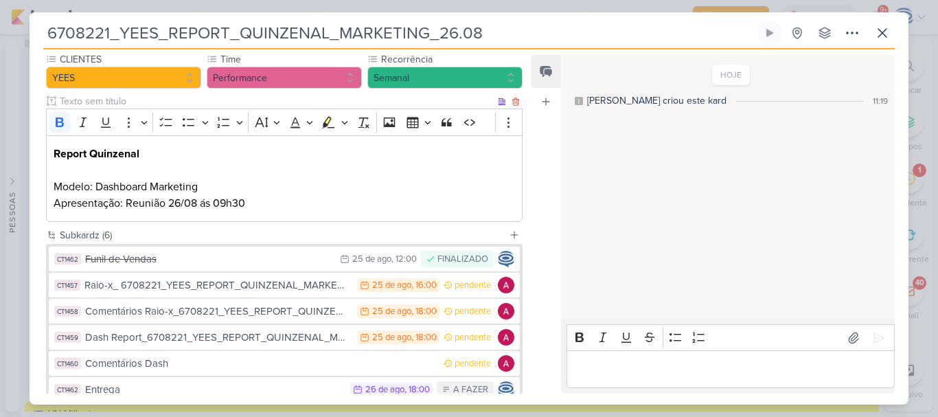
scroll to position [190, 0]
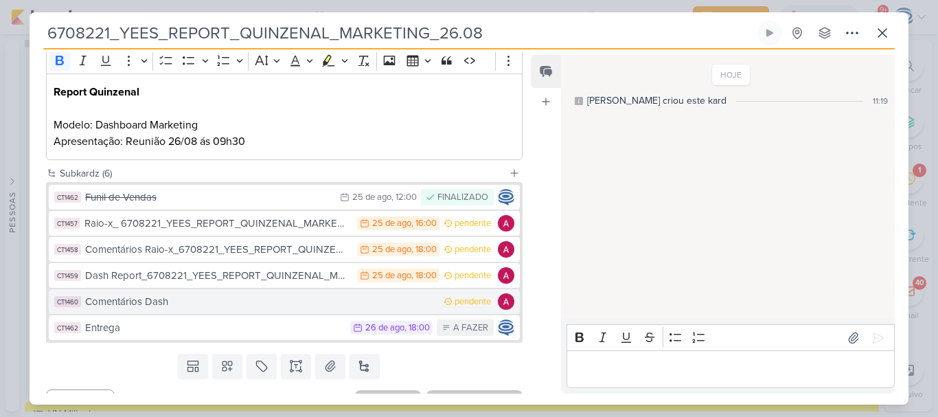
click at [200, 301] on div "Comentários Dash" at bounding box center [260, 302] width 351 height 16
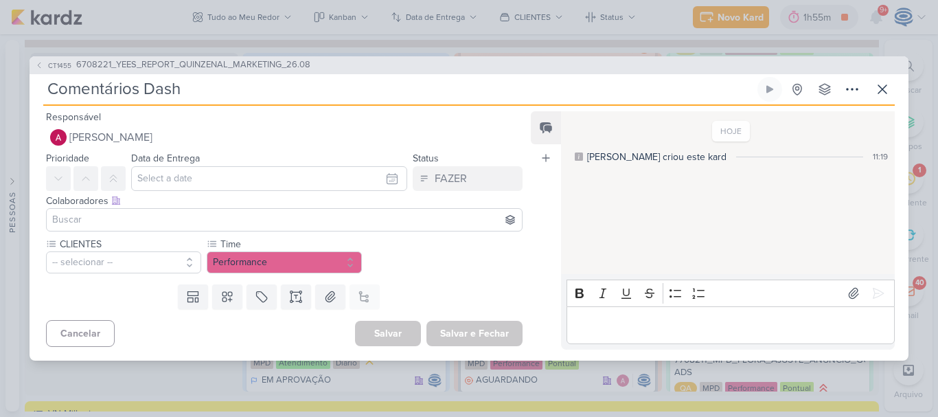
click at [246, 80] on input "Comentários Dash" at bounding box center [398, 89] width 711 height 25
paste input "6708221_YEES_REPORT_QUINZENAL_MARKETING_26.08"
type input "Comentários Dash_6708221_YEES_REPORT_QUINZENAL_MARKETING_26.08"
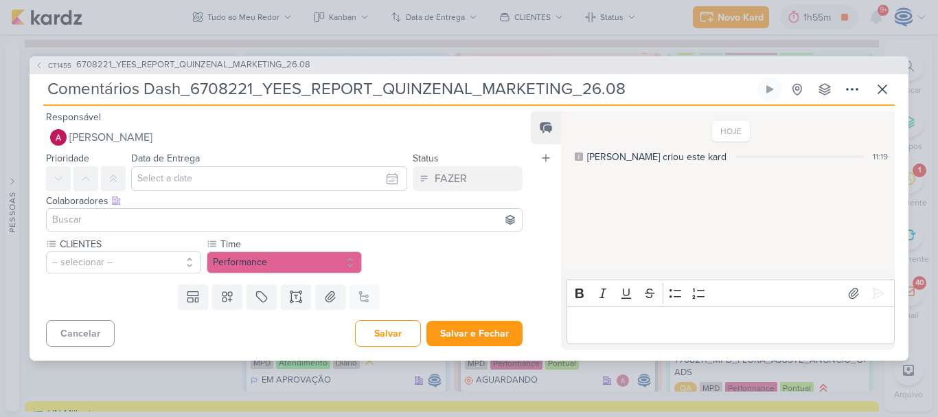
type input "Comentários Dash_6708221_YEES_REPORT_QUINZENAL_MARKETING_26.08"
click at [150, 221] on input at bounding box center [283, 219] width 469 height 16
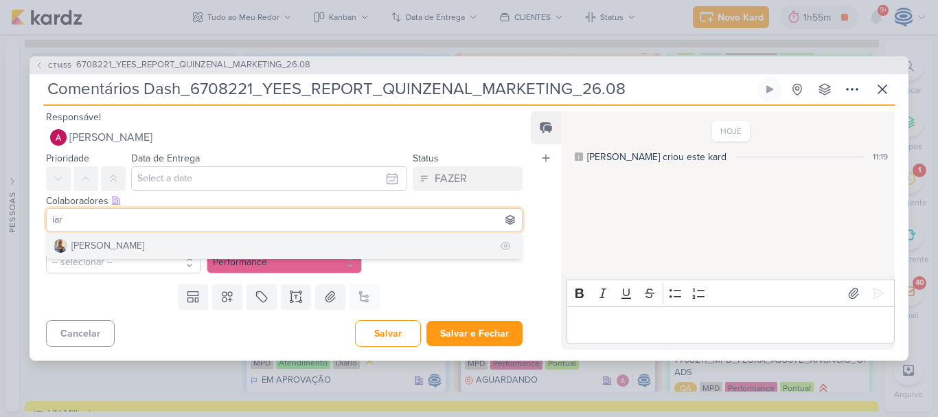
type input "iar"
click at [155, 240] on button "[PERSON_NAME]" at bounding box center [284, 245] width 475 height 25
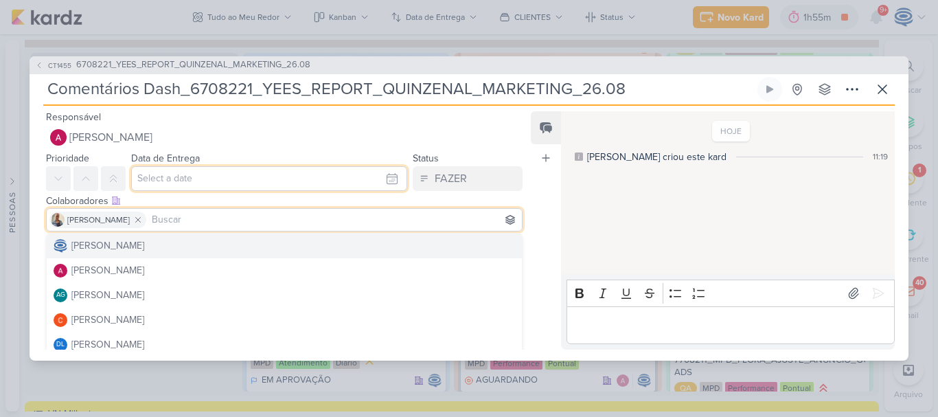
click at [220, 185] on input "text" at bounding box center [269, 178] width 276 height 25
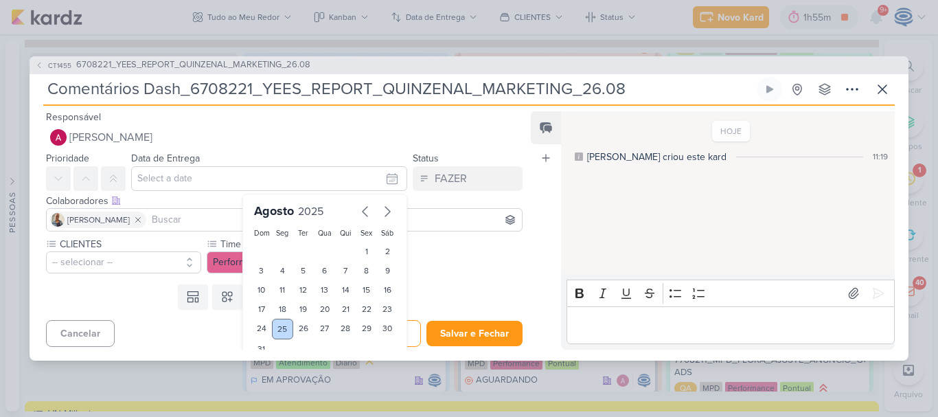
click at [279, 334] on div "25" at bounding box center [282, 328] width 21 height 21
type input "[DATE] 23:59"
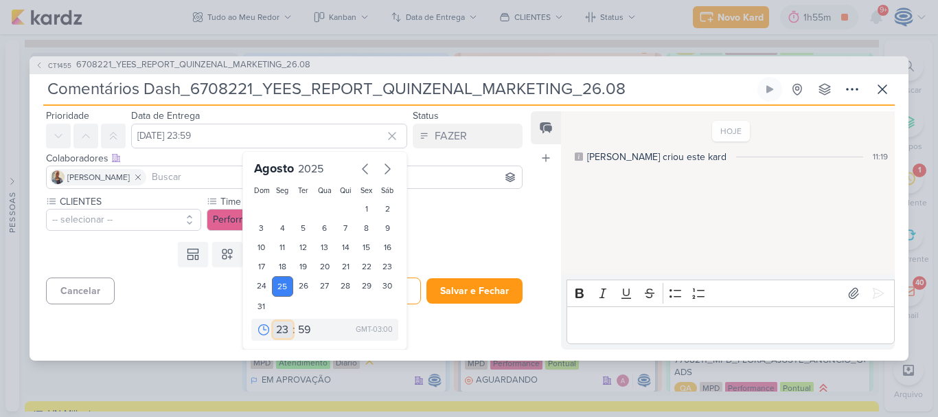
click at [277, 327] on select "00 01 02 03 04 05 06 07 08 09 10 11 12 13 14 15 16 17 18 19 20 21 22 23" at bounding box center [282, 329] width 19 height 16
select select "18"
click at [273, 321] on select "00 01 02 03 04 05 06 07 08 09 10 11 12 13 14 15 16 17 18 19 20 21 22 23" at bounding box center [282, 329] width 19 height 16
type input "[DATE] 18:59"
click at [303, 331] on select "00 05 10 15 20 25 30 35 40 45 50 55 59" at bounding box center [304, 329] width 19 height 16
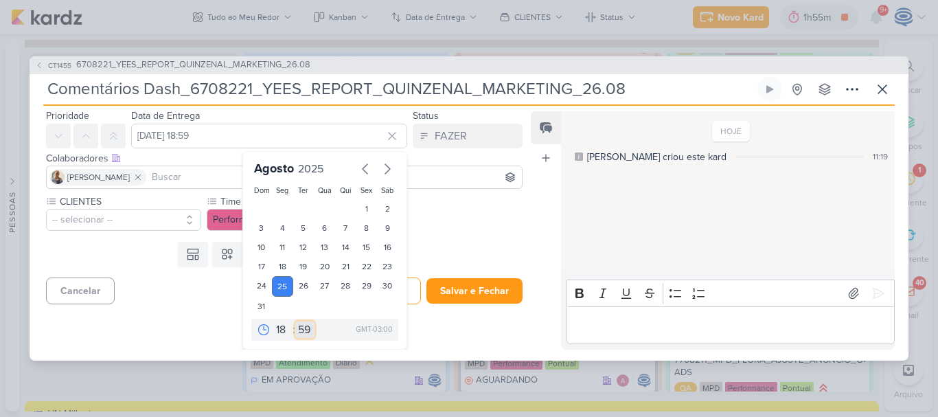
click at [295, 321] on select "00 05 10 15 20 25 30 35 40 45 50 55 59" at bounding box center [304, 329] width 19 height 16
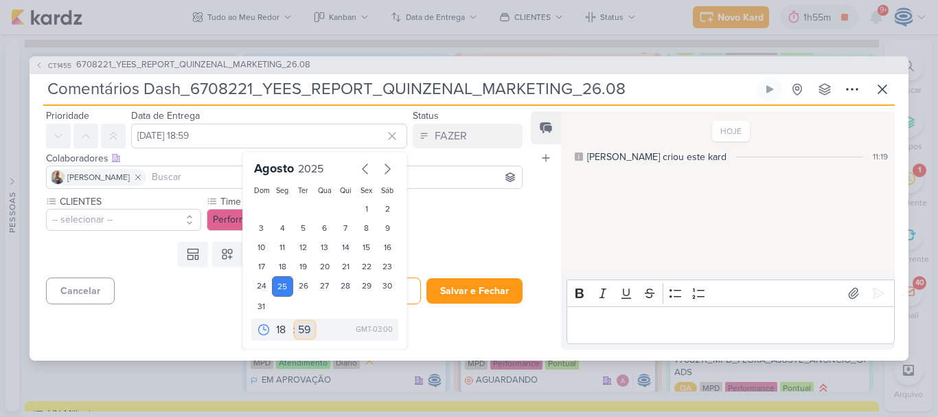
click at [295, 321] on select "00 05 10 15 20 25 30 35 40 45 50 55 59" at bounding box center [304, 329] width 19 height 16
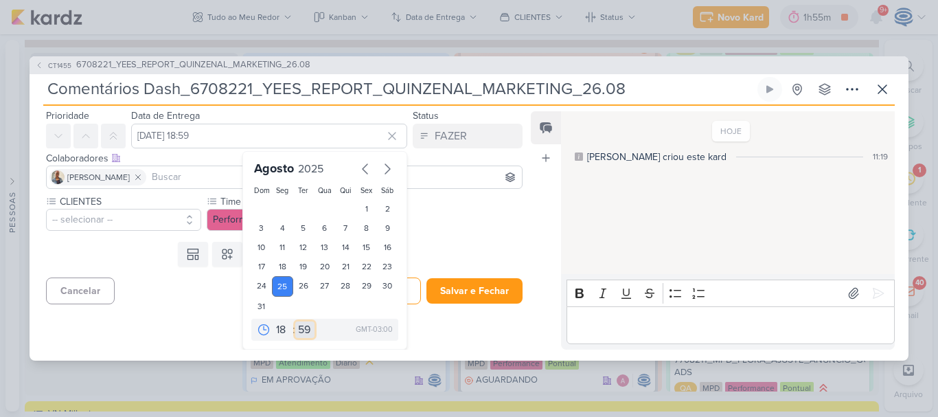
click at [295, 321] on select "00 05 10 15 20 25 30 35 40 45 50 55 59" at bounding box center [304, 329] width 19 height 16
click at [295, 330] on select "00 05 10 15 20 25 30 35 40 45 50 55 59" at bounding box center [304, 329] width 19 height 16
select select "0"
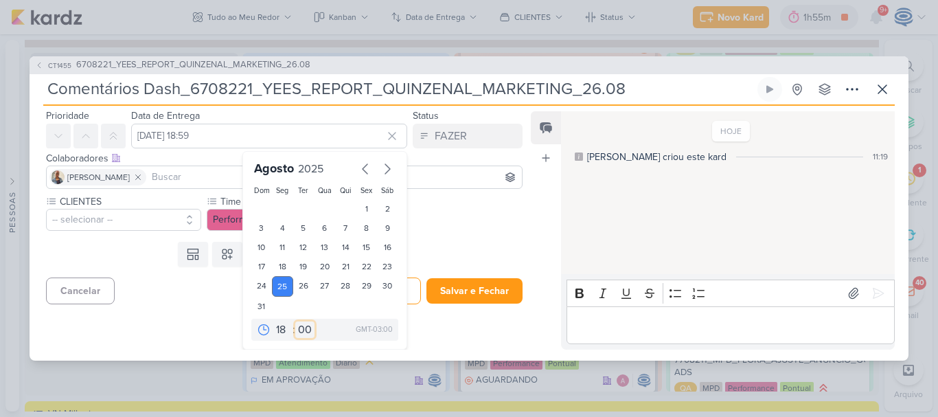
click at [295, 321] on select "00 05 10 15 20 25 30 35 40 45 50 55 59" at bounding box center [304, 329] width 19 height 16
type input "[DATE] 18:00"
click at [295, 321] on select "00 05 10 15 20 25 30 35 40 45 50 55 59" at bounding box center [304, 329] width 19 height 16
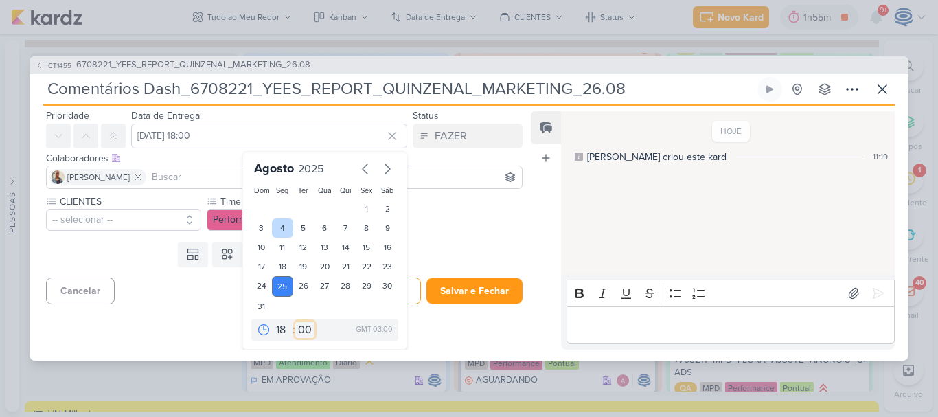
click at [295, 321] on select "00 05 10 15 20 25 30 35 40 45 50 55 59" at bounding box center [304, 329] width 19 height 16
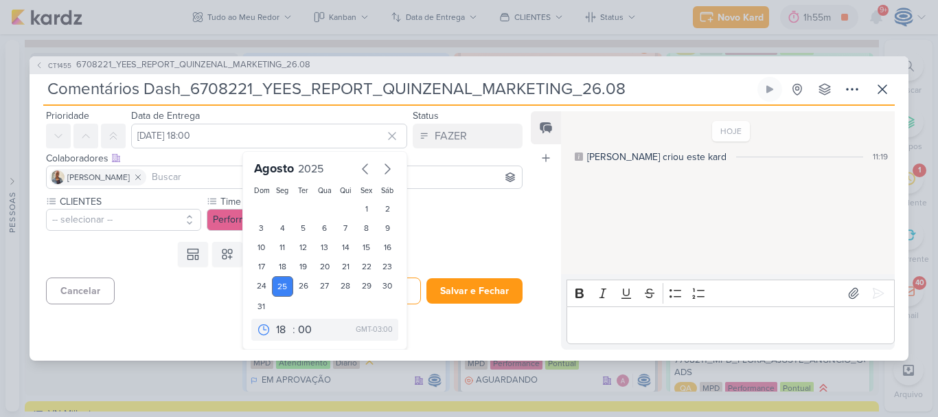
click at [461, 237] on div "Templates Campos Personalizados Marcadores Caixa De Texto Anexo Este kard já é …" at bounding box center [279, 254] width 498 height 36
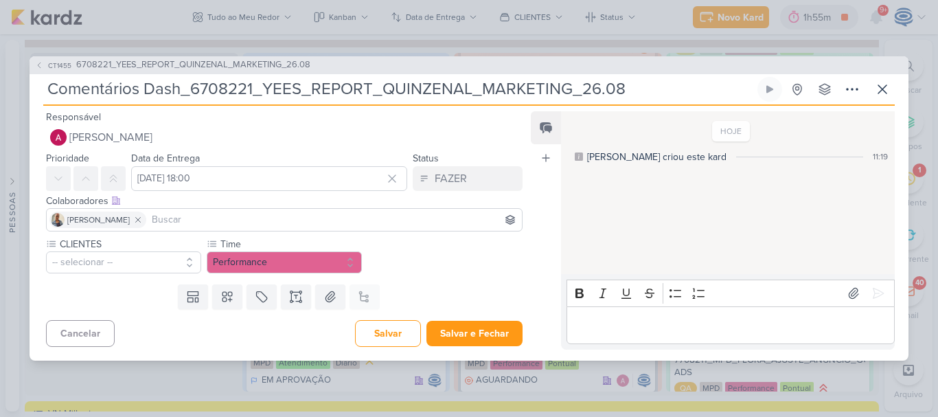
scroll to position [0, 0]
click at [115, 268] on button "-- selecionar --" at bounding box center [123, 262] width 155 height 22
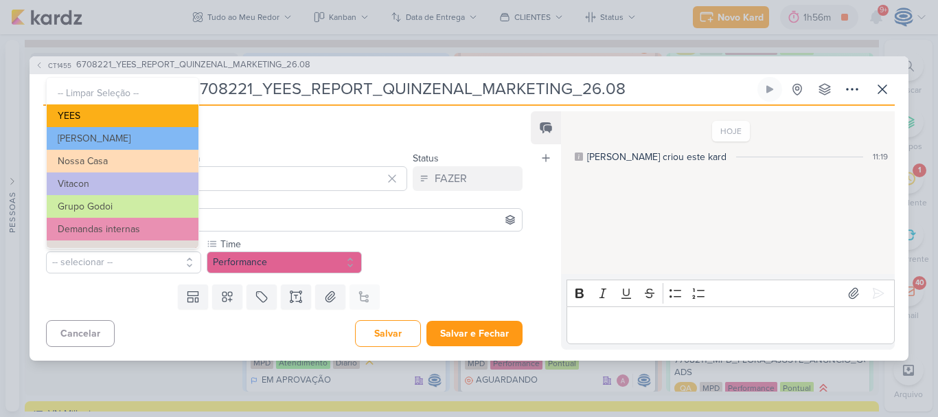
click at [141, 117] on button "YEES" at bounding box center [123, 115] width 152 height 23
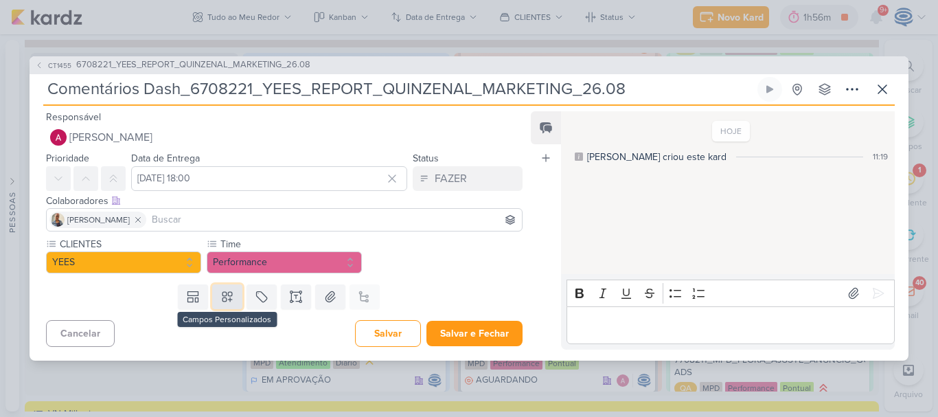
click at [222, 295] on icon at bounding box center [227, 297] width 10 height 10
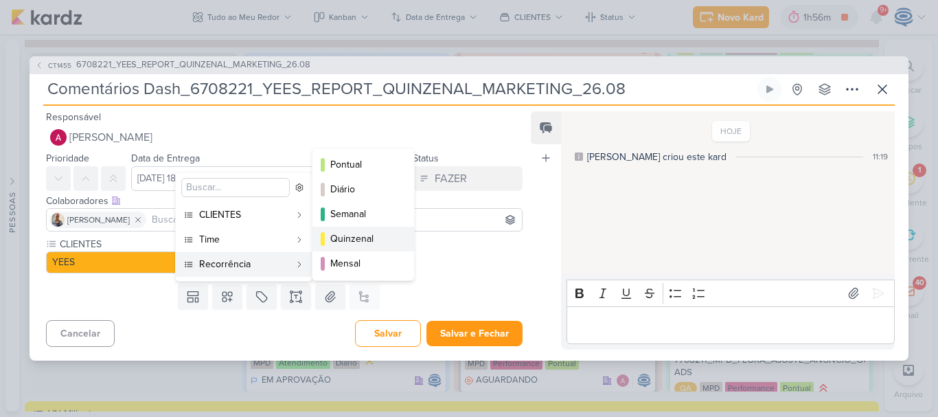
click at [358, 231] on div "Quinzenal" at bounding box center [363, 238] width 67 height 14
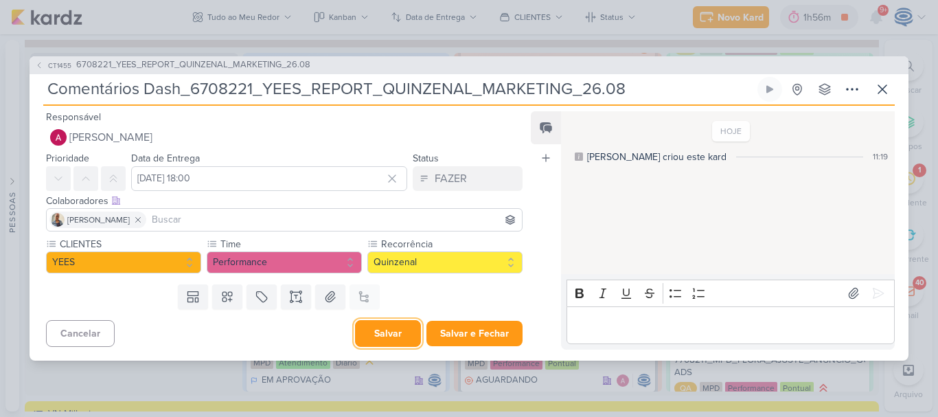
click at [373, 326] on button "Salvar" at bounding box center [388, 333] width 66 height 27
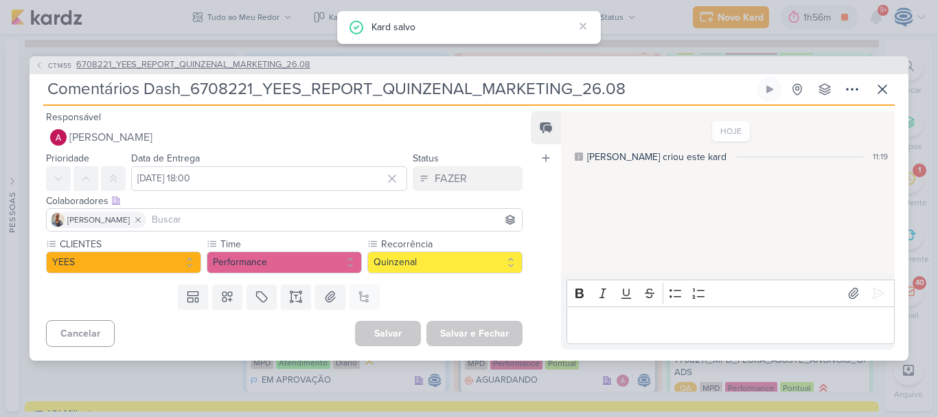
click at [196, 65] on span "6708221_YEES_REPORT_QUINZENAL_MARKETING_26.08" at bounding box center [193, 65] width 234 height 14
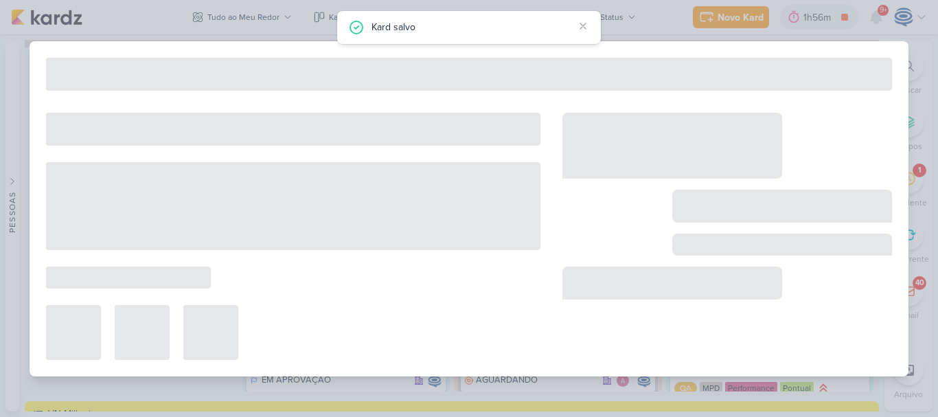
type input "6708221_YEES_REPORT_QUINZENAL_MARKETING_26.08"
type input "[DATE] 18:00"
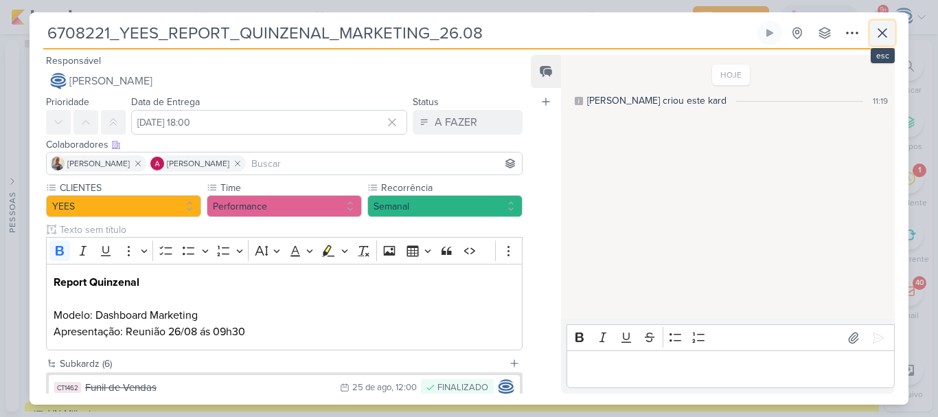
click at [882, 36] on icon at bounding box center [882, 33] width 16 height 16
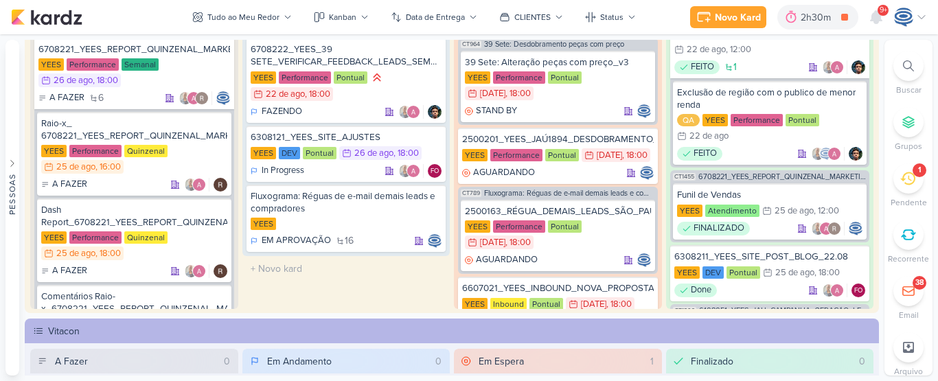
scroll to position [48, 0]
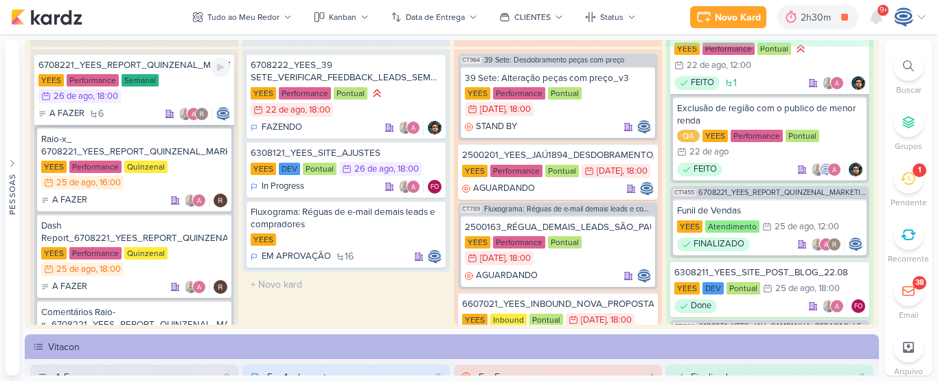
click at [161, 63] on div "6708221_YEES_REPORT_QUINZENAL_MARKETING_26.08" at bounding box center [134, 65] width 192 height 12
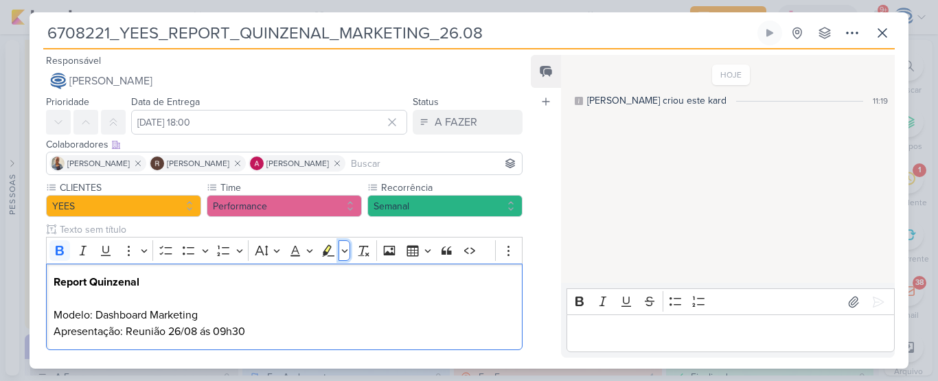
drag, startPoint x: 340, startPoint y: 259, endPoint x: 618, endPoint y: 329, distance: 286.7
click at [618, 329] on div "Responsável [PERSON_NAME] Nenhum contato encontrado create new contact Novo Con…" at bounding box center [469, 208] width 879 height 319
click at [380, 301] on p "Report Quinzenal Modelo: Dashboard Marketing Apresentação: Reunião 26/08 ás 09h…" at bounding box center [284, 307] width 461 height 66
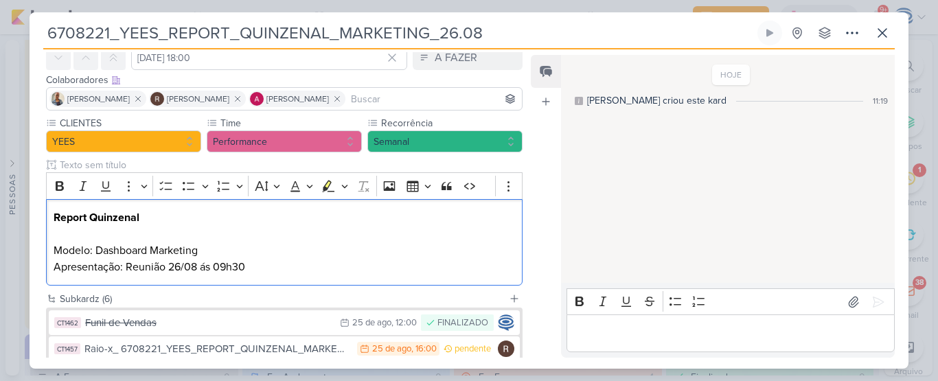
scroll to position [65, 0]
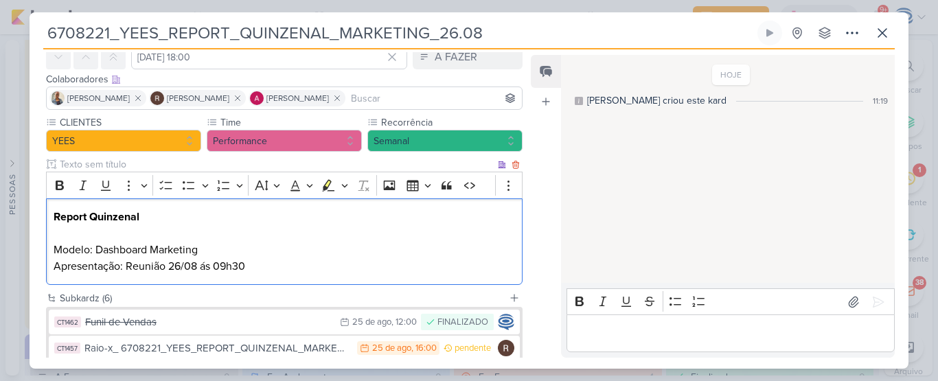
click at [327, 268] on p "Report Quinzenal ⁠⁠⁠⁠⁠⁠⁠ Modelo: Dashboard Marketing Apresentação: Reunião 26/0…" at bounding box center [284, 242] width 461 height 66
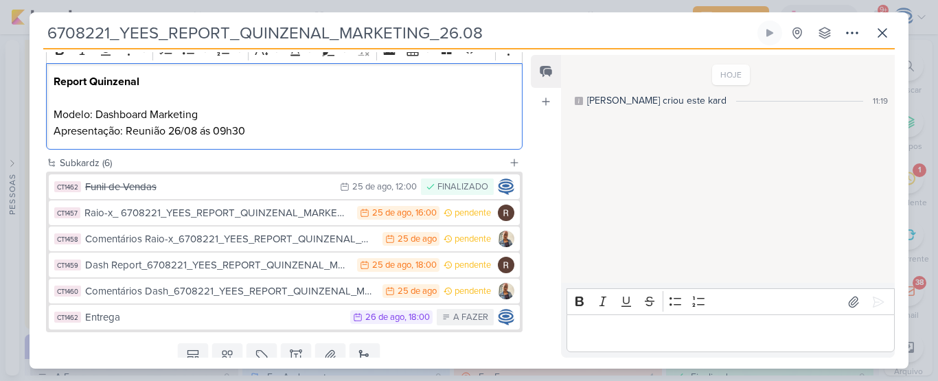
scroll to position [250, 0]
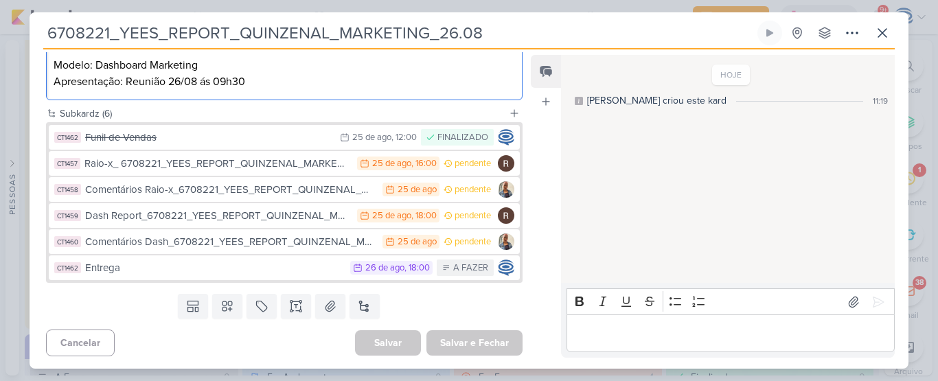
click at [277, 85] on p "Report Quinzenal Modelo: Dashboard Marketing Apresentação: Reunião 26/08 ás 09h…" at bounding box center [284, 57] width 461 height 66
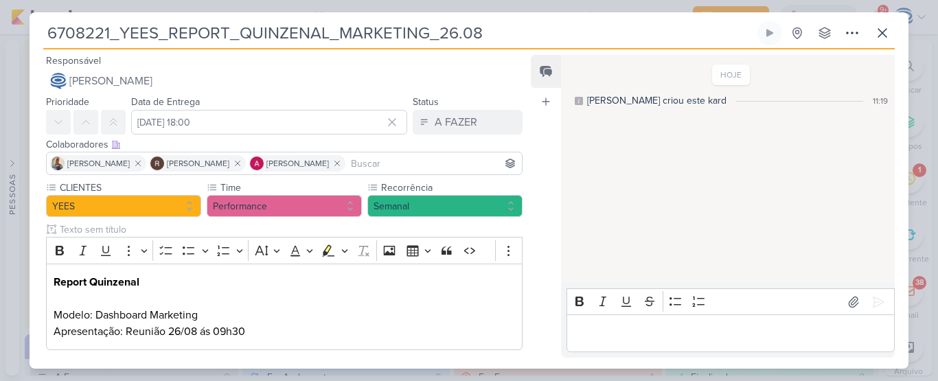
drag, startPoint x: 543, startPoint y: 26, endPoint x: 47, endPoint y: 36, distance: 496.4
drag, startPoint x: 47, startPoint y: 36, endPoint x: 520, endPoint y: 32, distance: 473.6
drag, startPoint x: 520, startPoint y: 32, endPoint x: 501, endPoint y: 32, distance: 19.2
click at [501, 32] on input "6708221_YEES_REPORT_QUINZENAL_MARKETING_26.08" at bounding box center [398, 33] width 711 height 25
drag, startPoint x: 437, startPoint y: 32, endPoint x: 483, endPoint y: 32, distance: 46.7
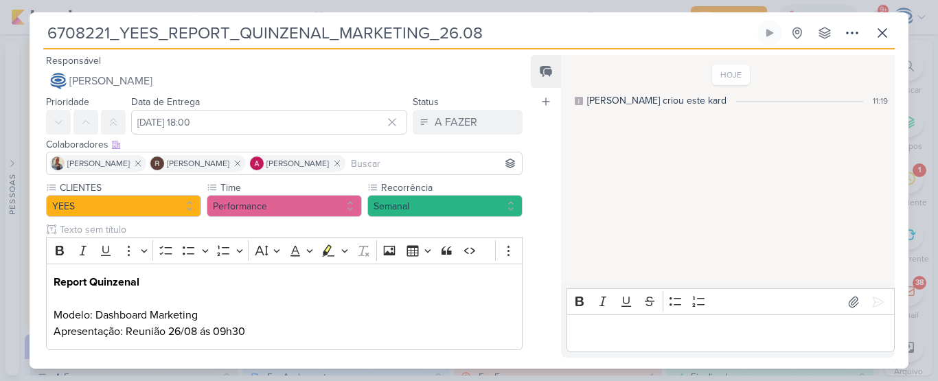
click at [483, 32] on input "6708221_YEES_REPORT_QUINZENAL_MARKETING_26.08" at bounding box center [398, 33] width 711 height 25
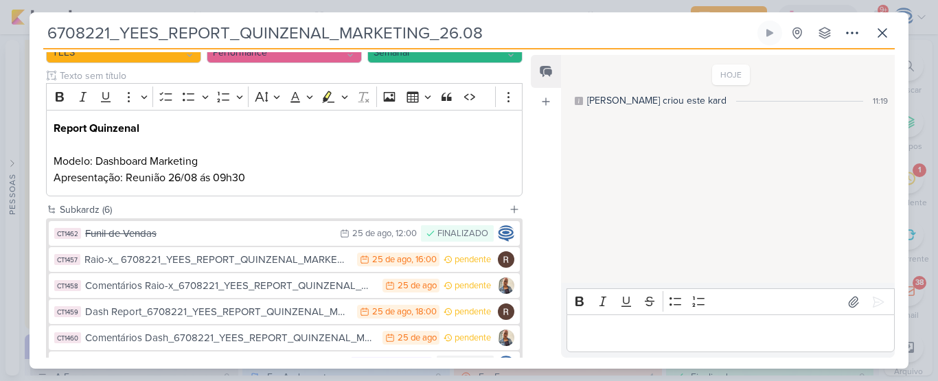
scroll to position [154, 0]
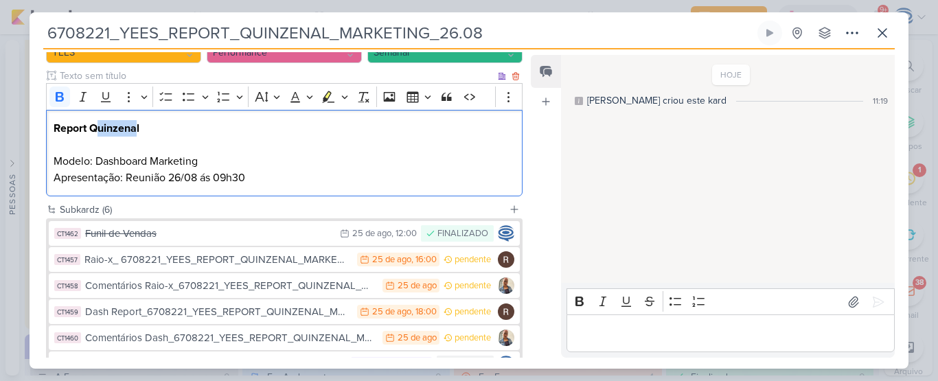
drag, startPoint x: 95, startPoint y: 124, endPoint x: 138, endPoint y: 131, distance: 43.8
click at [138, 131] on strong "Report Quinzenal" at bounding box center [97, 128] width 86 height 14
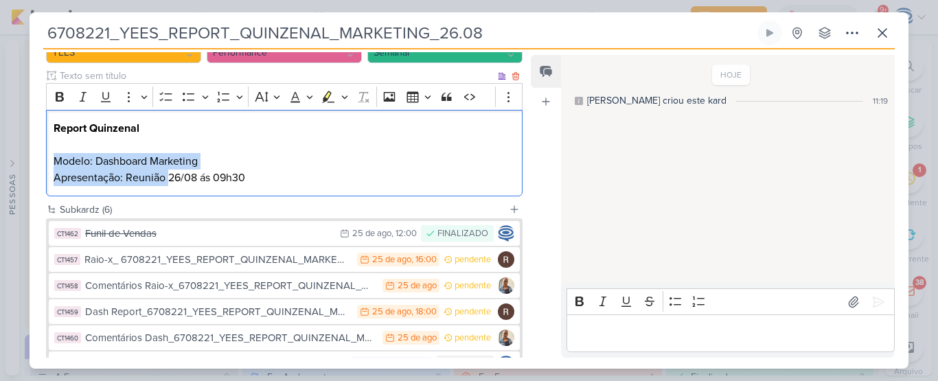
drag, startPoint x: 50, startPoint y: 163, endPoint x: 167, endPoint y: 173, distance: 117.1
click at [167, 173] on div "Report Quinzenal Modelo: Dashboard Marketing Apresentação: Reunião 26/08 ás 09h…" at bounding box center [284, 153] width 476 height 87
click at [150, 173] on p "Report Quinzenal Modelo: Dashboard Marketing Apresentação: Reunião 26/08 ás 09h…" at bounding box center [284, 153] width 461 height 66
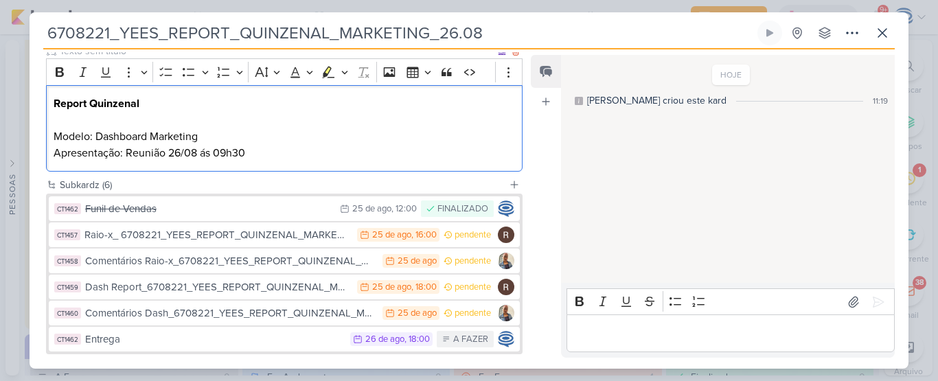
scroll to position [250, 0]
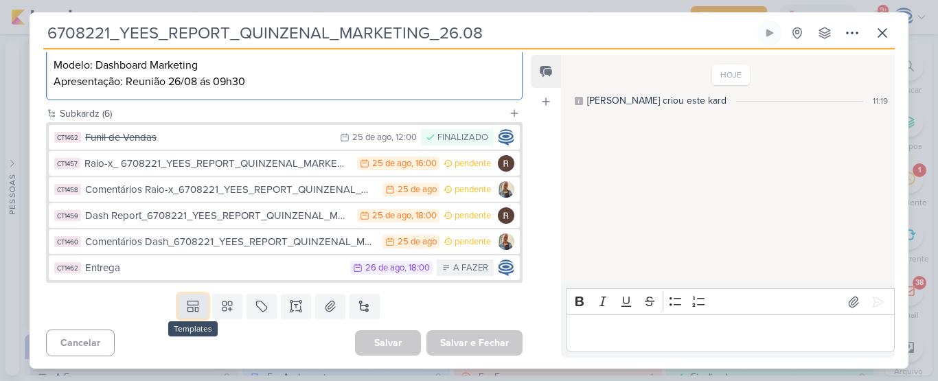
click at [182, 311] on button at bounding box center [193, 306] width 30 height 25
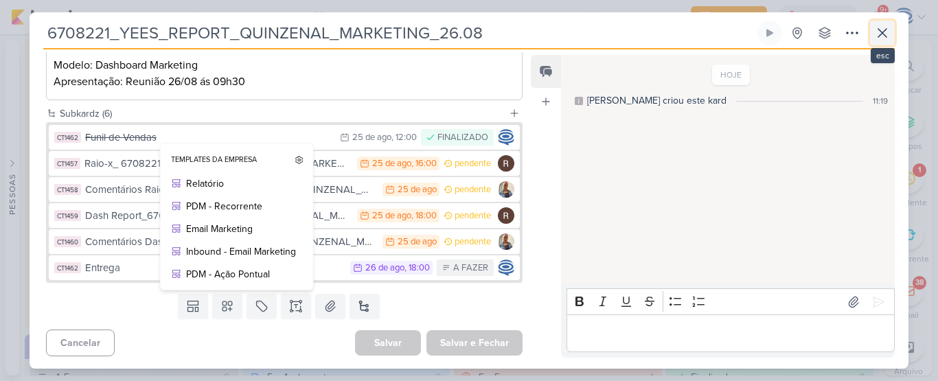
click at [883, 30] on icon at bounding box center [882, 33] width 16 height 16
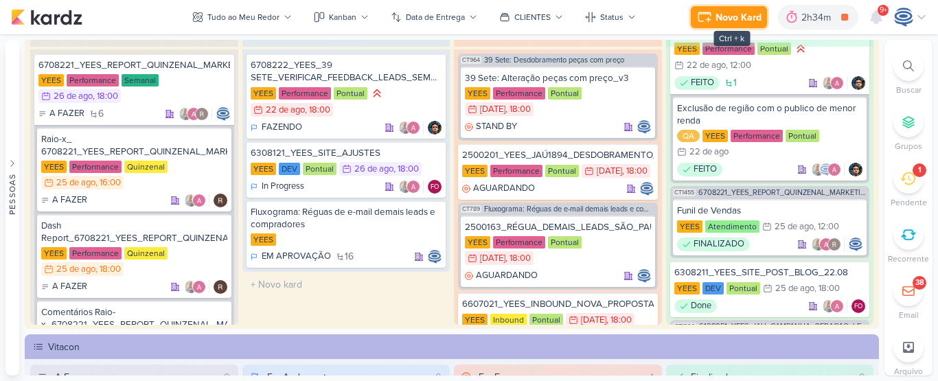
click at [732, 24] on div "Novo Kard" at bounding box center [738, 17] width 46 height 14
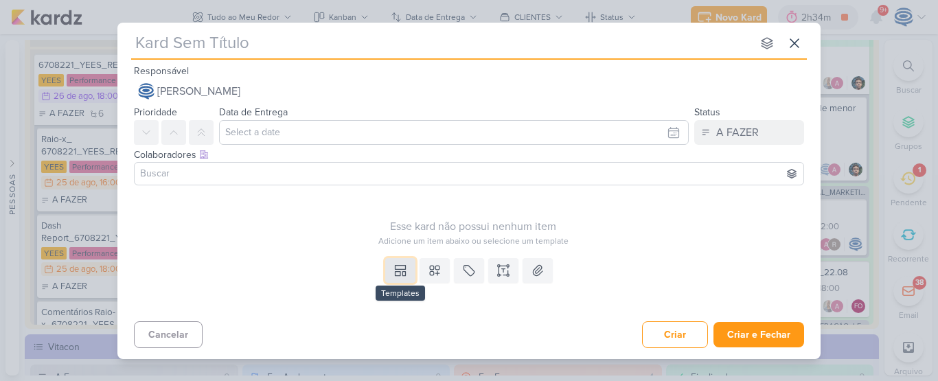
click at [397, 271] on icon at bounding box center [400, 271] width 14 height 14
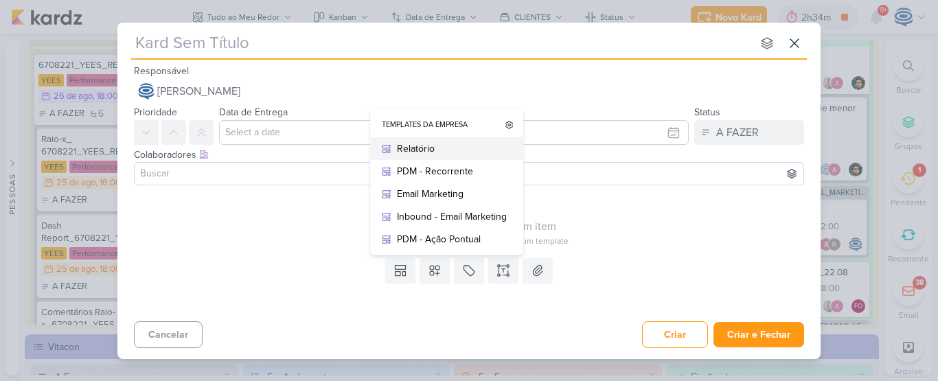
click at [414, 141] on button "Relatório" at bounding box center [447, 148] width 152 height 23
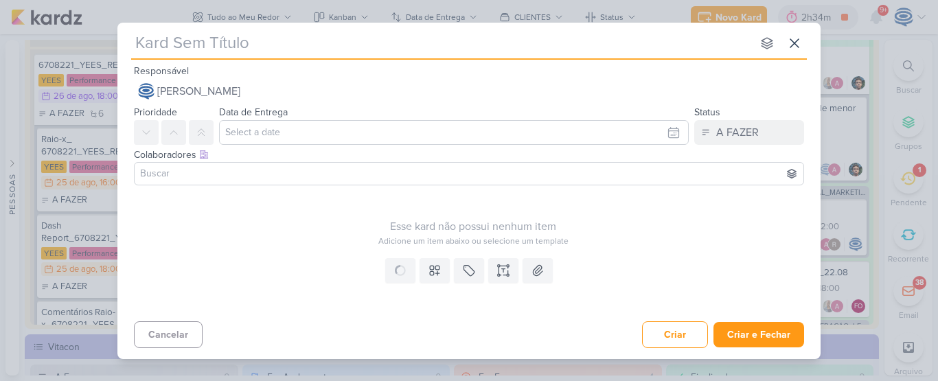
type input "Relatório"
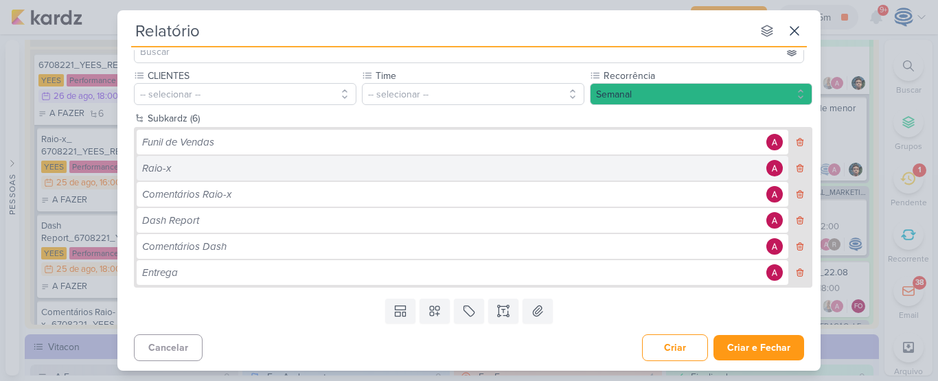
scroll to position [0, 0]
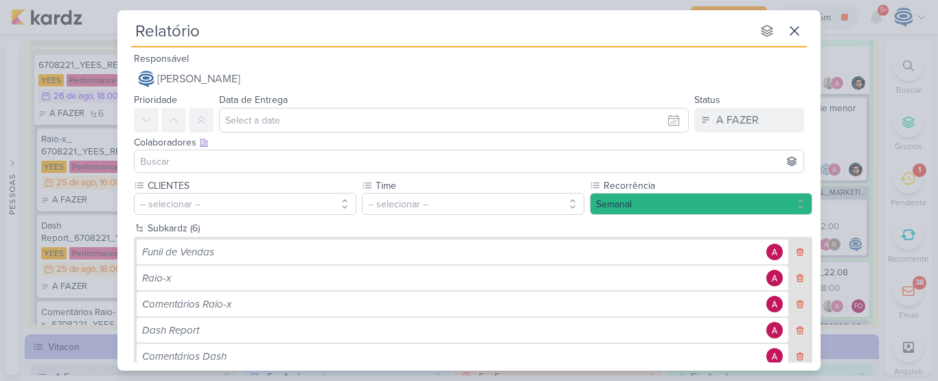
click at [392, 23] on input "Relatório" at bounding box center [441, 31] width 620 height 25
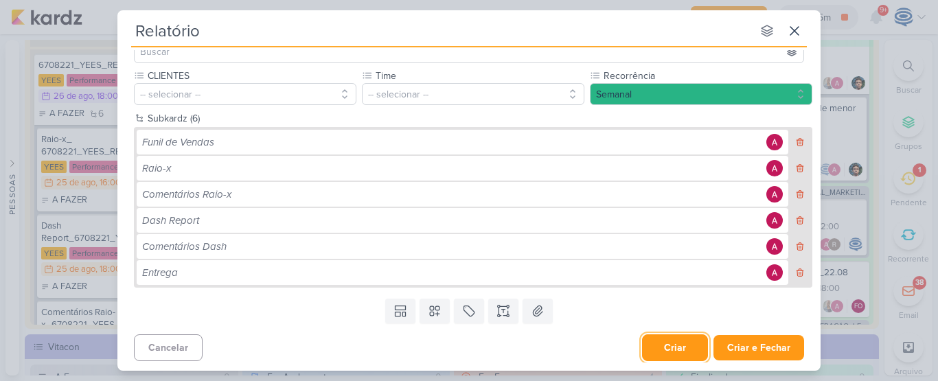
click at [673, 347] on button "Criar" at bounding box center [675, 347] width 66 height 27
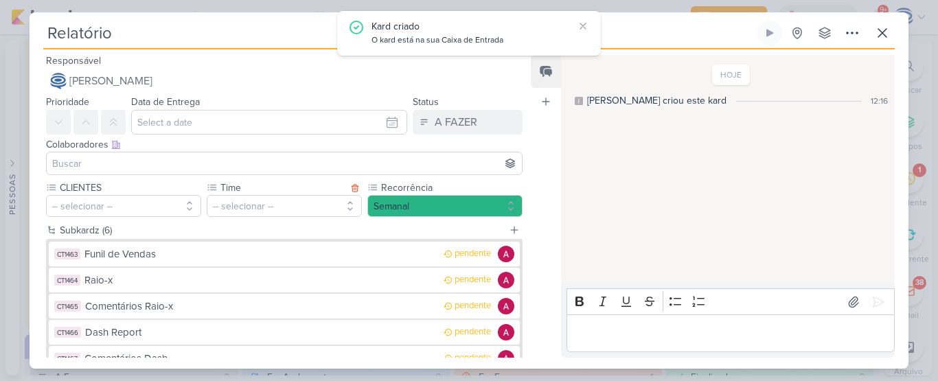
scroll to position [117, 0]
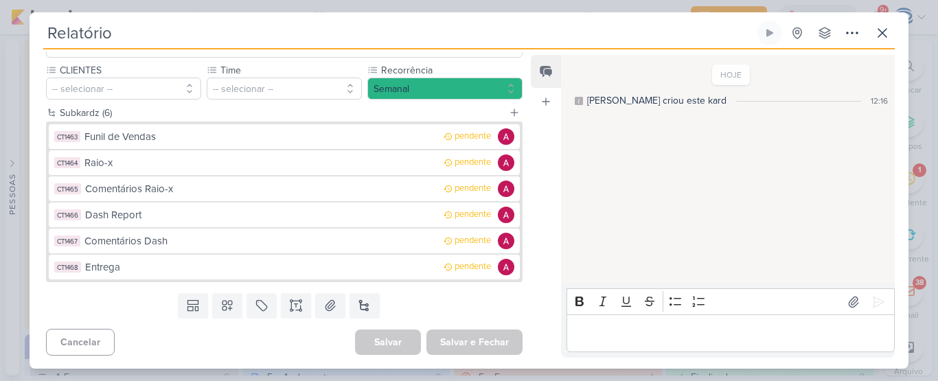
drag, startPoint x: 121, startPoint y: 35, endPoint x: 13, endPoint y: 38, distance: 107.8
click at [13, 38] on div "Relatório Criado por mim" at bounding box center [469, 190] width 938 height 381
paste input "7708222_MPD_REPORT_SEMANAL_27.08"
type input "7708222_MPD_REPORT_SEMANAL_27.08"
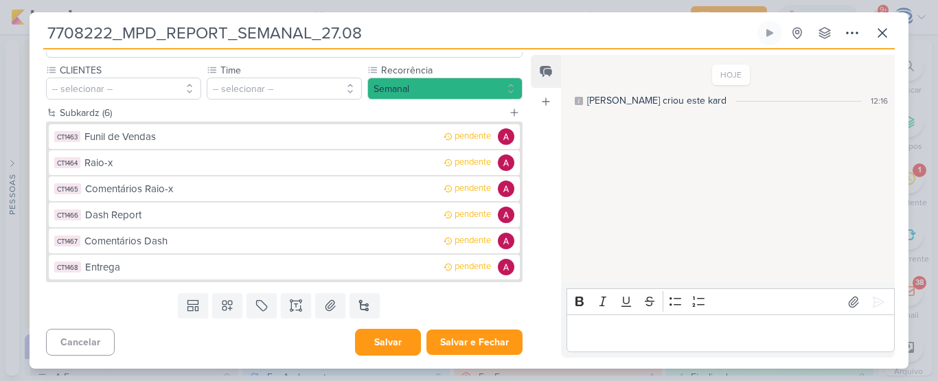
type input "7708222_MPD_REPORT_SEMANAL_27.08"
click at [373, 347] on button "Salvar" at bounding box center [388, 342] width 66 height 27
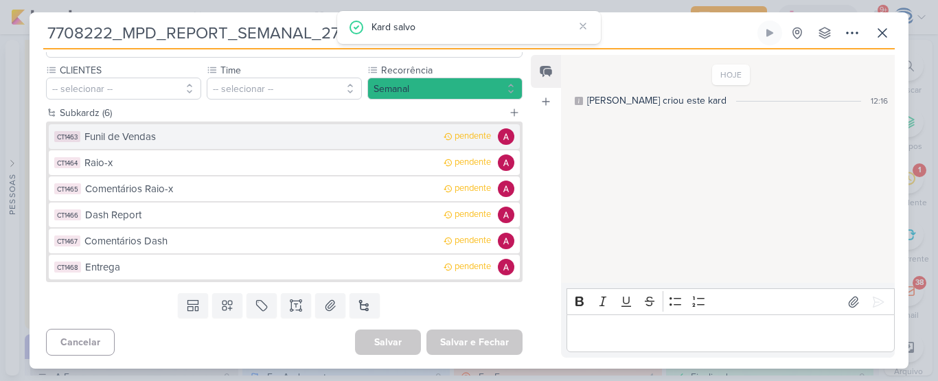
click at [173, 141] on div "Funil de Vendas" at bounding box center [260, 137] width 352 height 16
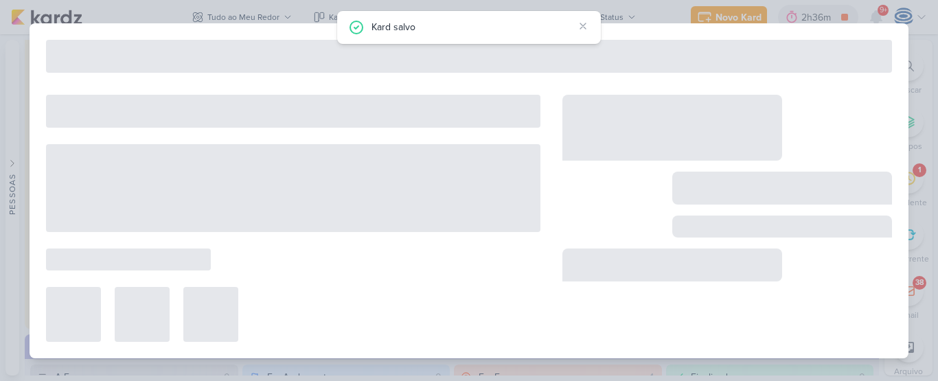
type input "Funil de Vendas"
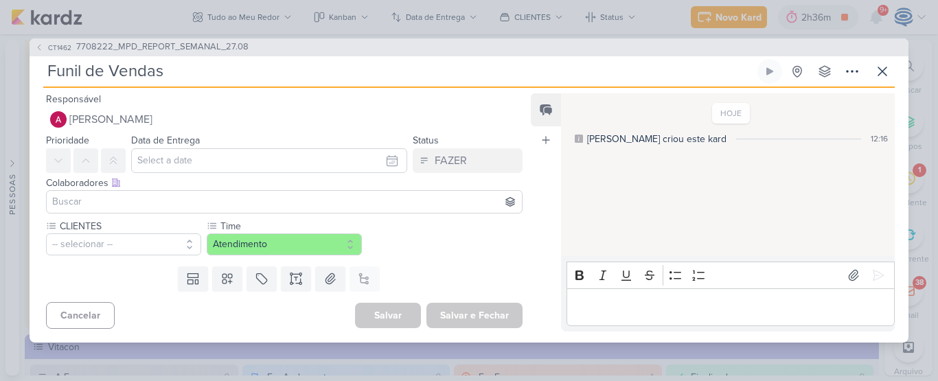
click at [171, 70] on input "Funil de Vendas" at bounding box center [398, 71] width 711 height 25
type input "Funil de Vendas_"
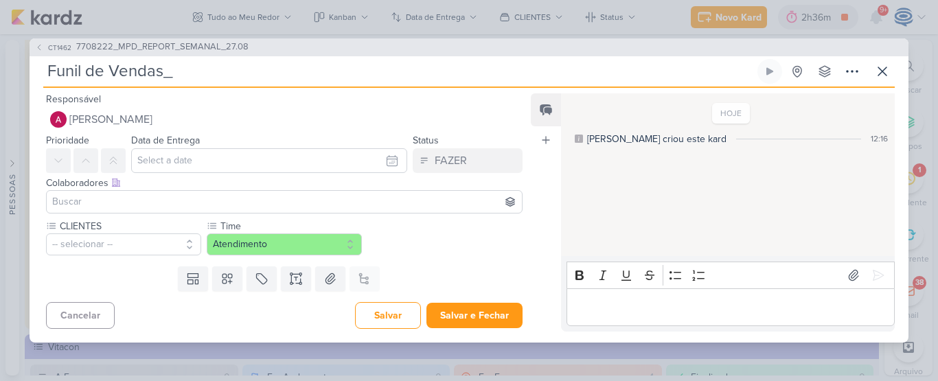
paste input "7708222_MPD_REPORT_SEMANAL_27.08"
type input "Funil de Vendas_7708222_MPD_REPORT_SEMANAL_27.08"
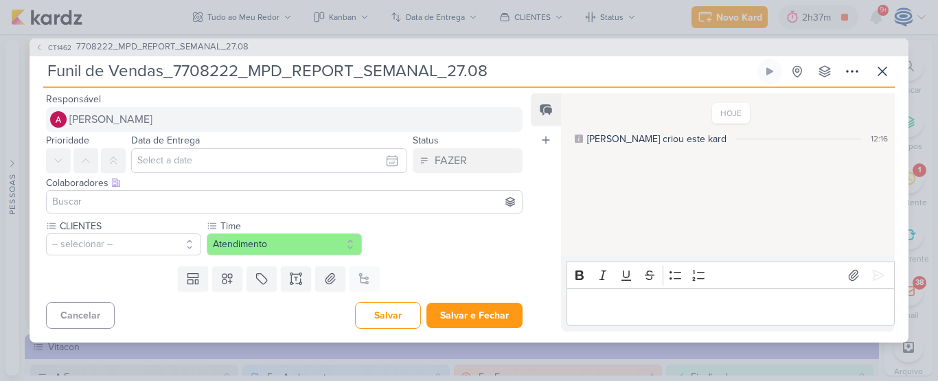
type input "Funil de Vendas_7708222_MPD_REPORT_SEMANAL_27.08"
click at [127, 121] on span "[PERSON_NAME]" at bounding box center [110, 119] width 83 height 16
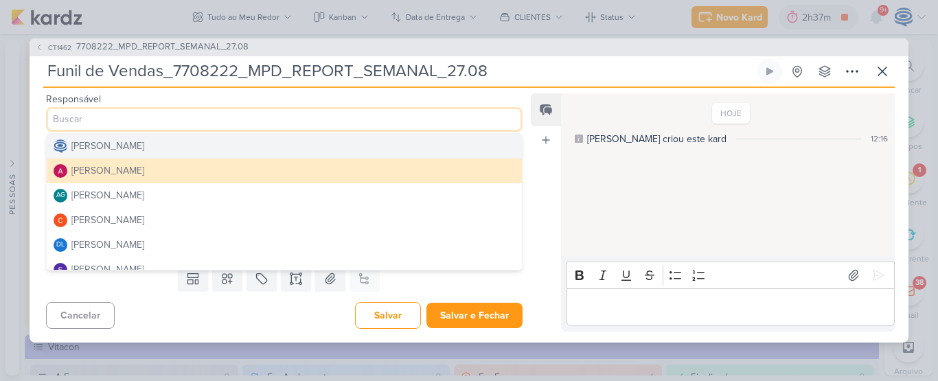
click at [105, 153] on div "[PERSON_NAME]" at bounding box center [107, 146] width 73 height 14
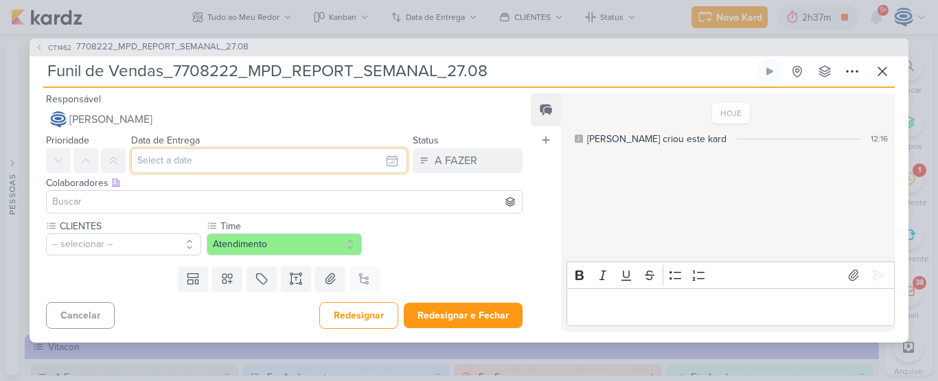
click at [159, 161] on input "text" at bounding box center [269, 160] width 276 height 25
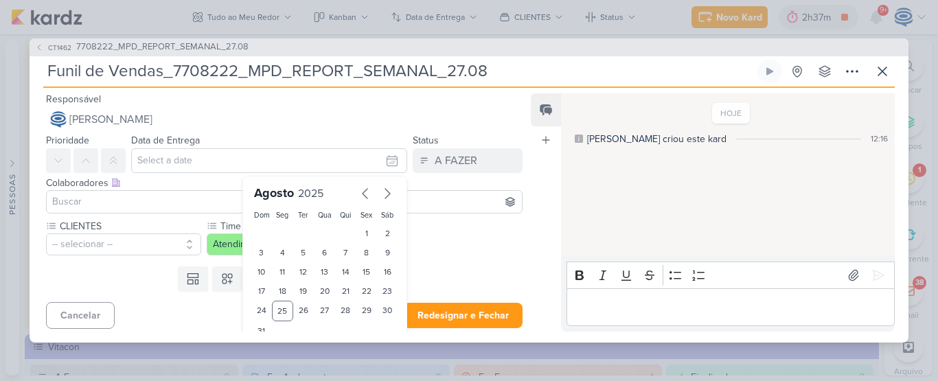
click at [164, 200] on input at bounding box center [283, 202] width 469 height 16
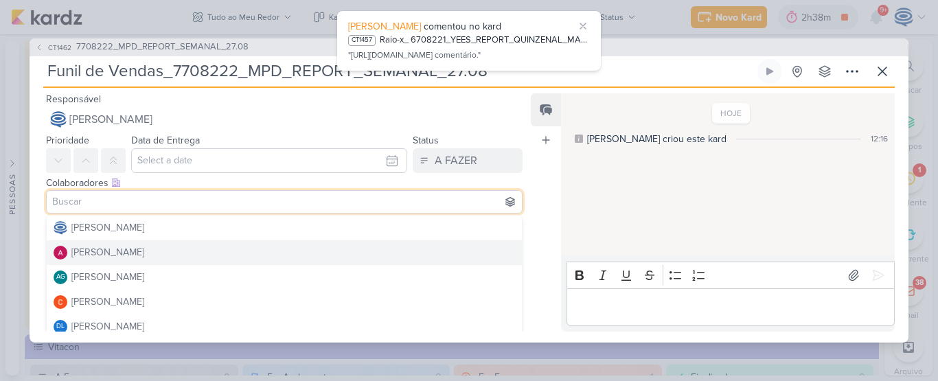
click at [161, 183] on div "Colaboradores Este kard pode ser visível a usuários da sua organização Este kar…" at bounding box center [284, 183] width 476 height 14
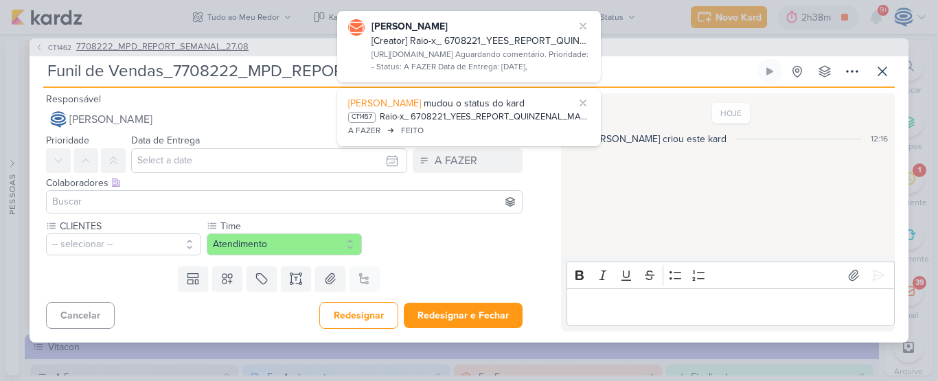
click at [209, 49] on span "7708222_MPD_REPORT_SEMANAL_27.08" at bounding box center [162, 47] width 172 height 14
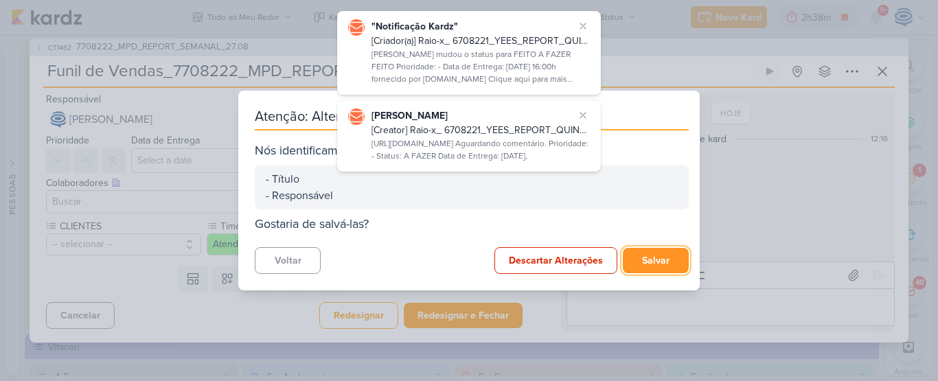
click at [647, 268] on button "Salvar" at bounding box center [656, 260] width 66 height 25
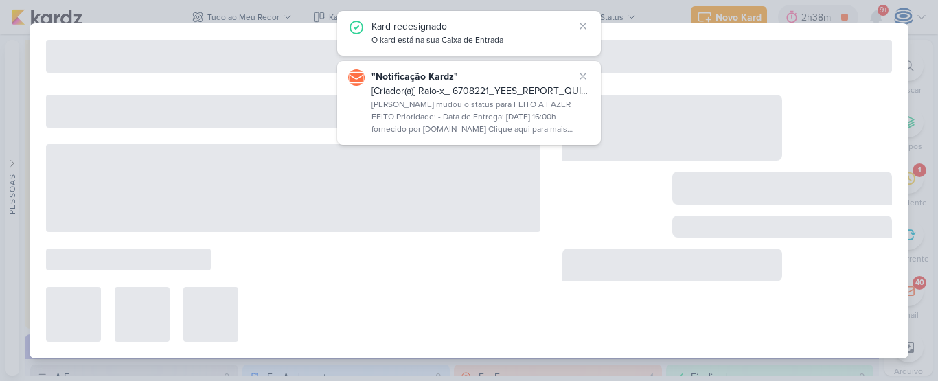
type input "7708222_MPD_REPORT_SEMANAL_27.08"
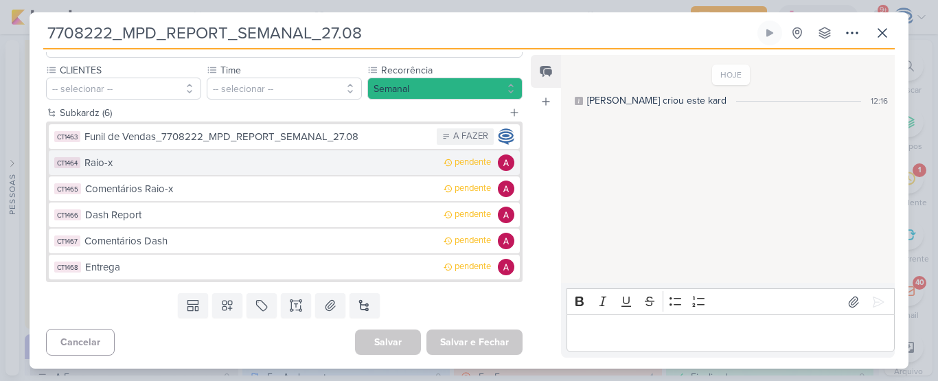
click at [145, 169] on div "Raio-x" at bounding box center [260, 163] width 352 height 16
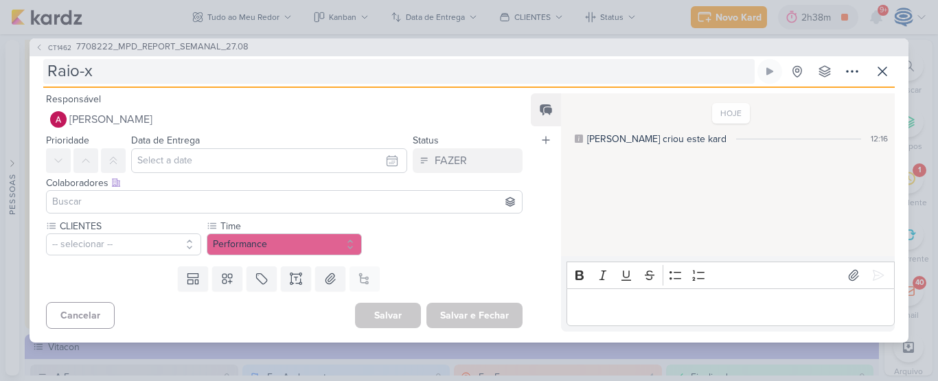
click at [133, 78] on input "Raio-x" at bounding box center [398, 71] width 711 height 25
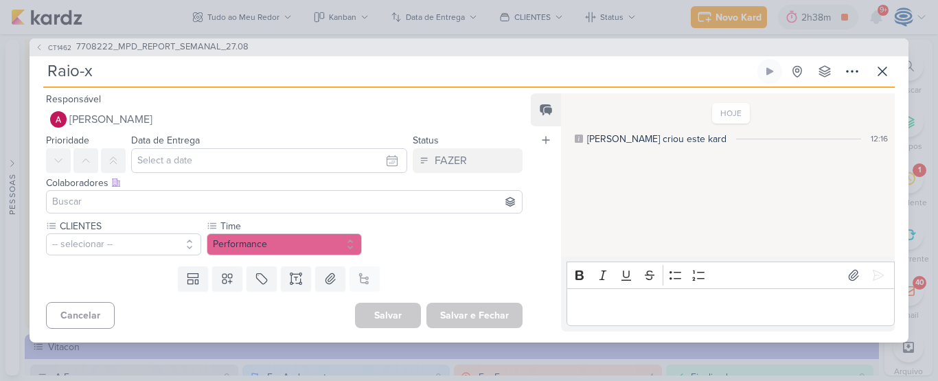
type input "Raio-x_"
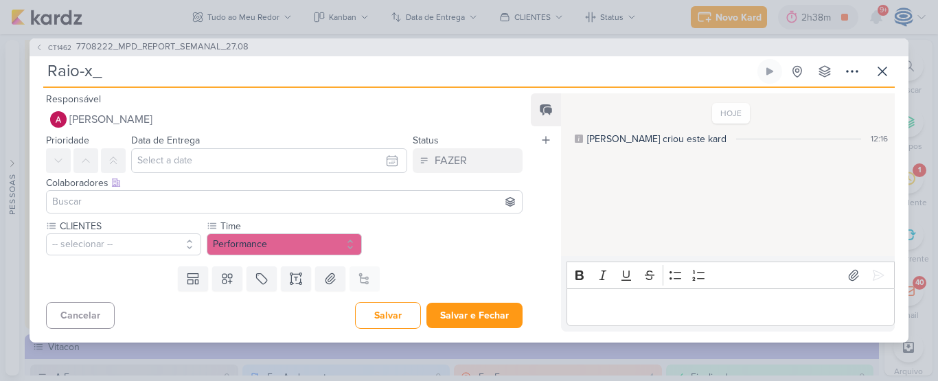
paste input "7708222_MPD_REPORT_SEMANAL_27.08"
type input "Raio-x_7708222_MPD_REPORT_SEMANAL_27.08"
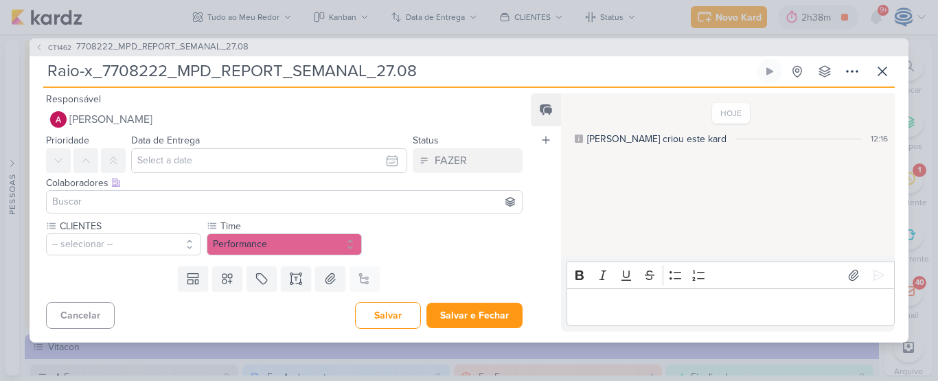
click at [133, 78] on input "Raio-x_7708222_MPD_REPORT_SEMANAL_27.08" at bounding box center [398, 71] width 711 height 25
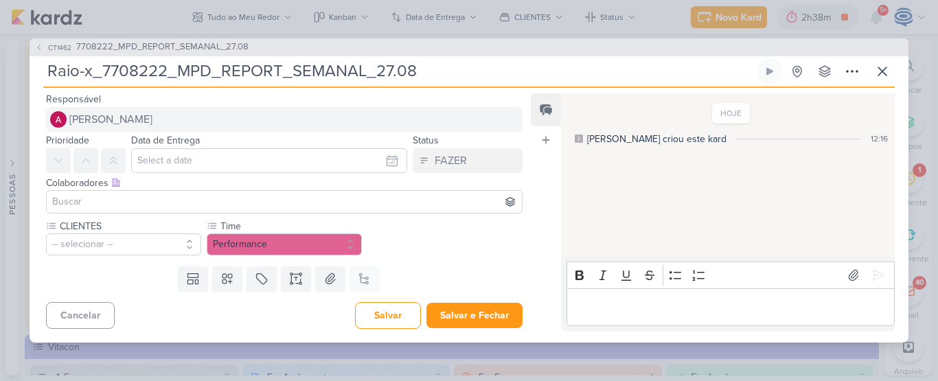
type input "Raio-x_7708222_MPD_REPORT_SEMANAL_27.08"
click at [123, 119] on span "[PERSON_NAME]" at bounding box center [110, 119] width 83 height 16
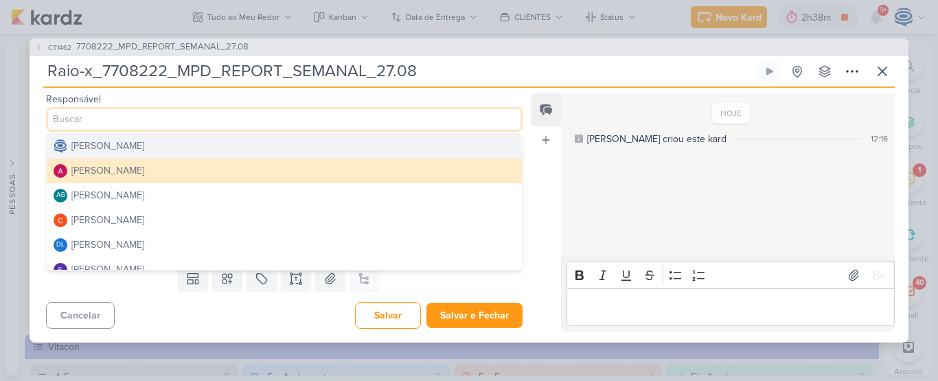
click at [216, 100] on div "Responsável [PERSON_NAME] [PERSON_NAME] [PERSON_NAME] AG [PERSON_NAME] [PERSON_…" at bounding box center [279, 111] width 498 height 41
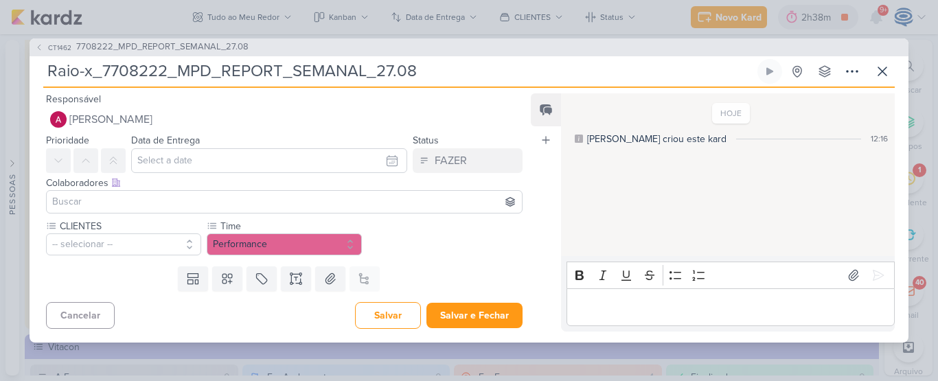
drag, startPoint x: 177, startPoint y: 73, endPoint x: 215, endPoint y: 69, distance: 37.9
click at [215, 69] on input "Raio-x_7708222_MPD_REPORT_SEMANAL_27.08" at bounding box center [398, 71] width 711 height 25
click at [195, 45] on span "7708222_MPD_REPORT_SEMANAL_27.08" at bounding box center [162, 47] width 172 height 14
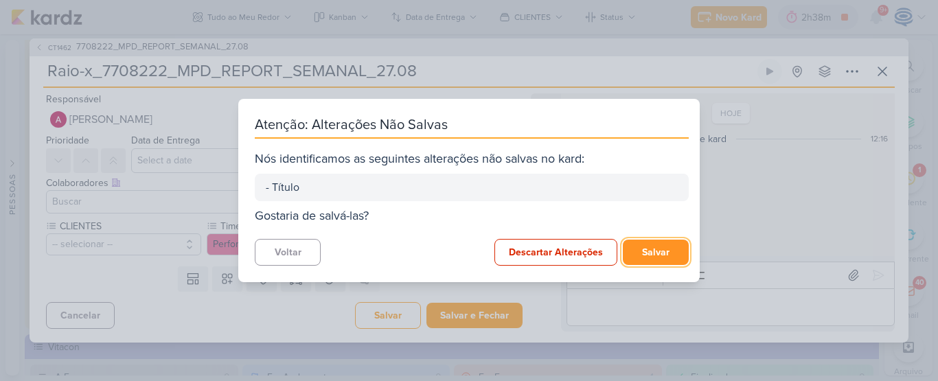
click at [634, 253] on button "Salvar" at bounding box center [656, 252] width 66 height 25
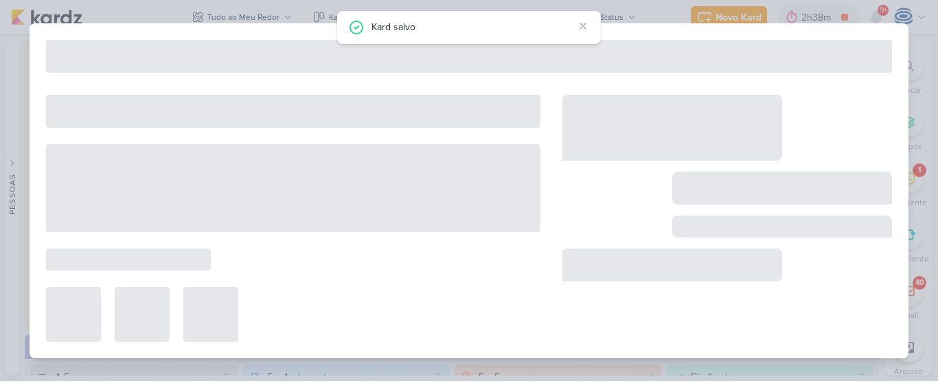
type input "7708222_MPD_REPORT_SEMANAL_27.08"
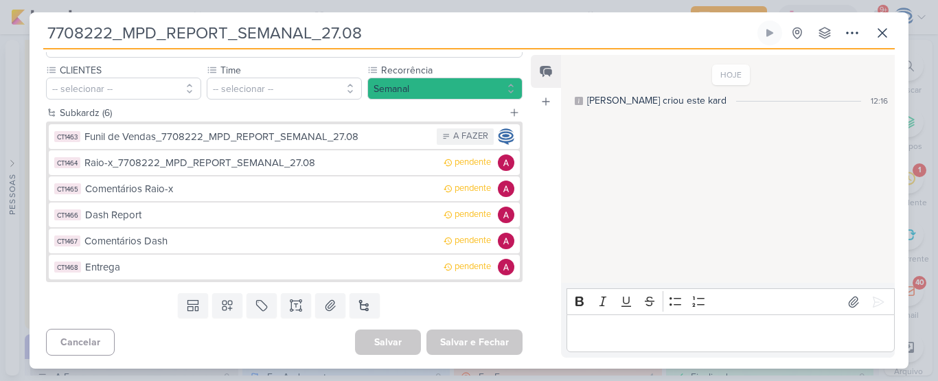
scroll to position [0, 0]
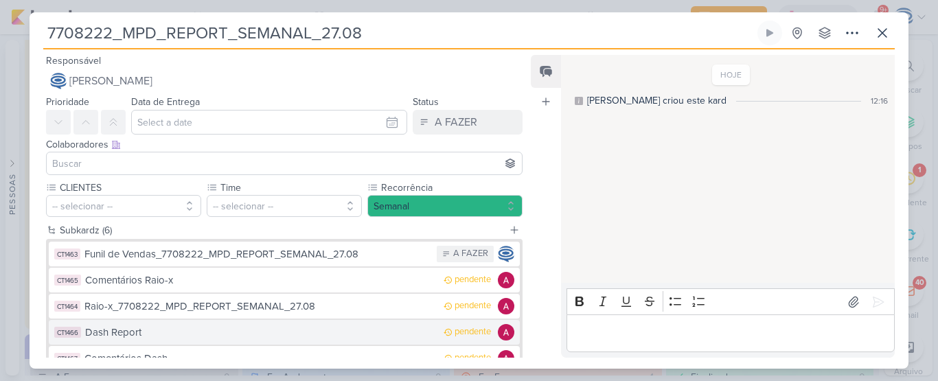
scroll to position [117, 0]
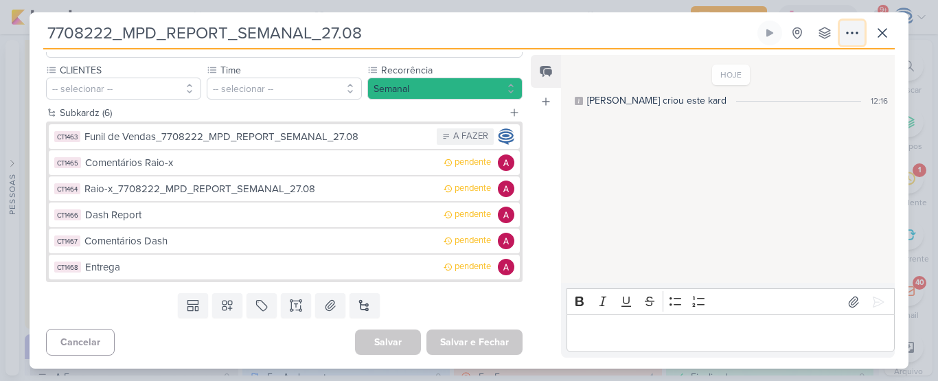
click at [852, 35] on icon at bounding box center [852, 33] width 16 height 16
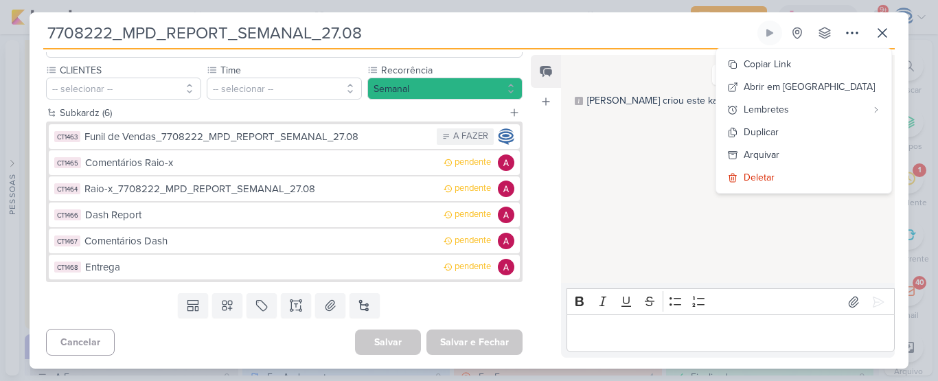
click at [761, 136] on div "HOJE Caroline criou este kard 12:16" at bounding box center [727, 169] width 332 height 227
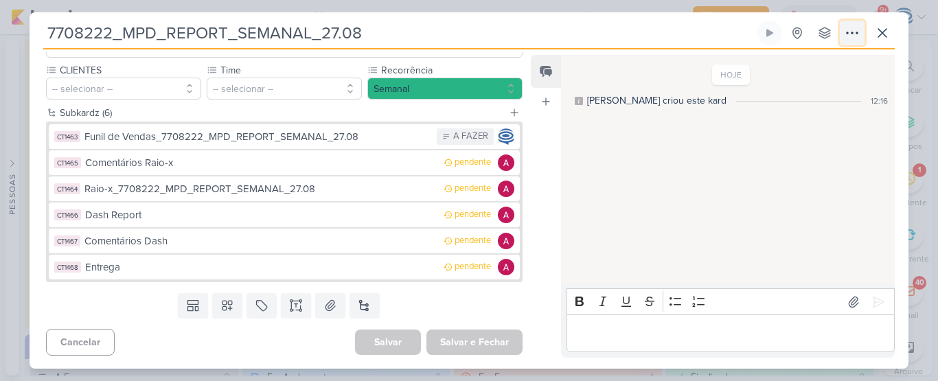
click at [850, 34] on icon at bounding box center [852, 33] width 16 height 16
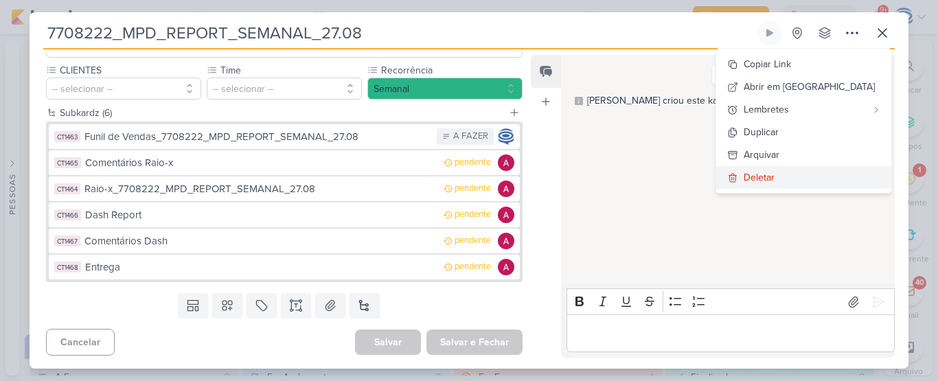
click at [774, 177] on div "Deletar" at bounding box center [758, 177] width 31 height 14
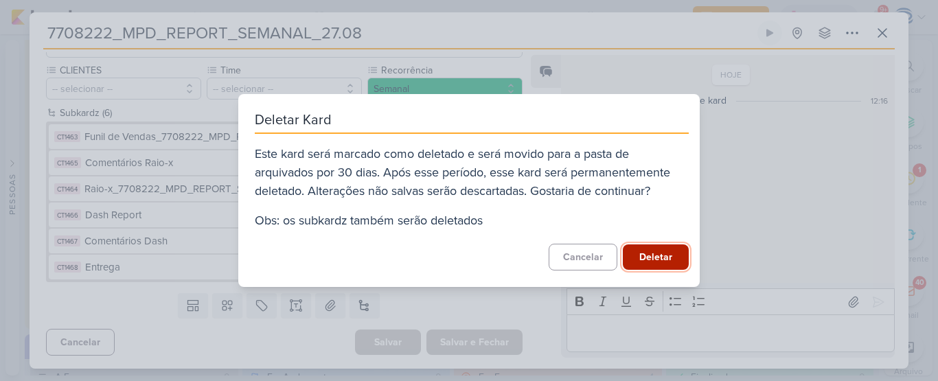
click at [658, 258] on button "Deletar" at bounding box center [656, 256] width 66 height 25
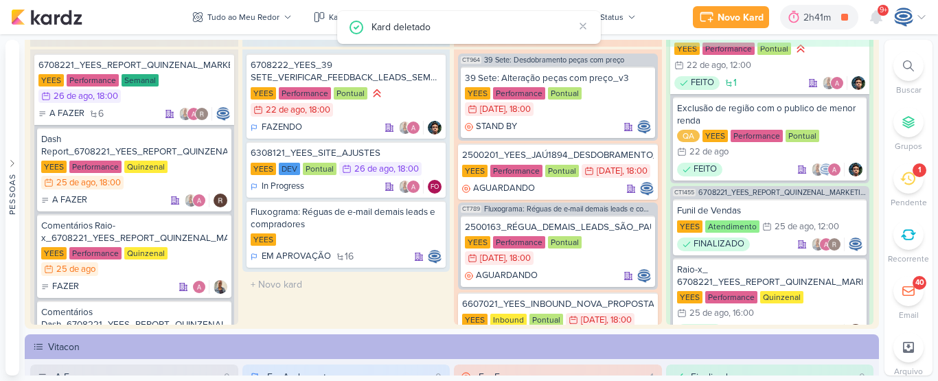
scroll to position [0, 0]
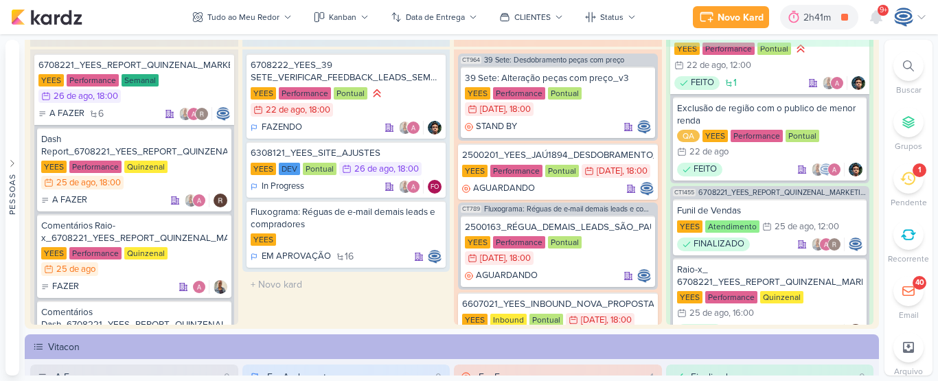
click at [329, 329] on div "Tudo ao Meu Redor visão Caixa de Entrada A caixa de entrada mostra todos os kar…" at bounding box center [452, 208] width 855 height 336
